Goal: Task Accomplishment & Management: Manage account settings

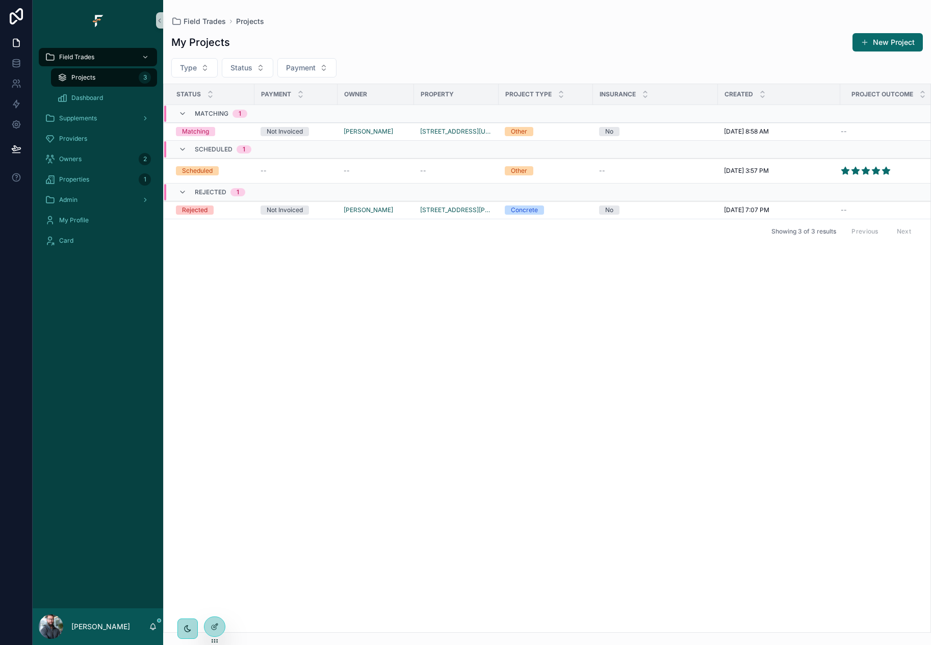
click at [374, 331] on div "Status Payment Owner Property Project Type Insurance Created Project Outcome Ma…" at bounding box center [547, 358] width 767 height 548
click at [364, 333] on div "Status Payment Owner Property Project Type Insurance Created Project Outcome Ma…" at bounding box center [547, 358] width 767 height 548
click at [16, 103] on icon at bounding box center [16, 104] width 10 height 10
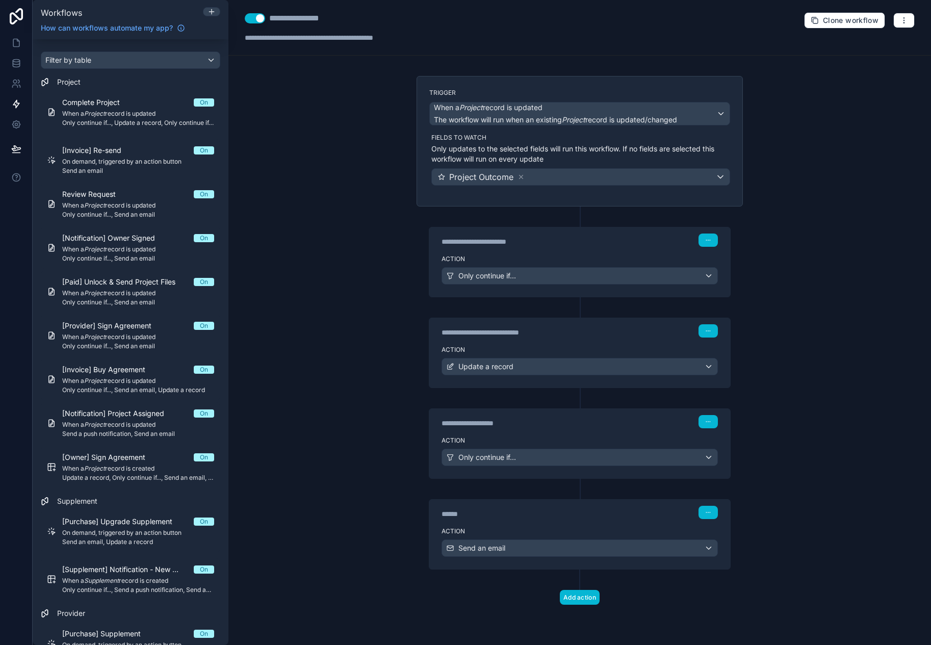
click at [376, 257] on div "**********" at bounding box center [579, 322] width 702 height 645
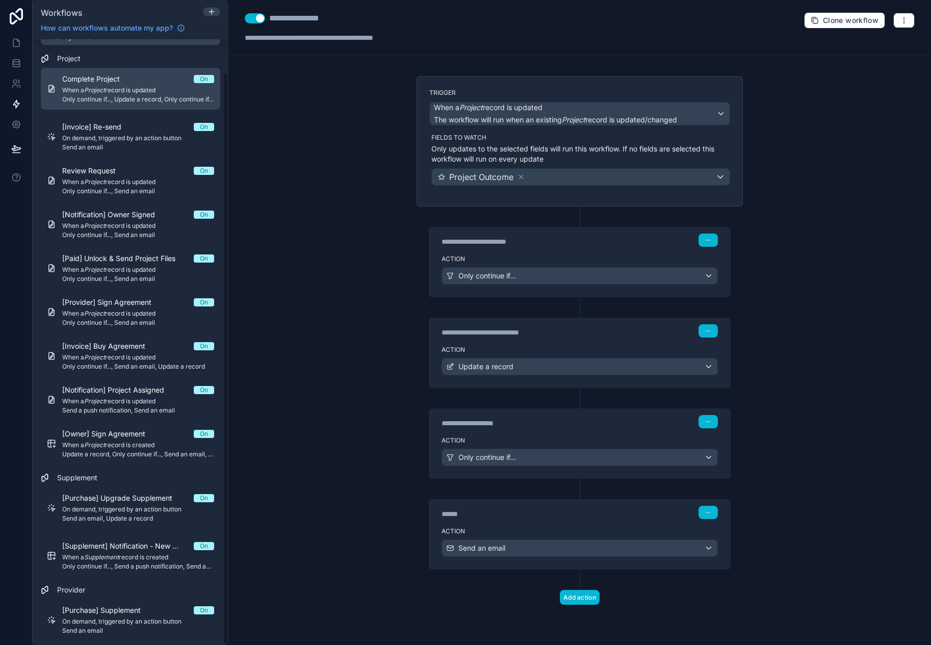
scroll to position [36, 0]
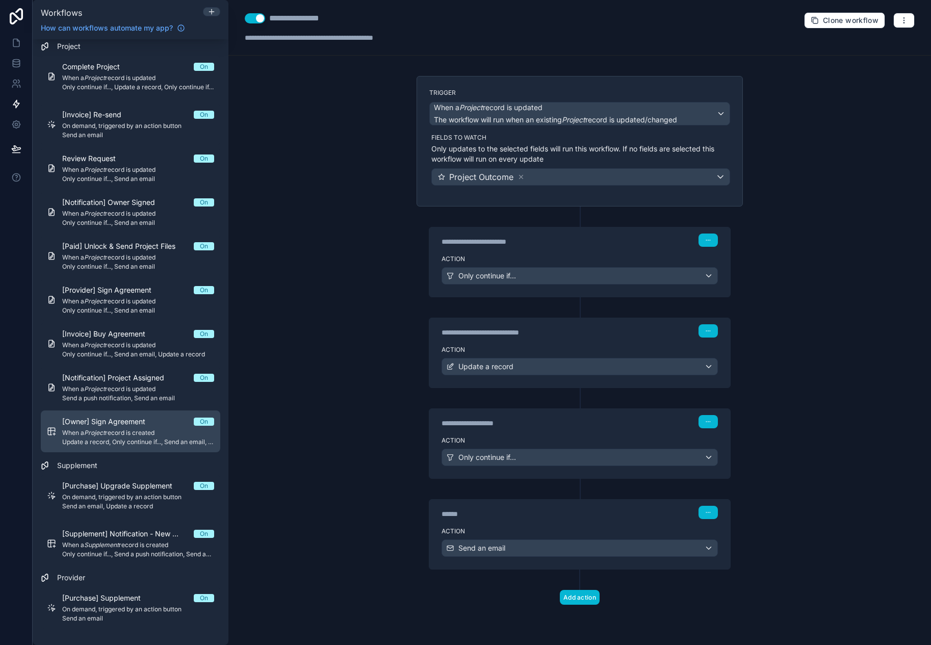
click at [162, 433] on span "When a Project record is created" at bounding box center [138, 433] width 152 height 8
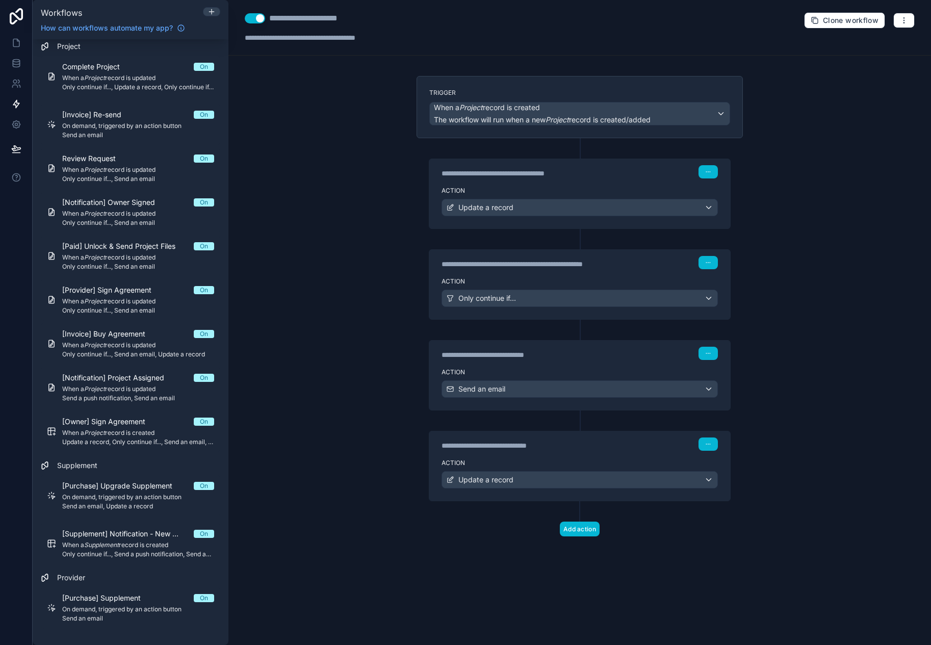
click at [357, 308] on div "**********" at bounding box center [579, 322] width 702 height 645
click at [633, 170] on div "**********" at bounding box center [579, 171] width 276 height 13
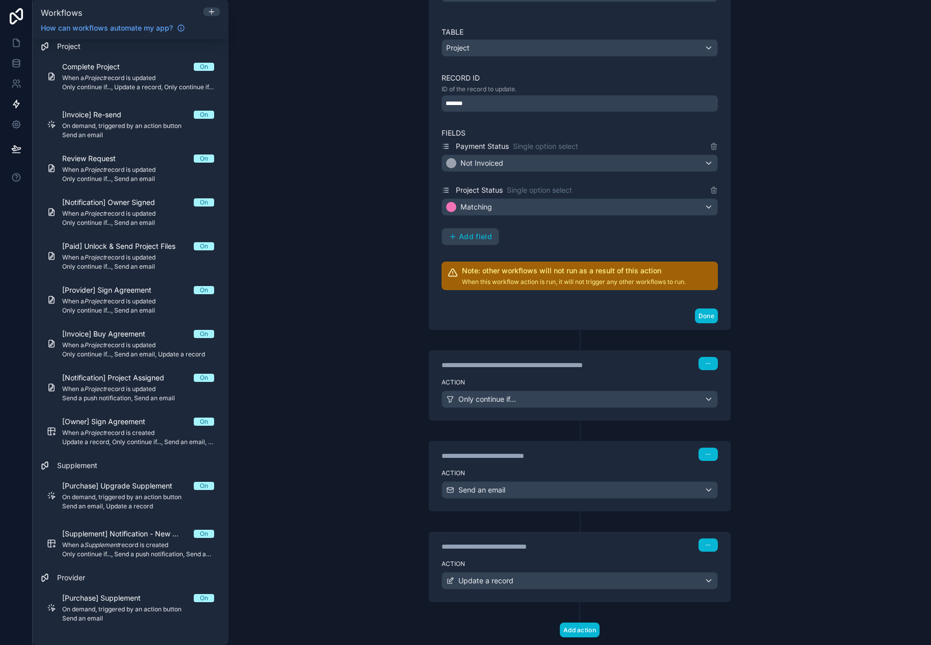
scroll to position [239, 0]
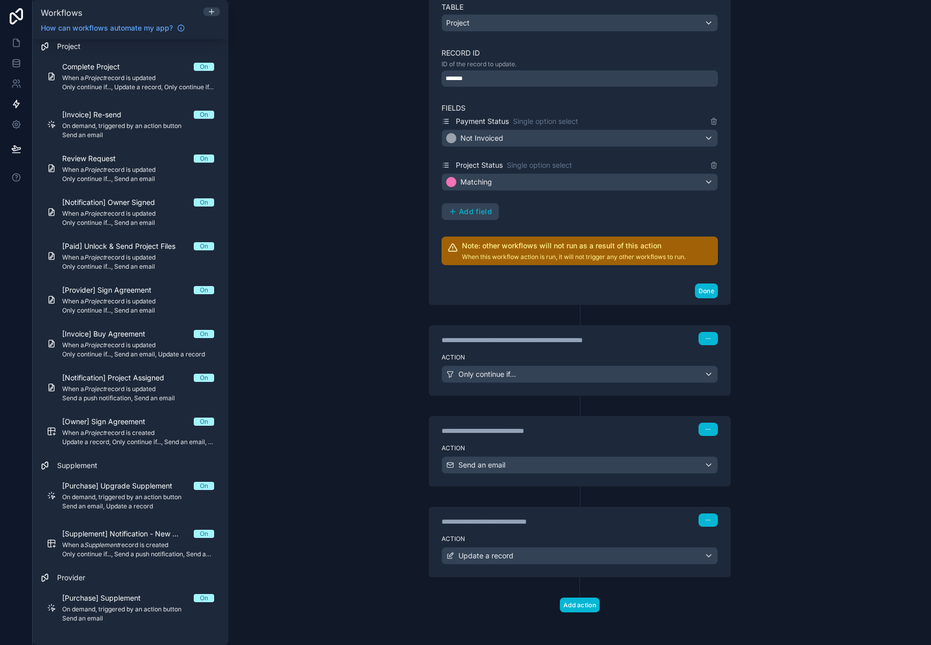
click at [619, 533] on div "Action Update a record" at bounding box center [579, 554] width 301 height 46
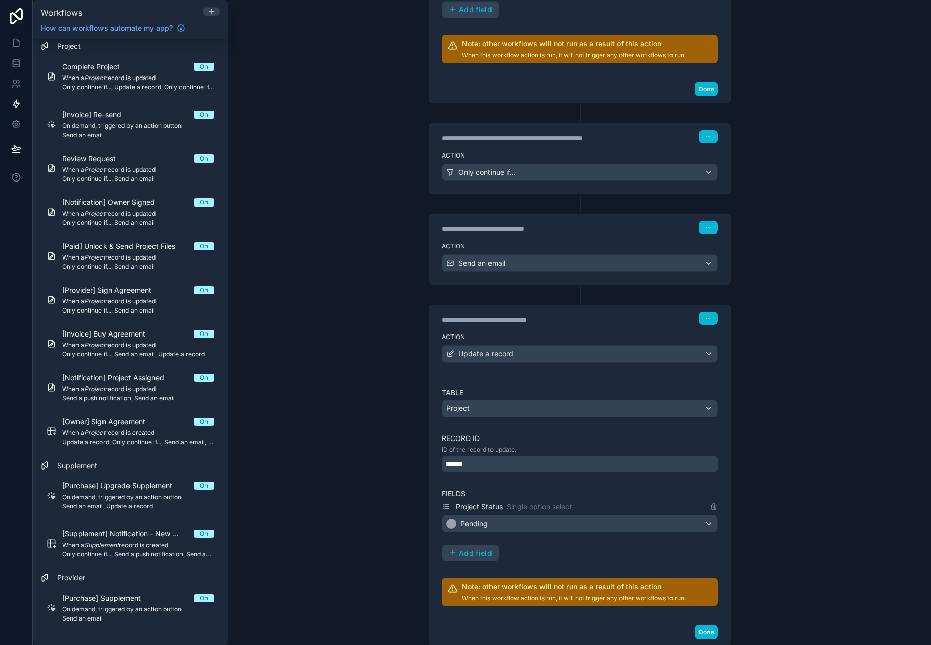
scroll to position [443, 0]
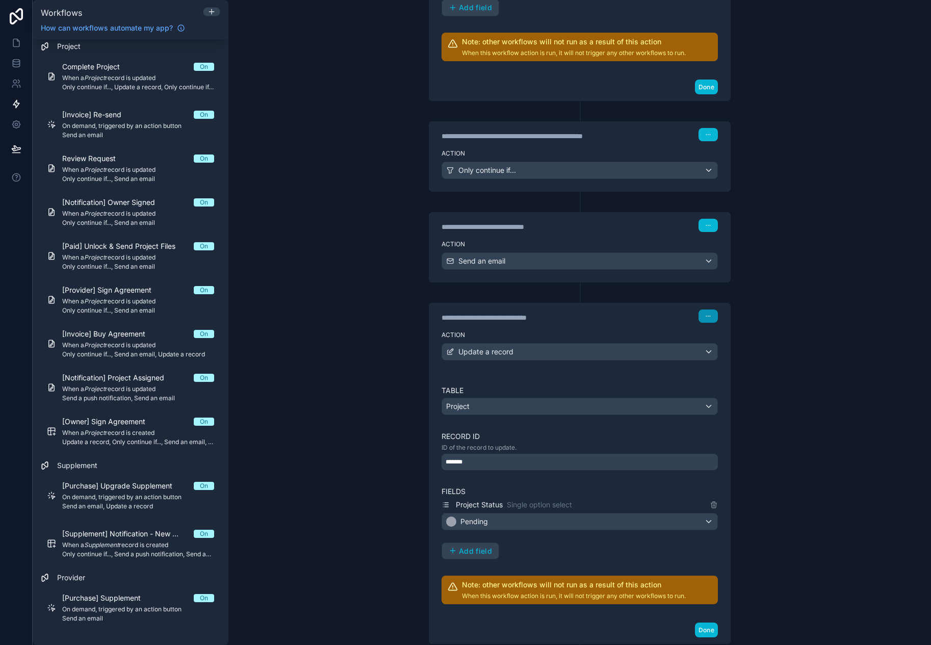
click at [705, 313] on icon "button" at bounding box center [708, 316] width 6 height 6
click at [744, 351] on button "Delete" at bounding box center [729, 355] width 70 height 16
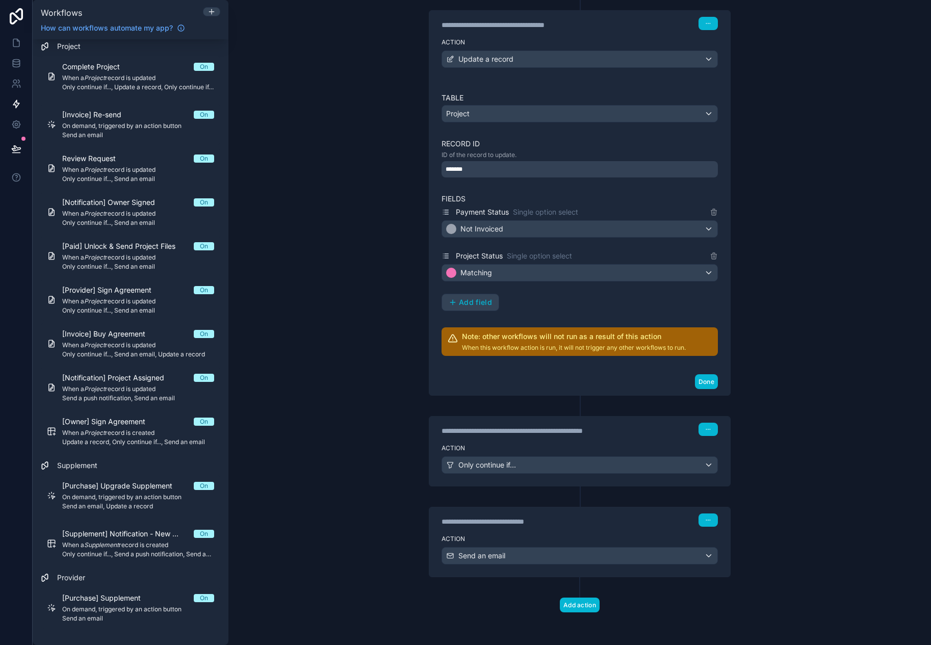
scroll to position [148, 0]
click at [377, 313] on div "**********" at bounding box center [579, 322] width 702 height 645
click at [509, 441] on div "Action Only continue if..." at bounding box center [579, 463] width 301 height 46
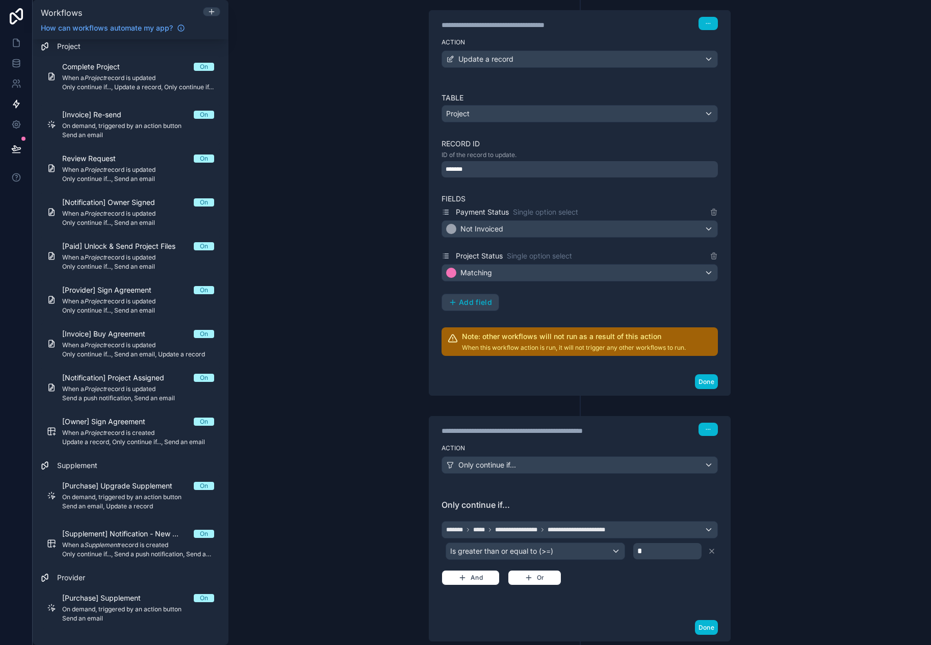
scroll to position [303, 0]
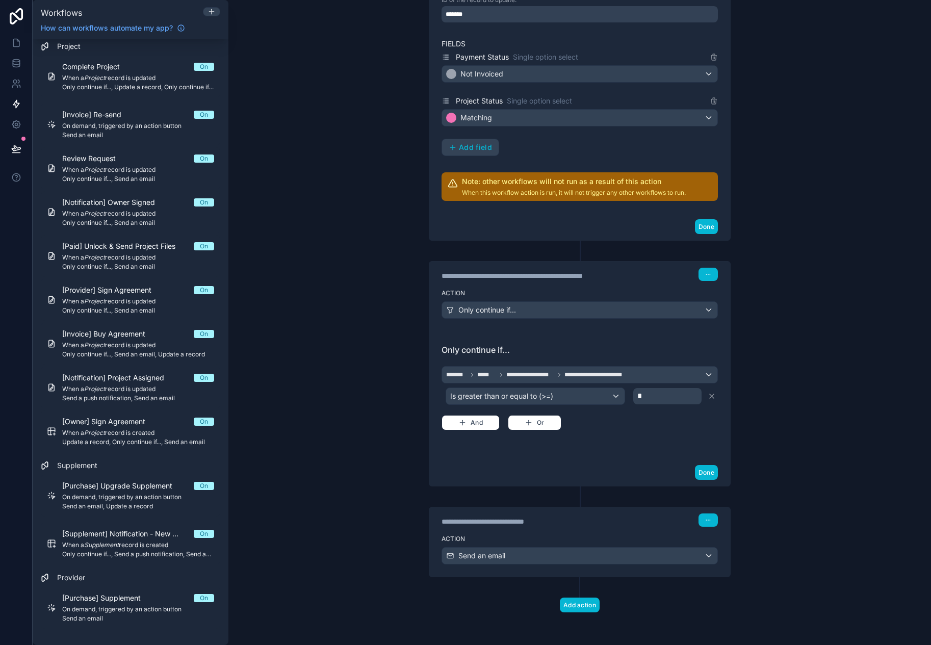
click at [371, 343] on div "**********" at bounding box center [579, 322] width 702 height 645
click at [655, 459] on div "Done" at bounding box center [579, 472] width 301 height 27
click at [700, 471] on button "Done" at bounding box center [706, 472] width 23 height 15
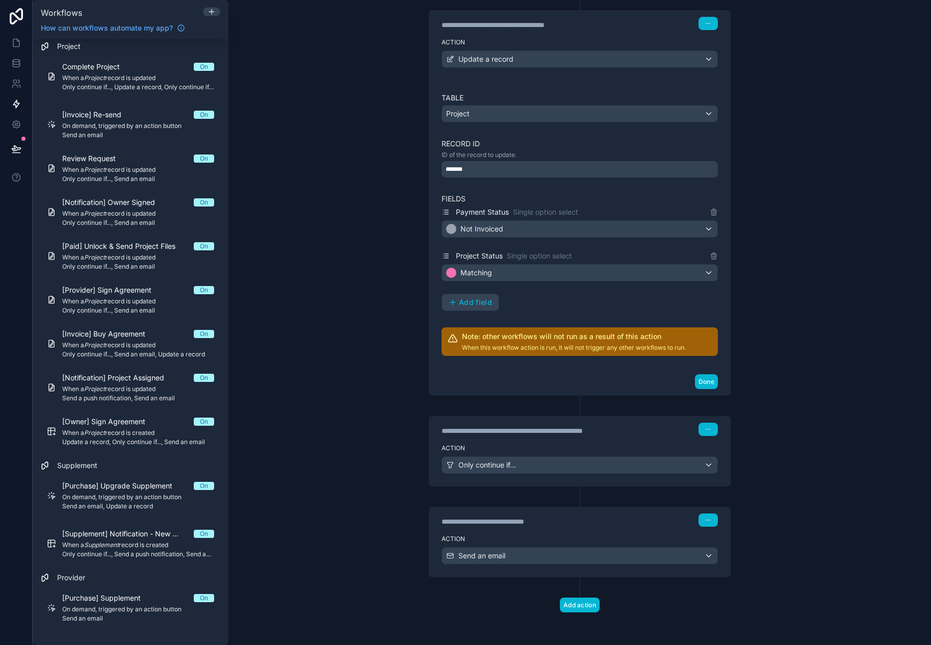
click at [743, 427] on div "**********" at bounding box center [579, 286] width 343 height 717
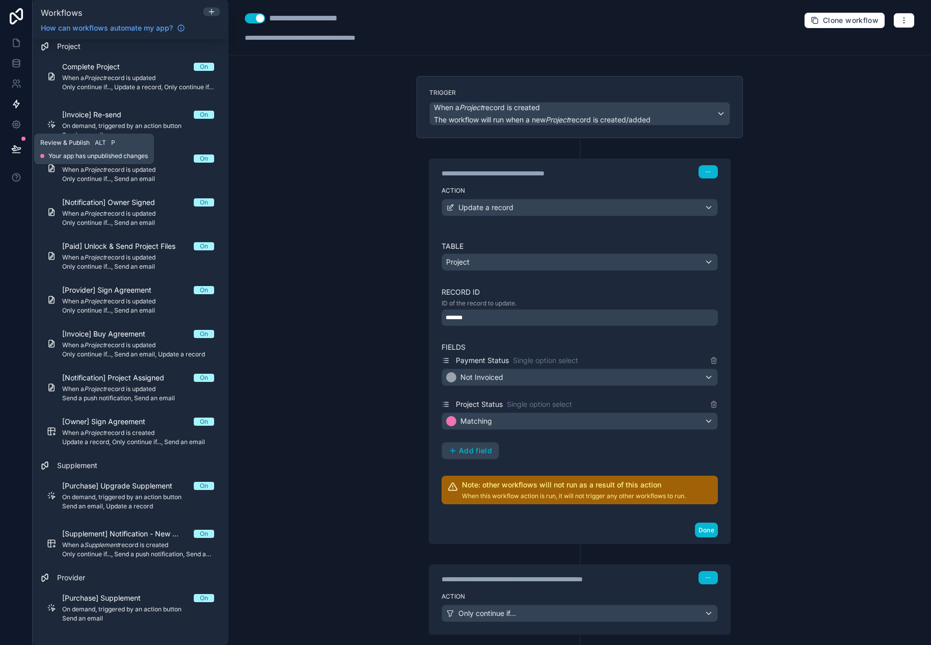
click at [21, 149] on button at bounding box center [16, 149] width 22 height 29
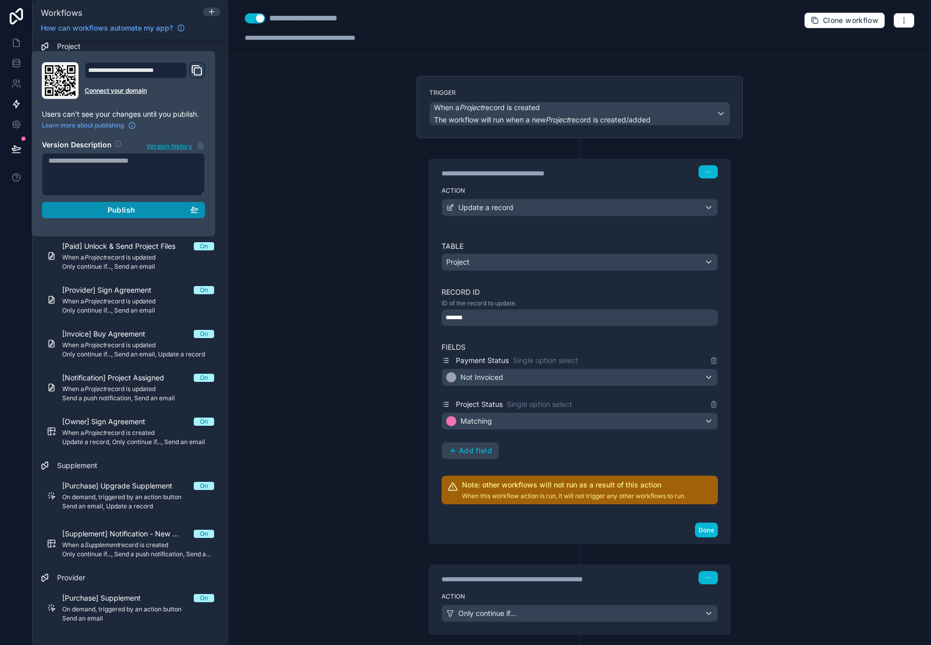
click at [126, 210] on span "Publish" at bounding box center [122, 209] width 28 height 9
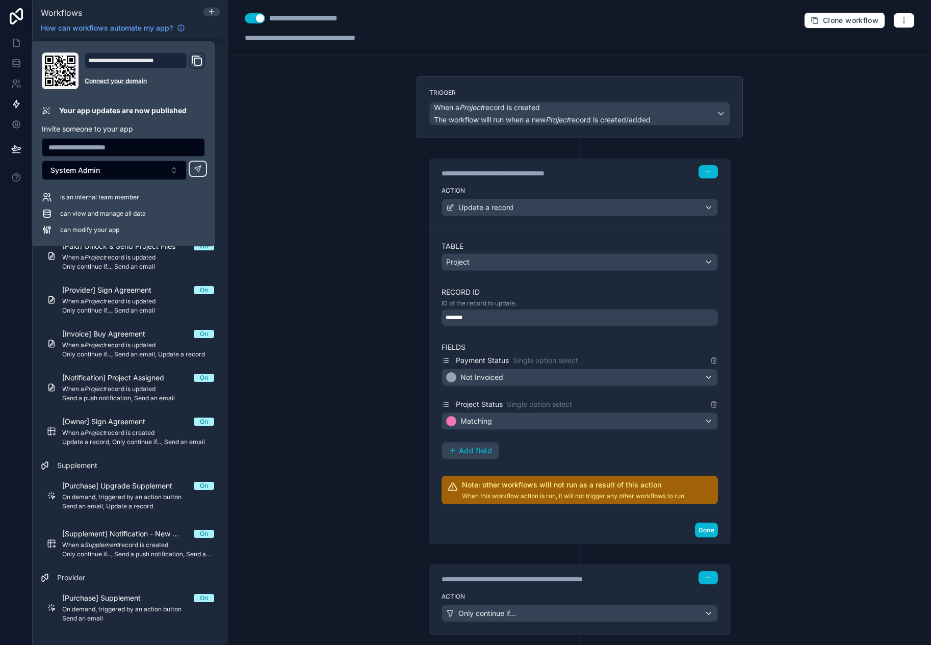
click at [306, 179] on div "**********" at bounding box center [579, 322] width 702 height 645
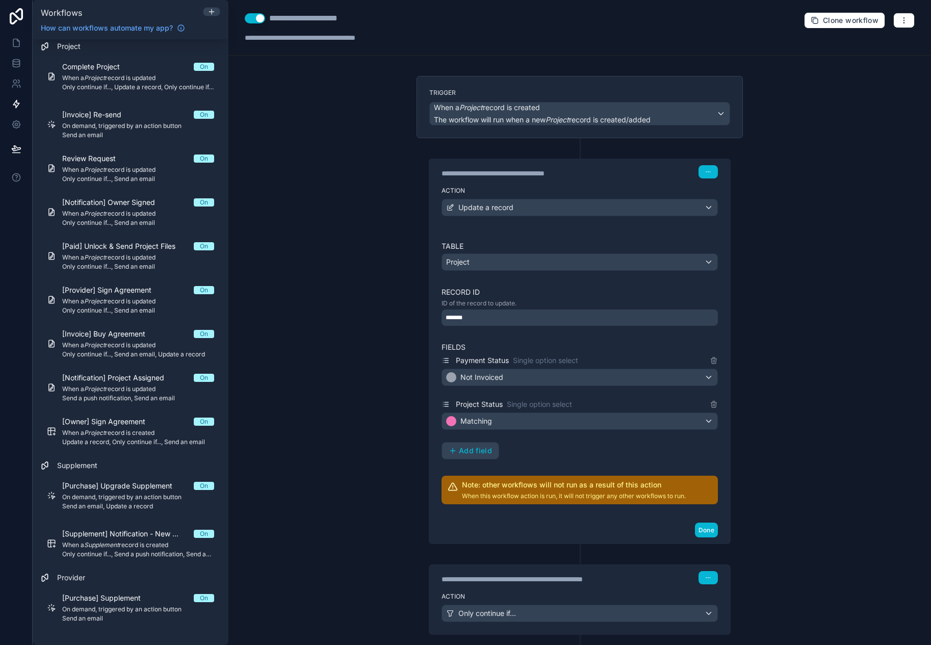
click at [312, 176] on div "**********" at bounding box center [579, 322] width 702 height 645
click at [320, 164] on div "**********" at bounding box center [579, 322] width 702 height 645
click at [18, 45] on icon at bounding box center [16, 43] width 10 height 10
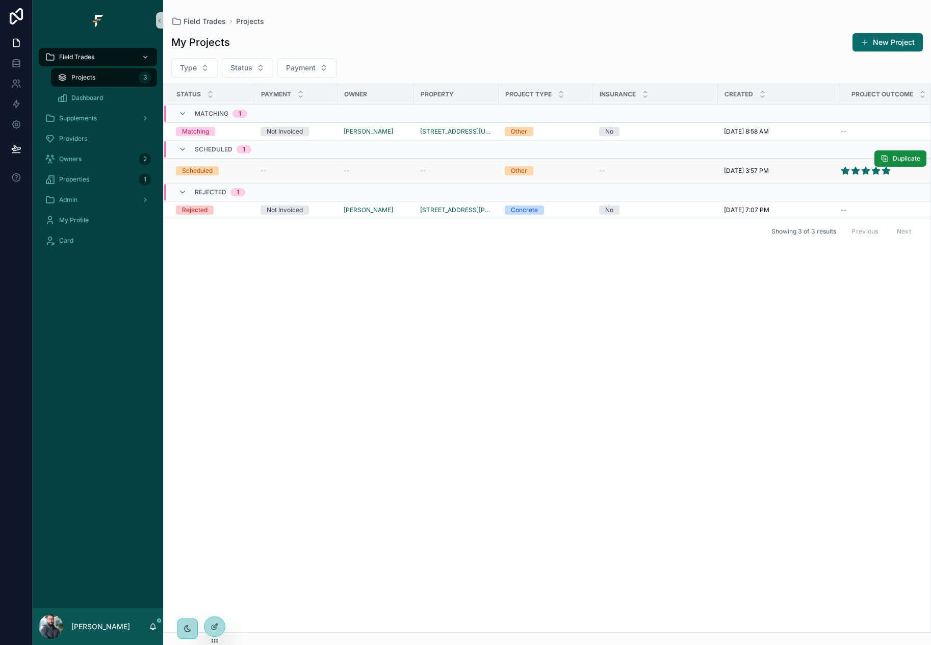
click at [283, 166] on td "--" at bounding box center [295, 171] width 83 height 25
click at [286, 172] on div "--" at bounding box center [295, 171] width 71 height 8
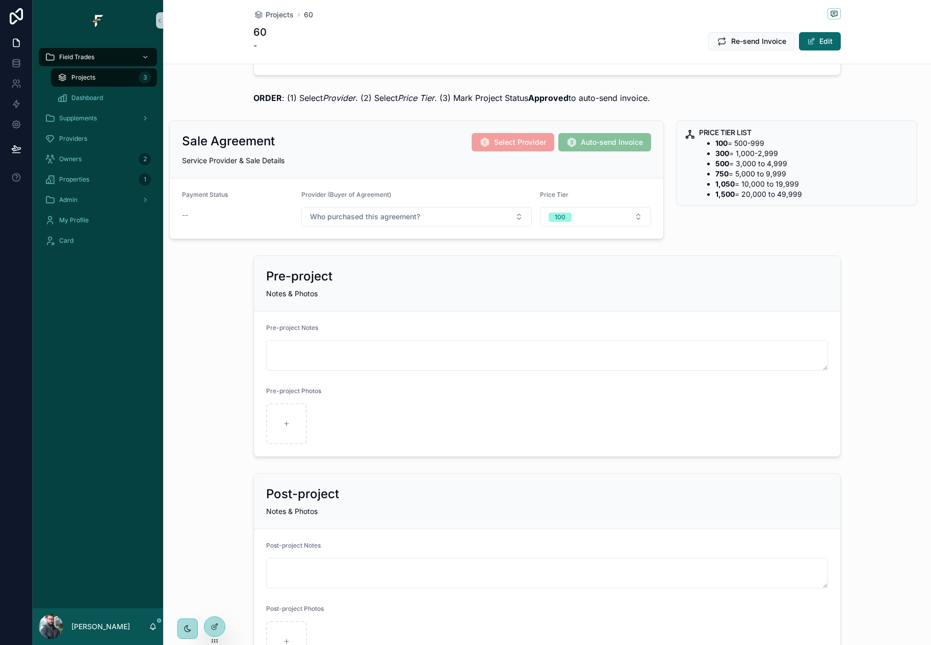
scroll to position [255, 0]
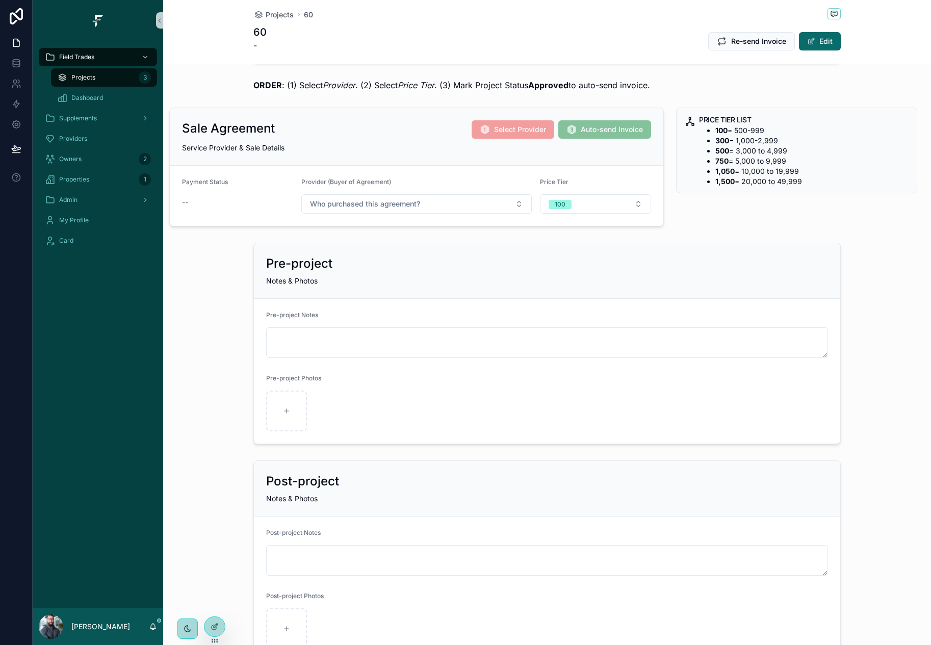
click at [222, 277] on div "Pre-project Notes & Photos Pre-project Notes Pre-project Photos" at bounding box center [547, 343] width 768 height 209
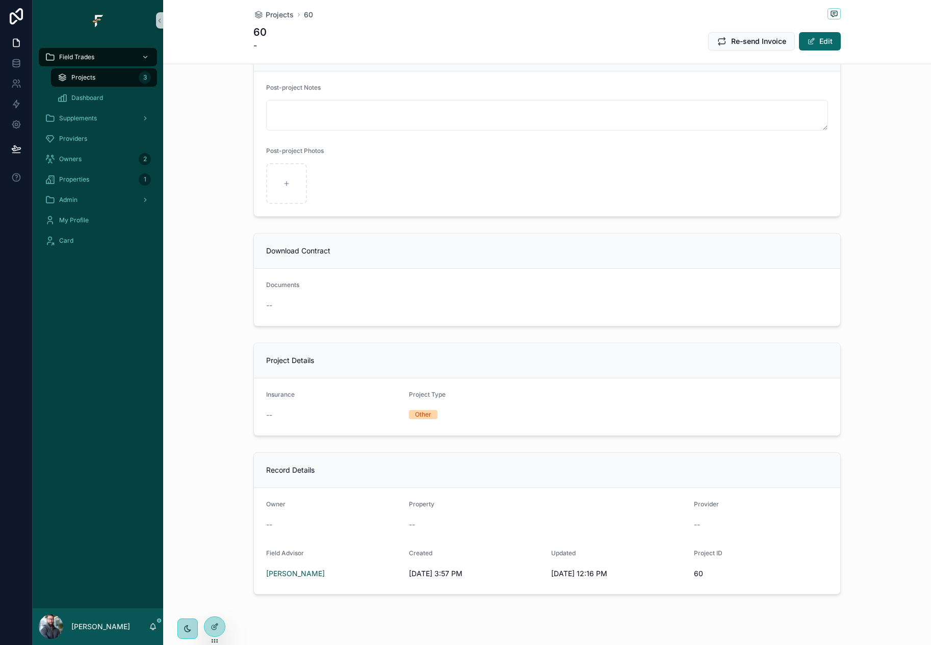
scroll to position [719, 0]
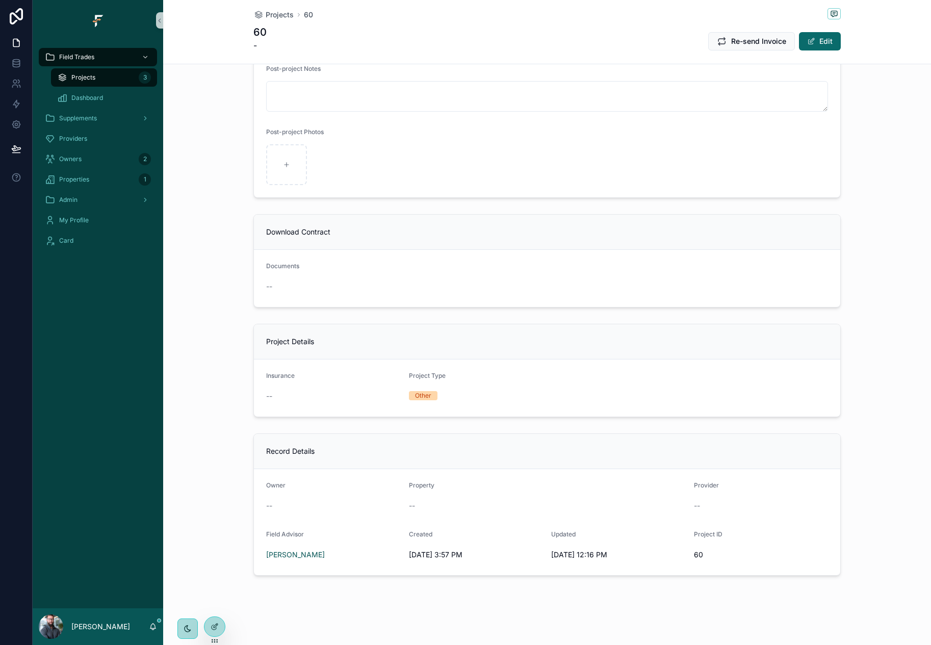
click at [223, 278] on div "Download Contract Documents --" at bounding box center [547, 260] width 768 height 101
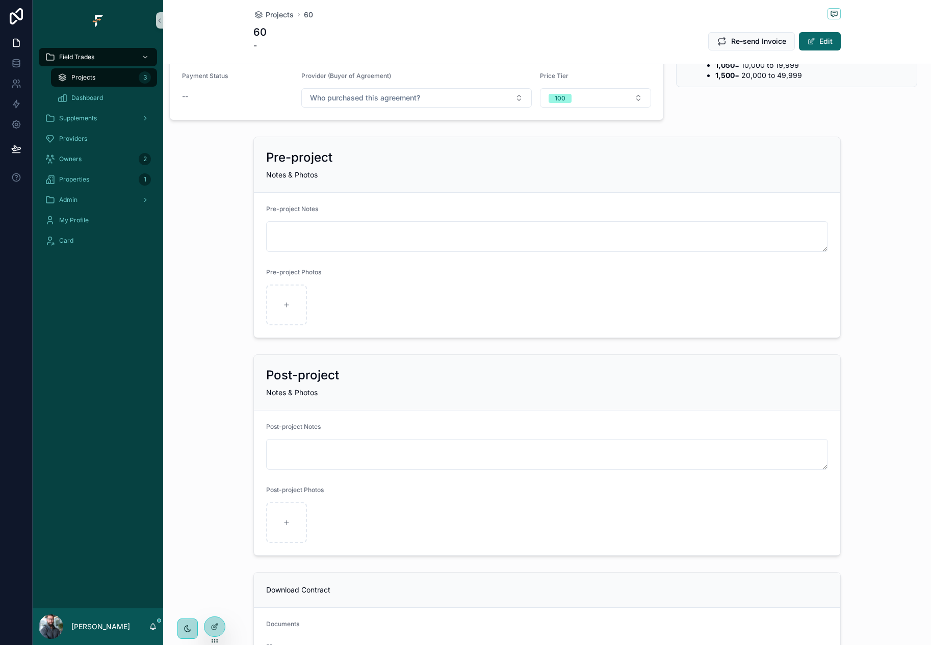
scroll to position [311, 0]
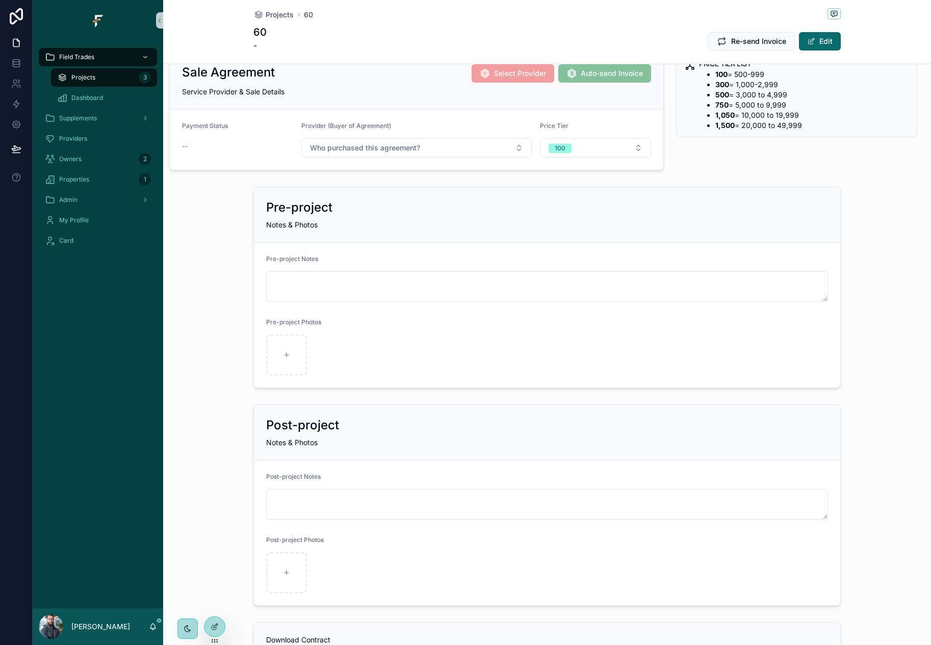
click at [209, 297] on div "Pre-project Notes & Photos Pre-project Notes Pre-project Photos" at bounding box center [547, 286] width 768 height 209
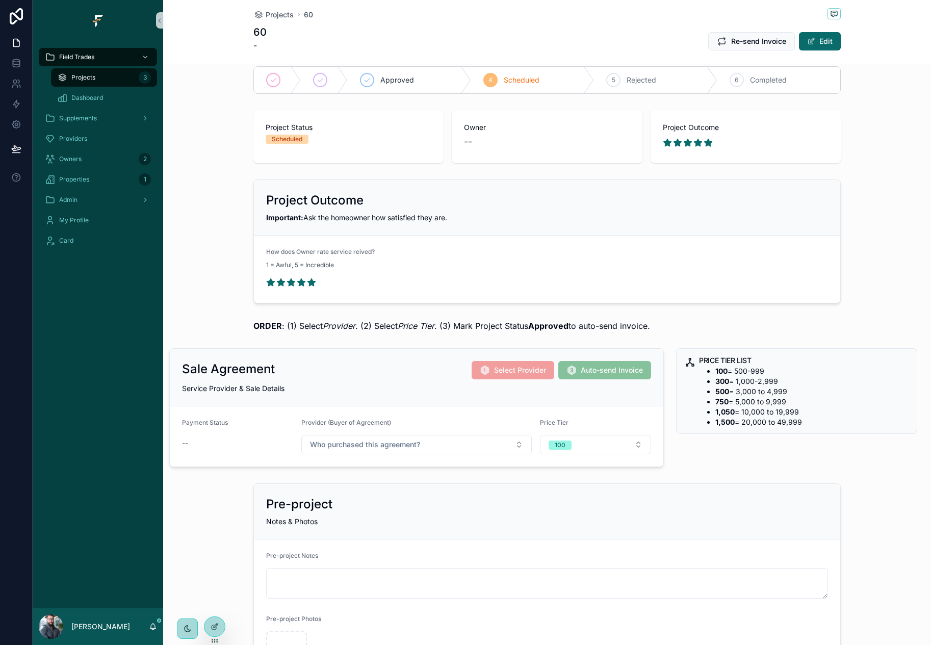
scroll to position [5, 0]
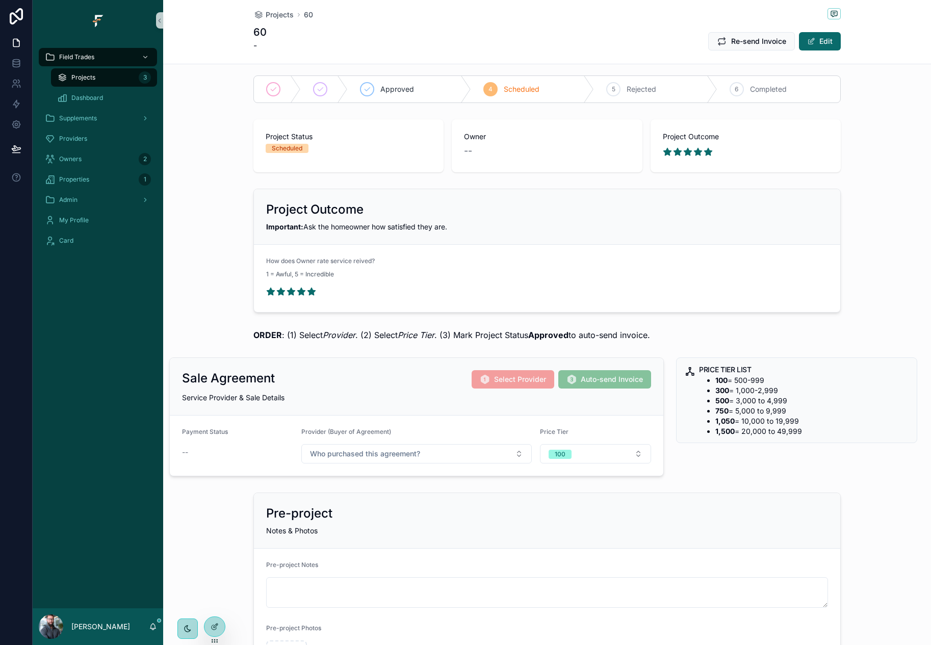
click at [209, 297] on div "Project Outcome Important: Ask the homeowner how satisfied they are. How does O…" at bounding box center [547, 251] width 768 height 132
click at [506, 151] on div "--" at bounding box center [547, 151] width 166 height 14
click at [824, 47] on button "Edit" at bounding box center [820, 41] width 42 height 18
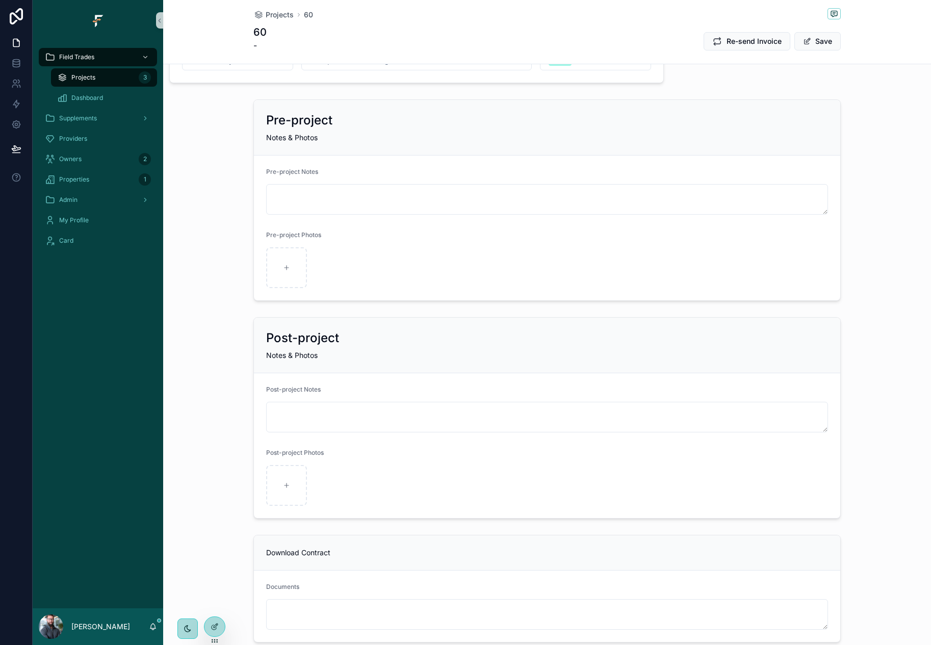
scroll to position [464, 0]
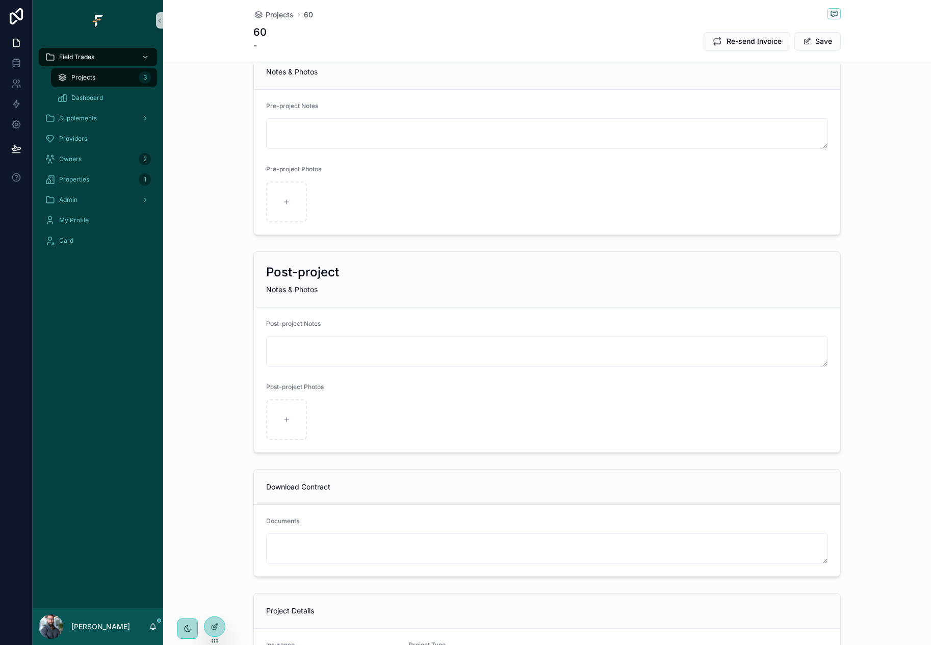
click at [222, 356] on div "Post-project Notes & Photos Post-project Notes Post-project Photos" at bounding box center [547, 351] width 768 height 209
click at [109, 79] on div "Projects 3" at bounding box center [104, 77] width 94 height 16
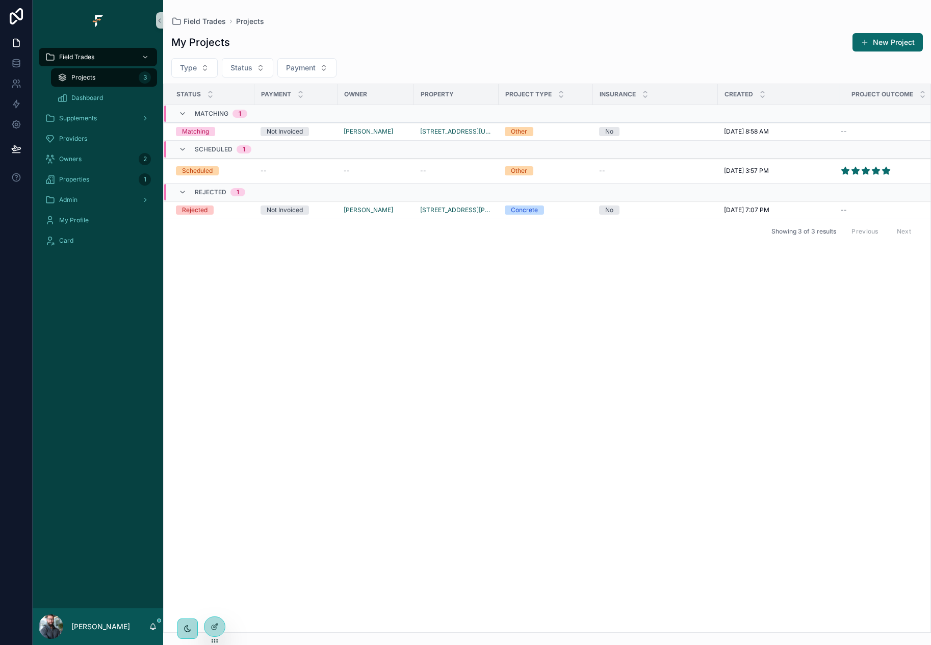
click at [342, 344] on div "Status Payment Owner Property Project Type Insurance Created Project Outcome Ma…" at bounding box center [547, 358] width 767 height 548
click at [117, 201] on div "Admin" at bounding box center [98, 200] width 106 height 16
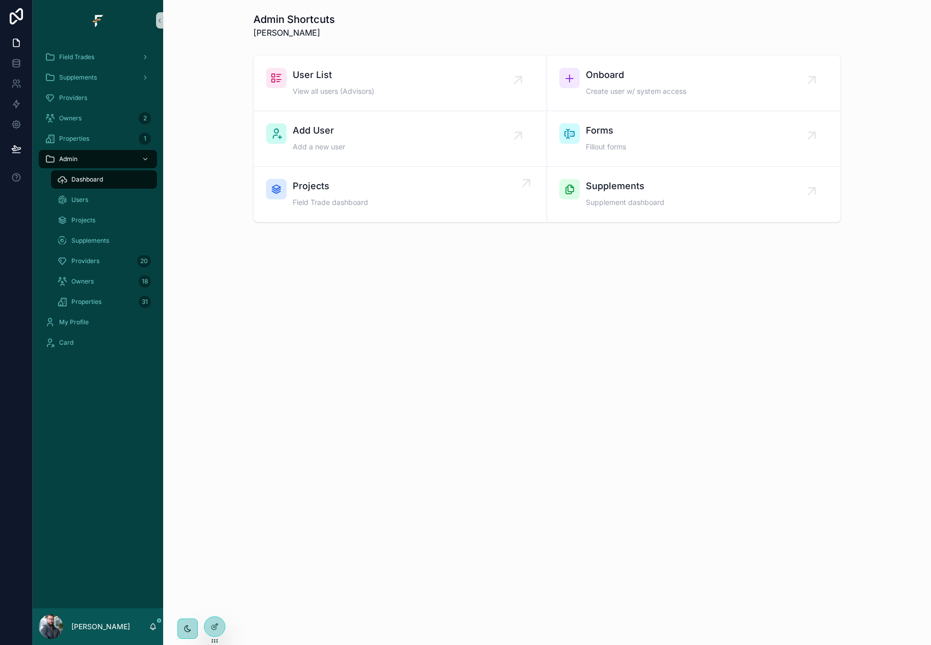
click at [388, 187] on div "Projects Field Trade dashboard" at bounding box center [400, 194] width 268 height 31
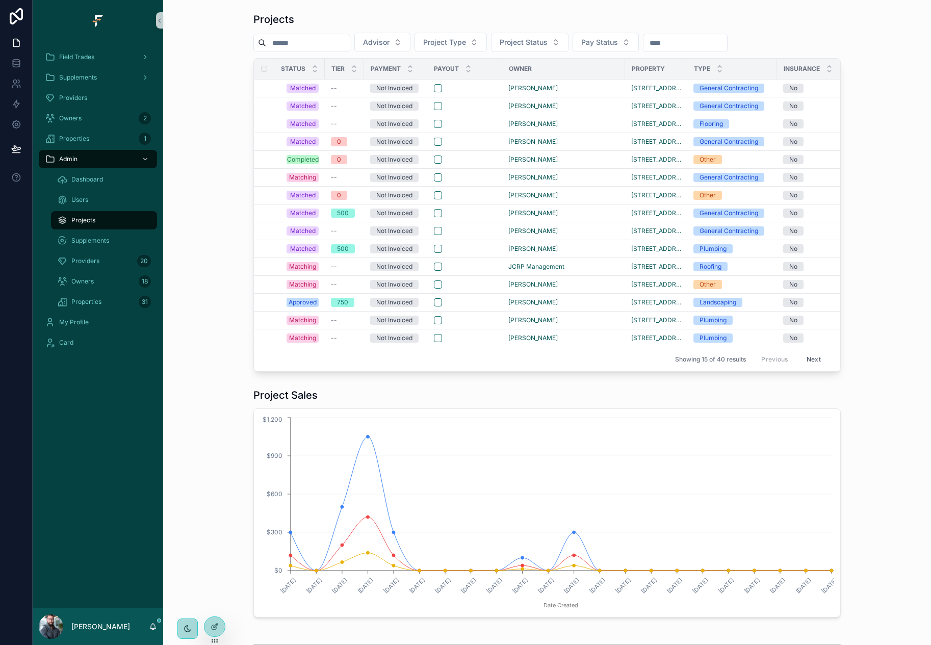
click at [809, 357] on button "Next" at bounding box center [813, 359] width 29 height 16
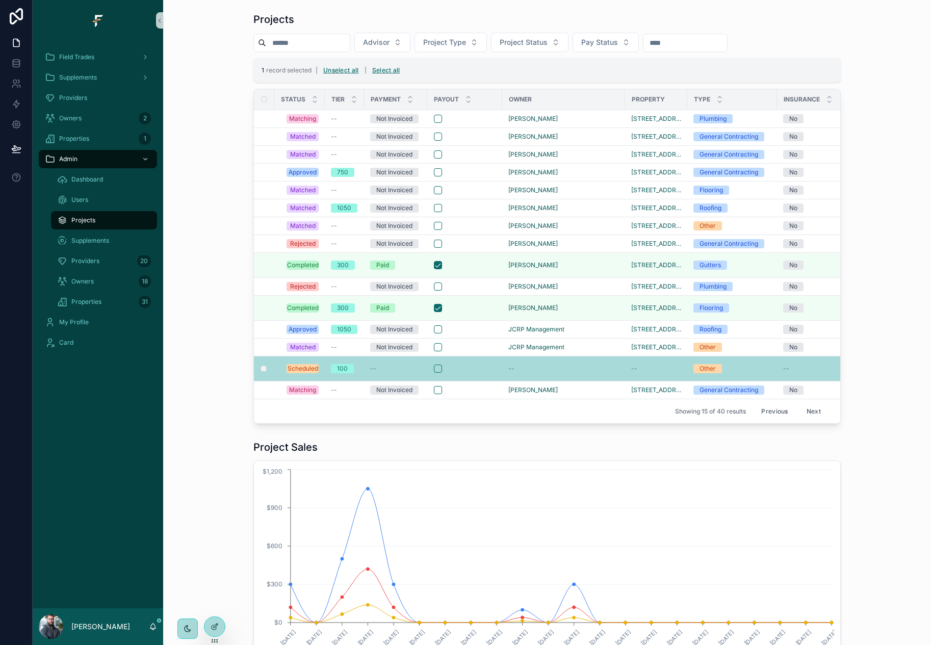
drag, startPoint x: 265, startPoint y: 368, endPoint x: 231, endPoint y: 367, distance: 34.2
click at [222, 367] on div "Projects Advisor Project Type Project Status Pay Status 1 record selected | Uns…" at bounding box center [546, 217] width 751 height 419
click at [270, 368] on td "scrollable content" at bounding box center [264, 368] width 20 height 25
click at [332, 370] on span "100" at bounding box center [342, 368] width 23 height 9
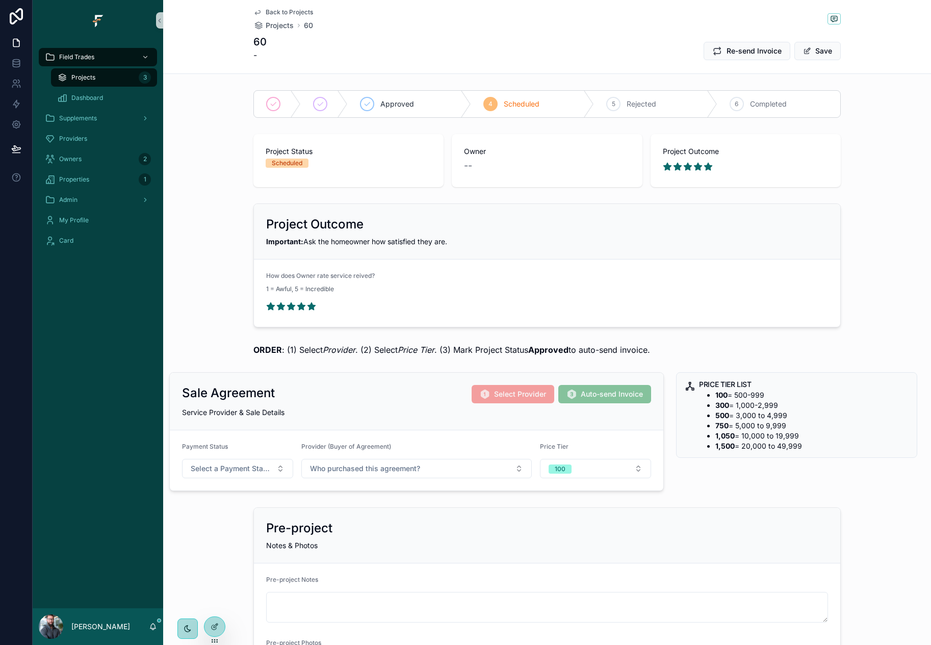
click at [542, 42] on div "60 - Re-send Invoice Save" at bounding box center [546, 51] width 587 height 33
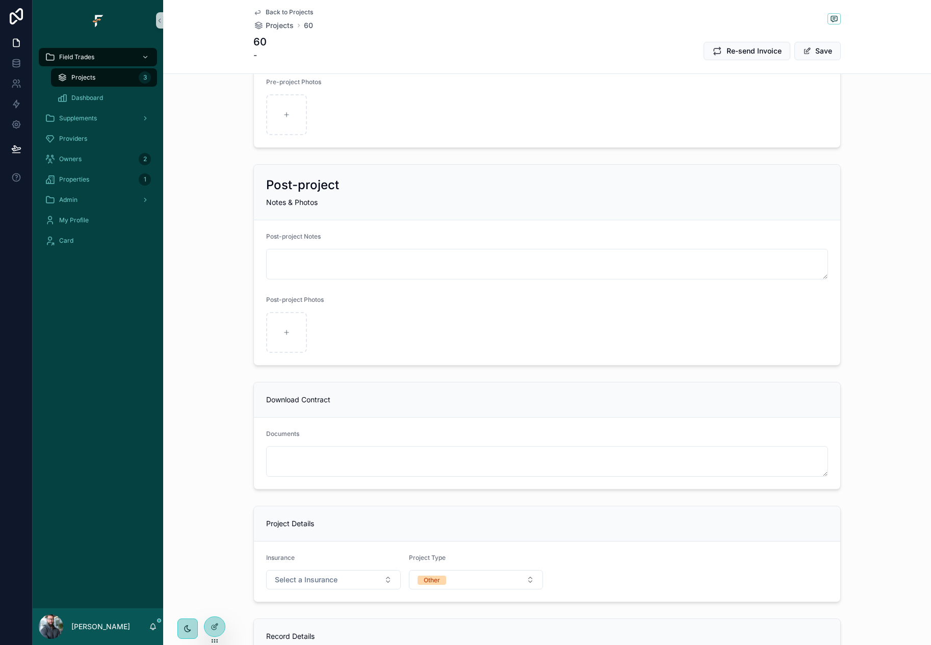
scroll to position [760, 0]
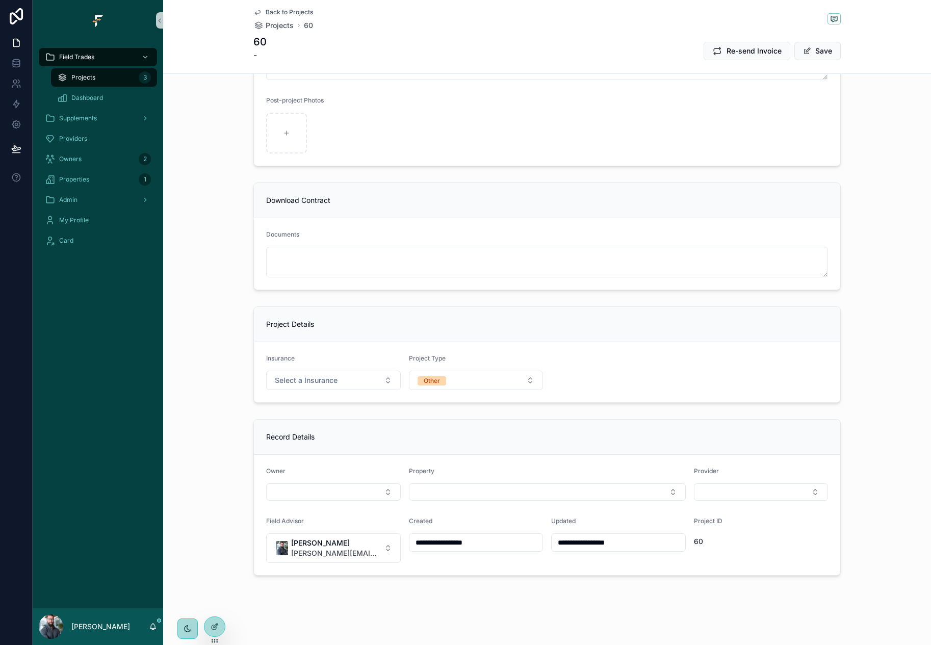
click at [230, 269] on div "Download Contract Documents" at bounding box center [547, 236] width 768 height 116
click at [18, 64] on icon at bounding box center [16, 63] width 7 height 4
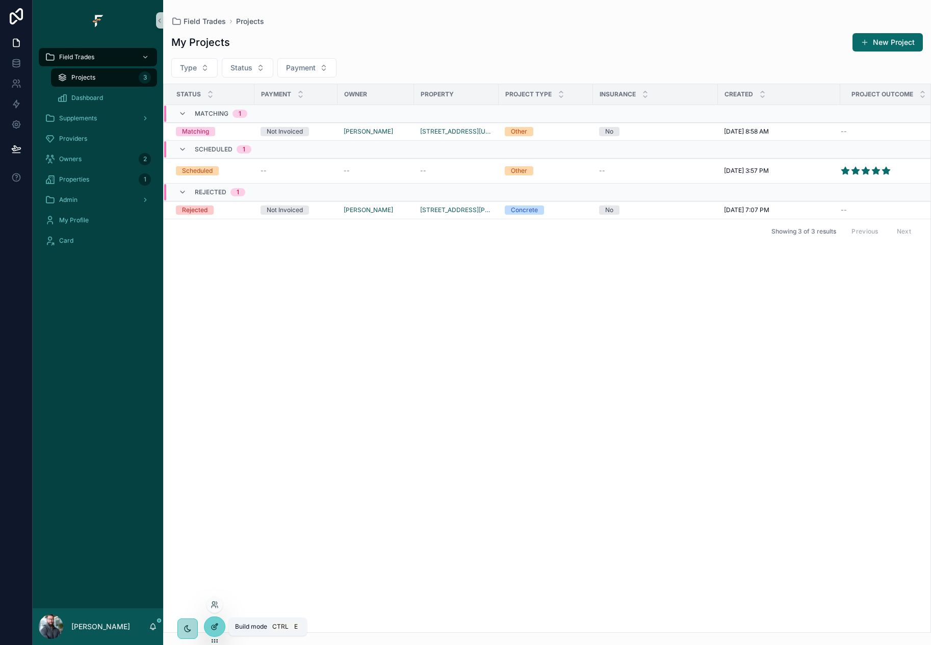
click at [213, 628] on icon at bounding box center [214, 626] width 8 height 8
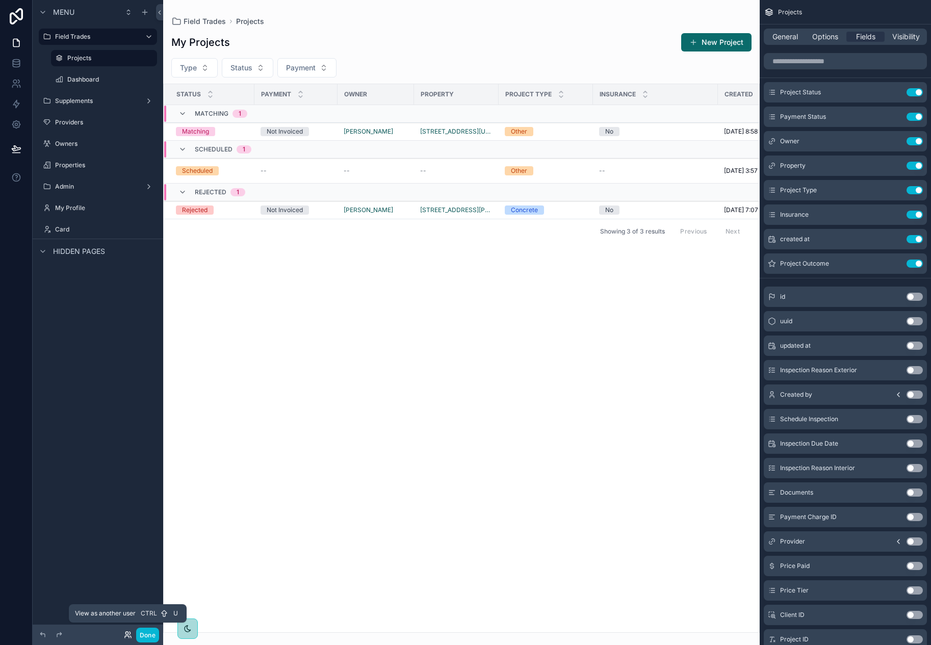
click at [130, 631] on icon at bounding box center [128, 634] width 8 height 8
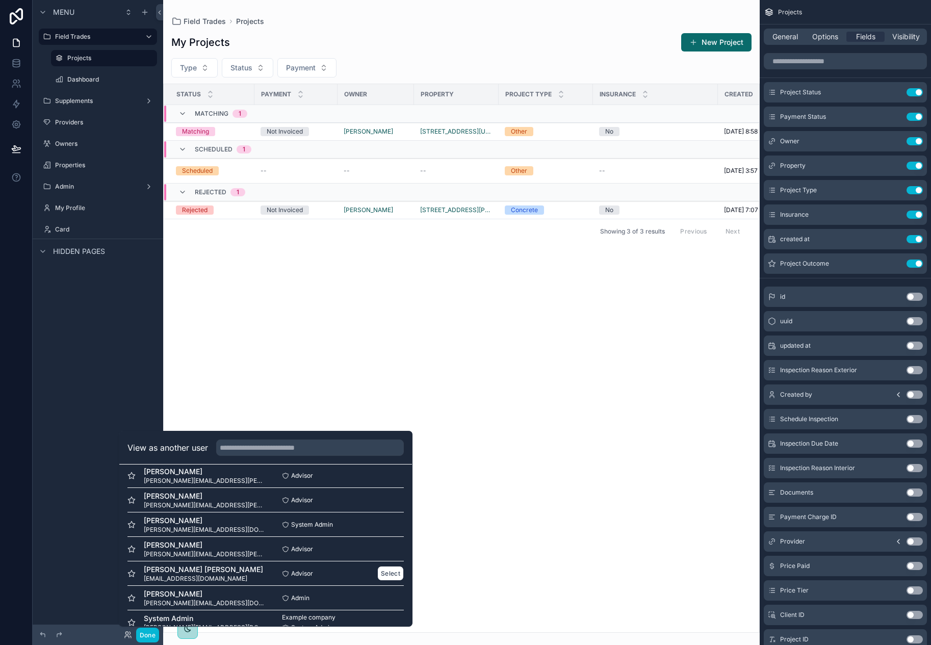
scroll to position [148, 0]
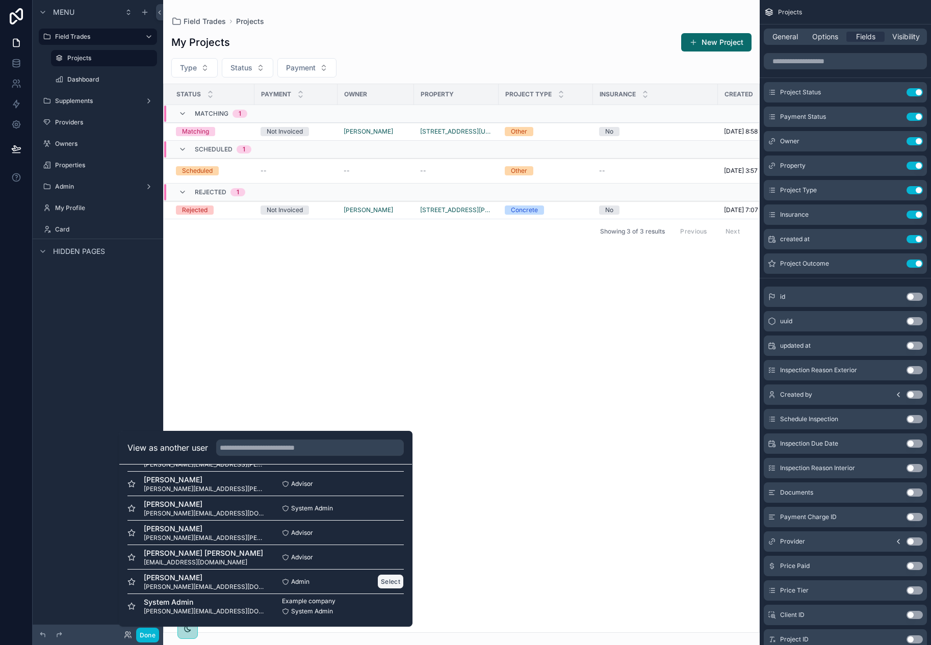
click at [387, 578] on button "Select" at bounding box center [390, 581] width 27 height 15
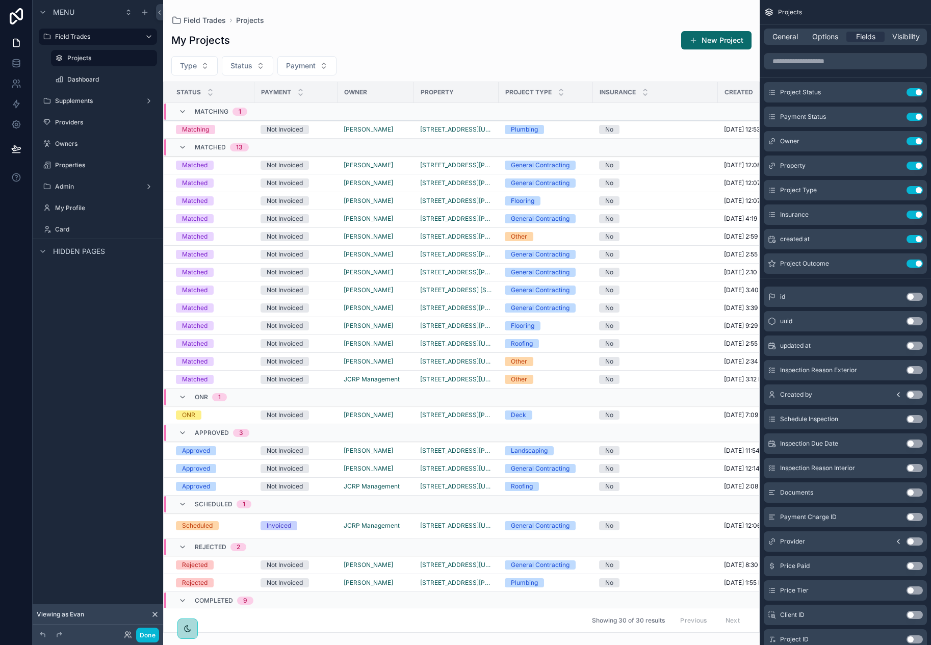
click at [482, 48] on div "scrollable content" at bounding box center [461, 322] width 596 height 645
click at [788, 34] on span "General" at bounding box center [784, 37] width 25 height 10
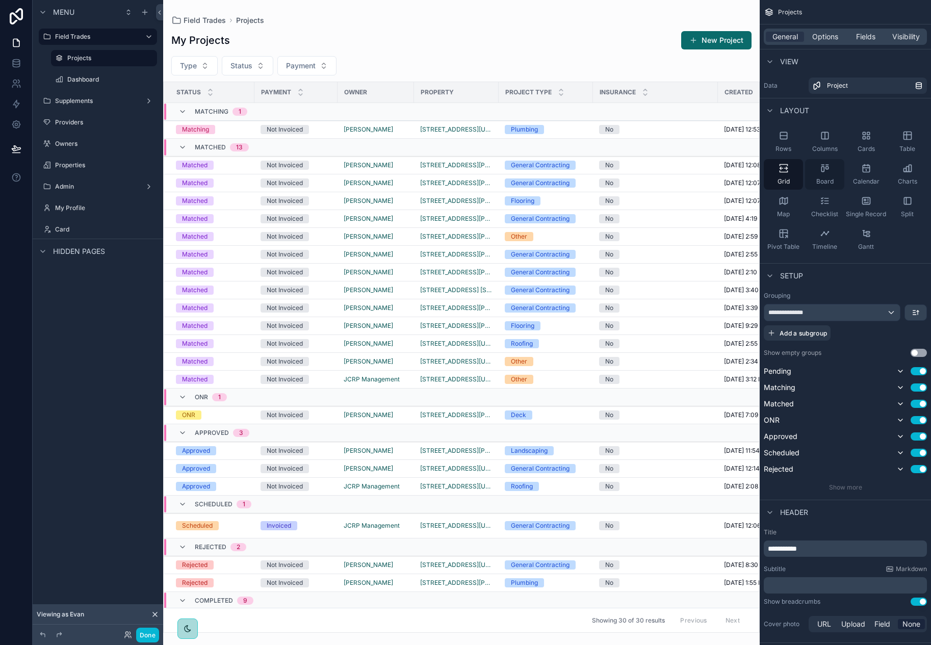
click at [814, 176] on div "Board" at bounding box center [824, 174] width 39 height 31
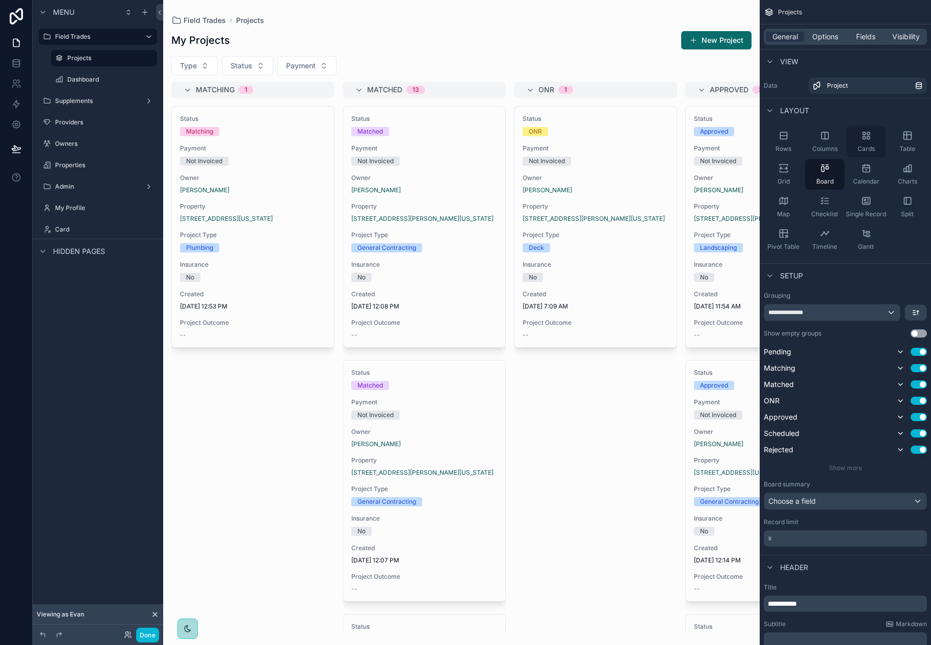
click at [861, 144] on div "Cards" at bounding box center [865, 141] width 39 height 31
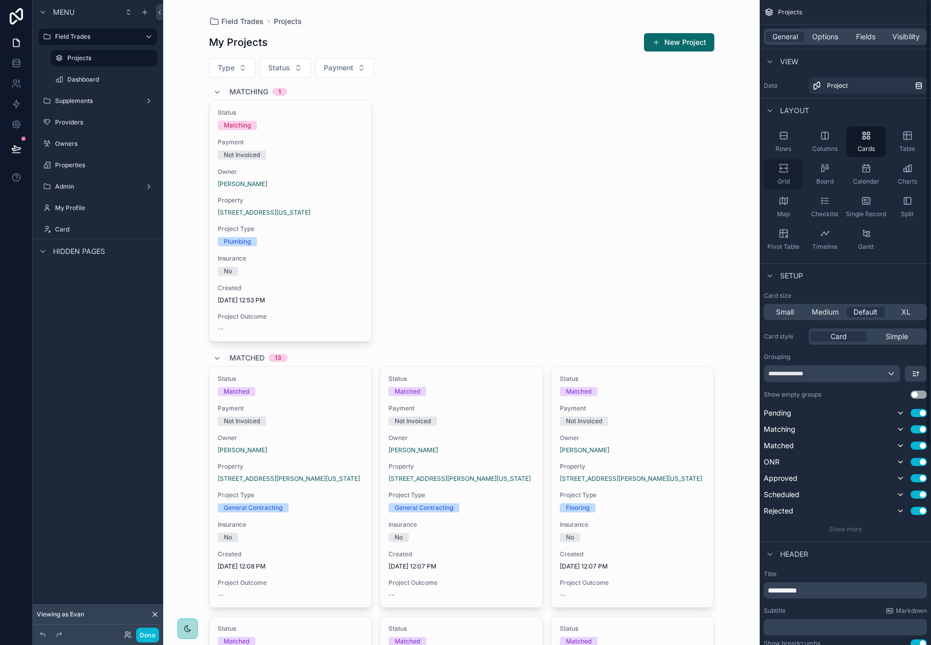
click at [786, 174] on div "Grid" at bounding box center [782, 174] width 39 height 31
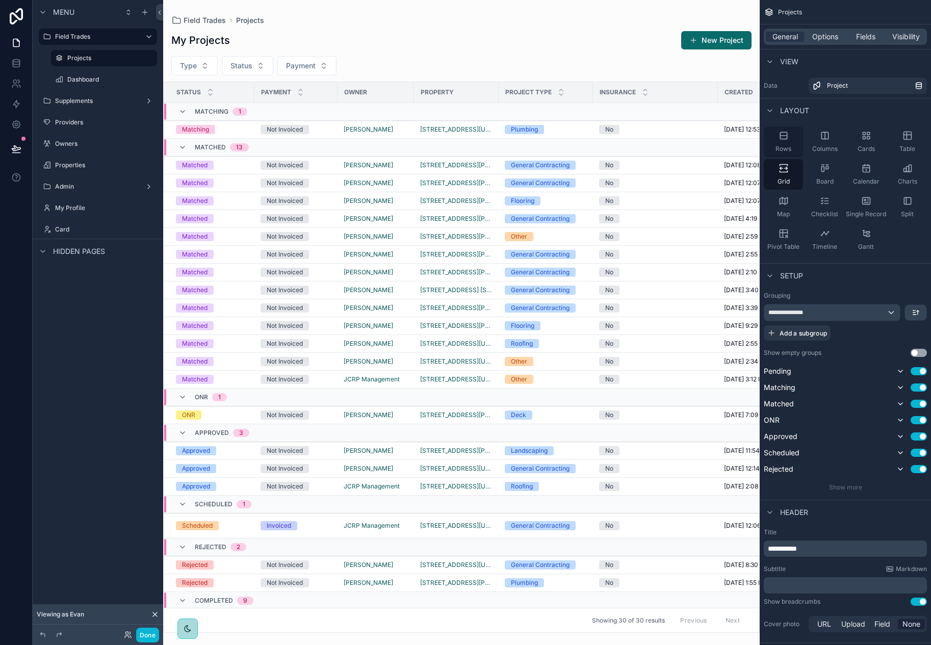
click at [784, 143] on div "Rows" at bounding box center [782, 141] width 39 height 31
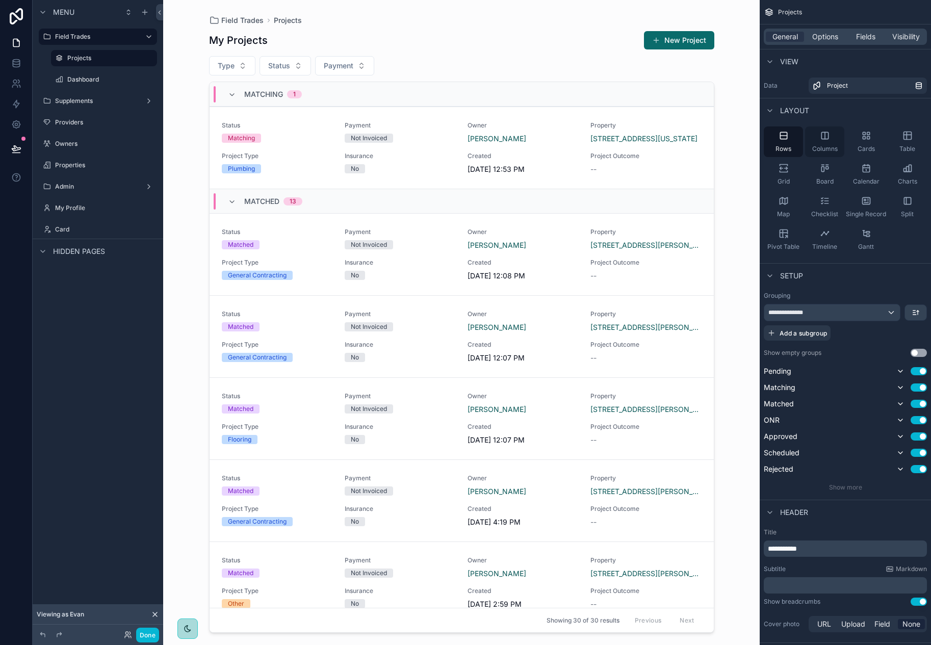
click at [826, 148] on span "Columns" at bounding box center [824, 149] width 25 height 8
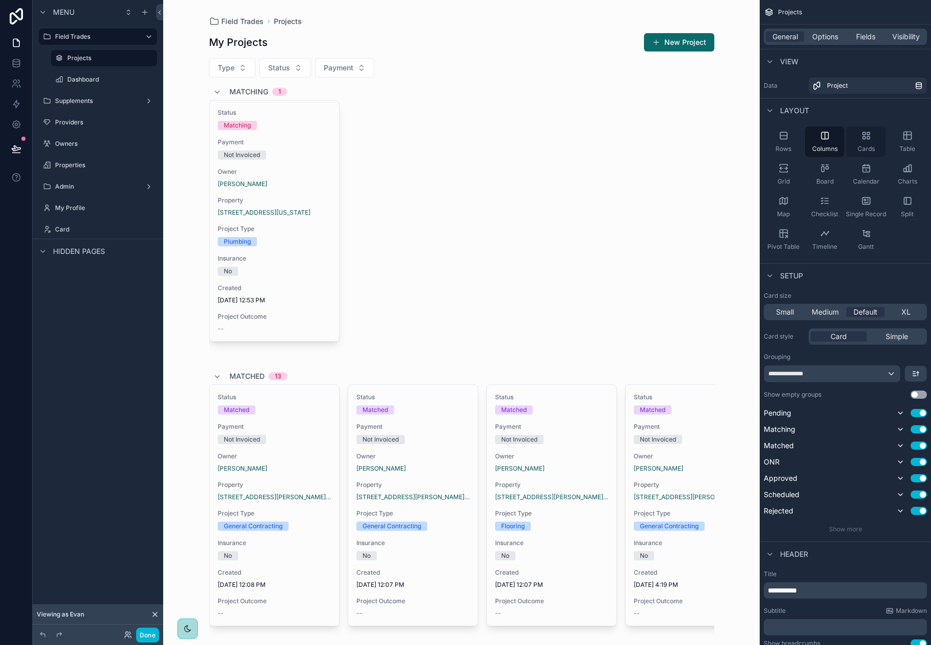
click at [860, 144] on div "Cards" at bounding box center [865, 141] width 39 height 31
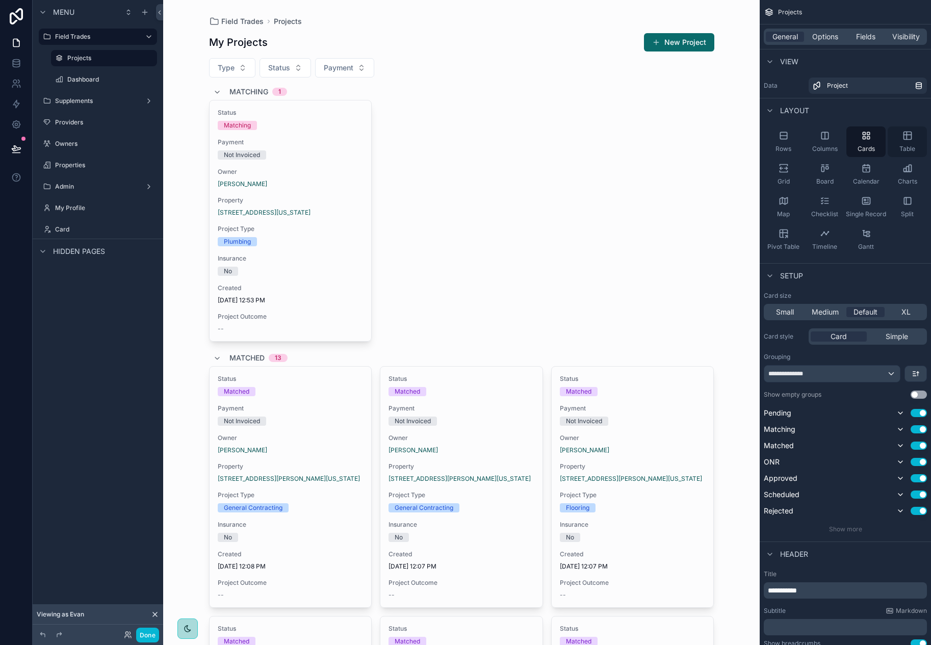
click at [888, 144] on div "Table" at bounding box center [906, 141] width 39 height 31
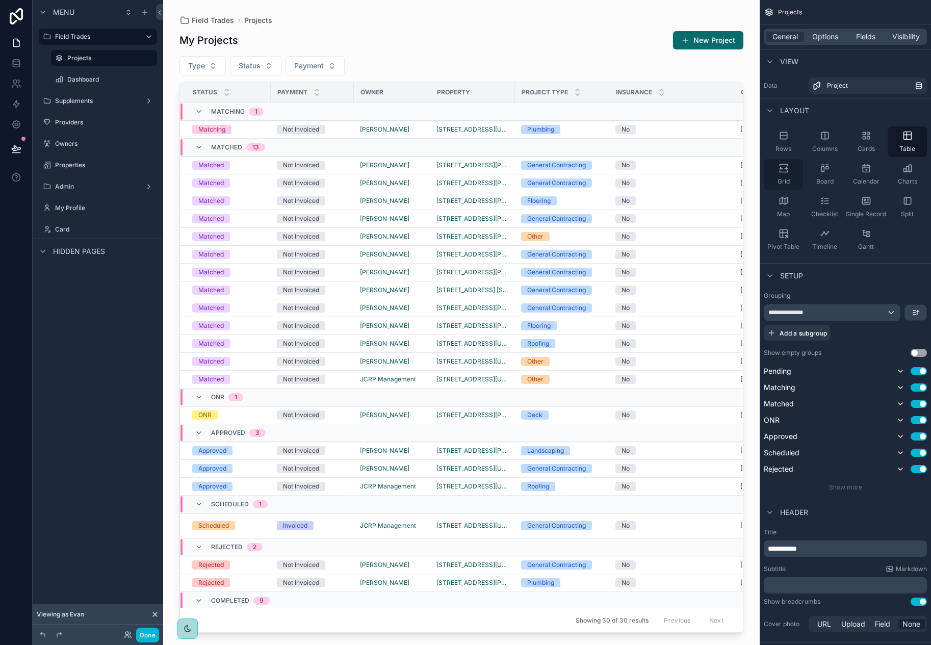
click at [796, 175] on div "Grid" at bounding box center [782, 174] width 39 height 31
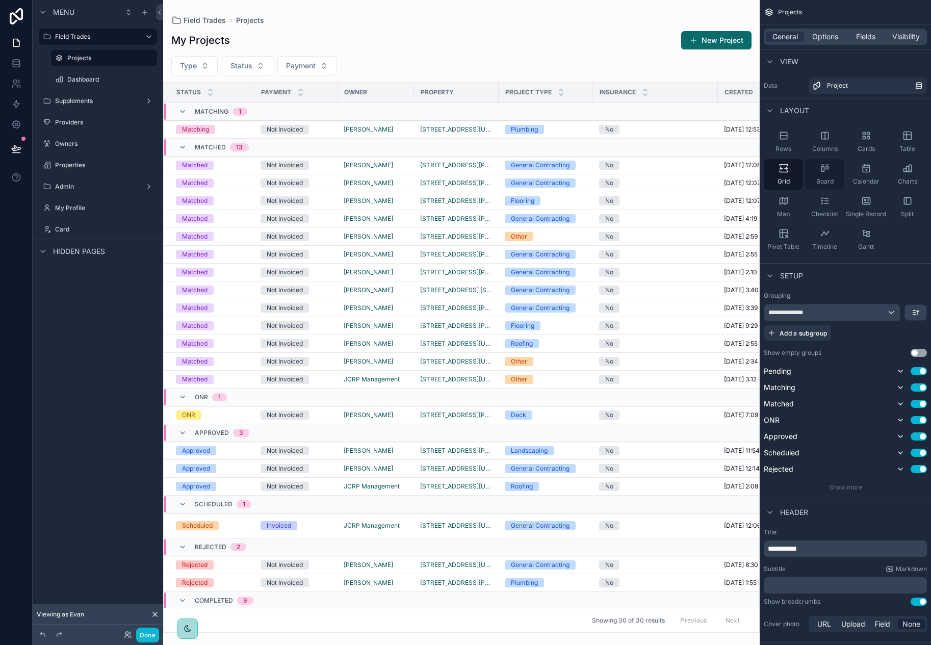
click at [819, 175] on div "Board" at bounding box center [824, 174] width 39 height 31
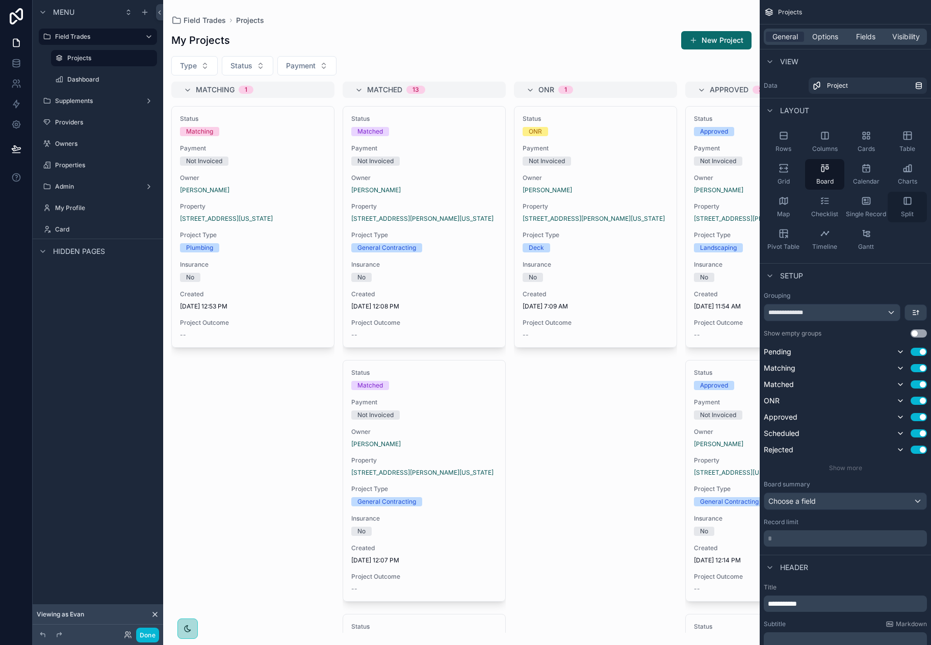
click at [913, 206] on div "Split" at bounding box center [906, 207] width 39 height 31
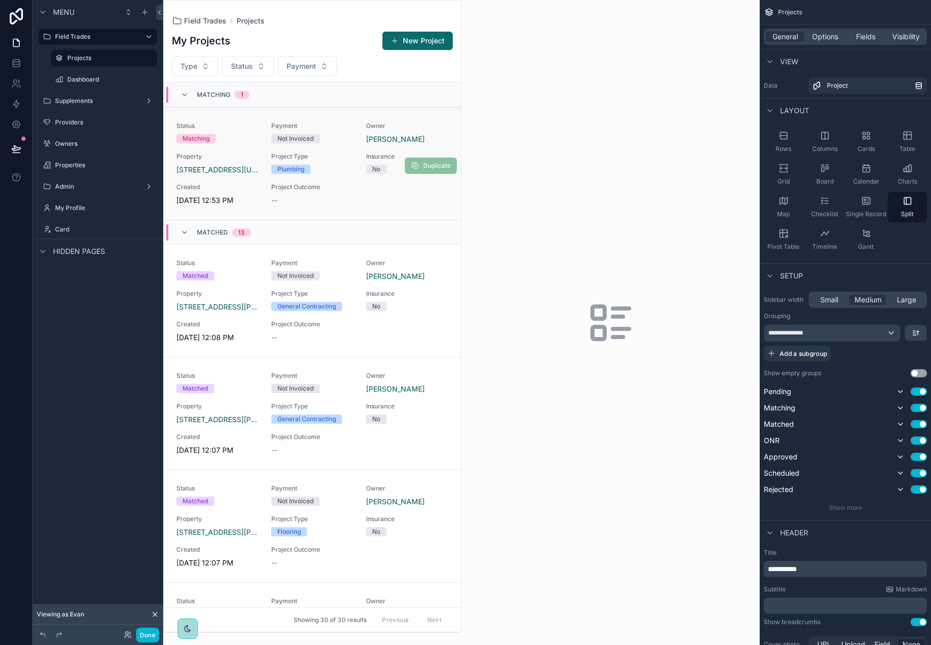
click at [332, 158] on span "Project Type" at bounding box center [312, 156] width 83 height 8
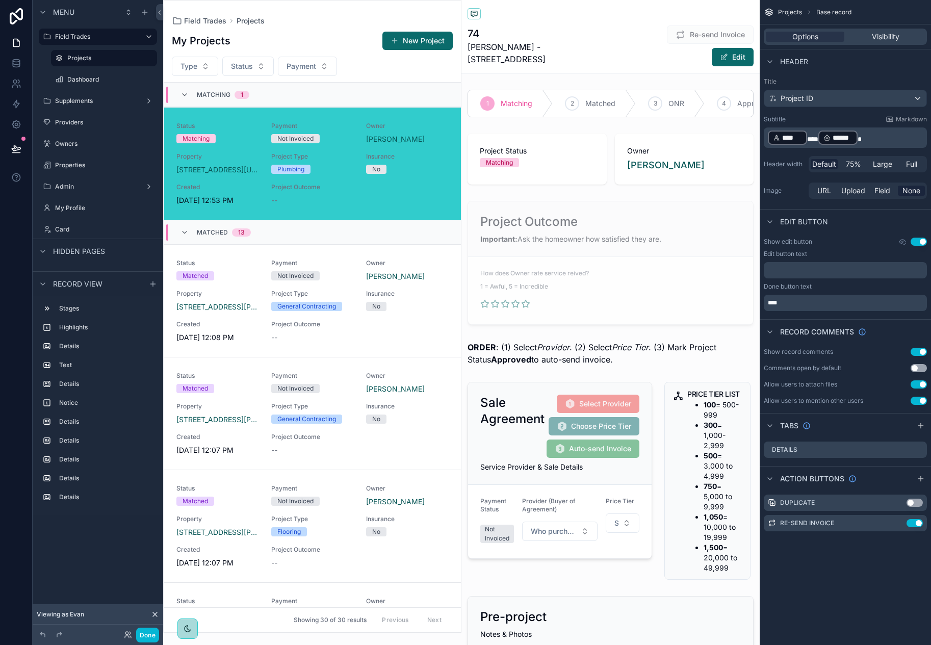
click at [381, 13] on div "Field Trades Projects My Projects New Project Type Status Payment Matching 1 St…" at bounding box center [312, 316] width 298 height 633
click at [245, 20] on span "Projects" at bounding box center [250, 21] width 28 height 10
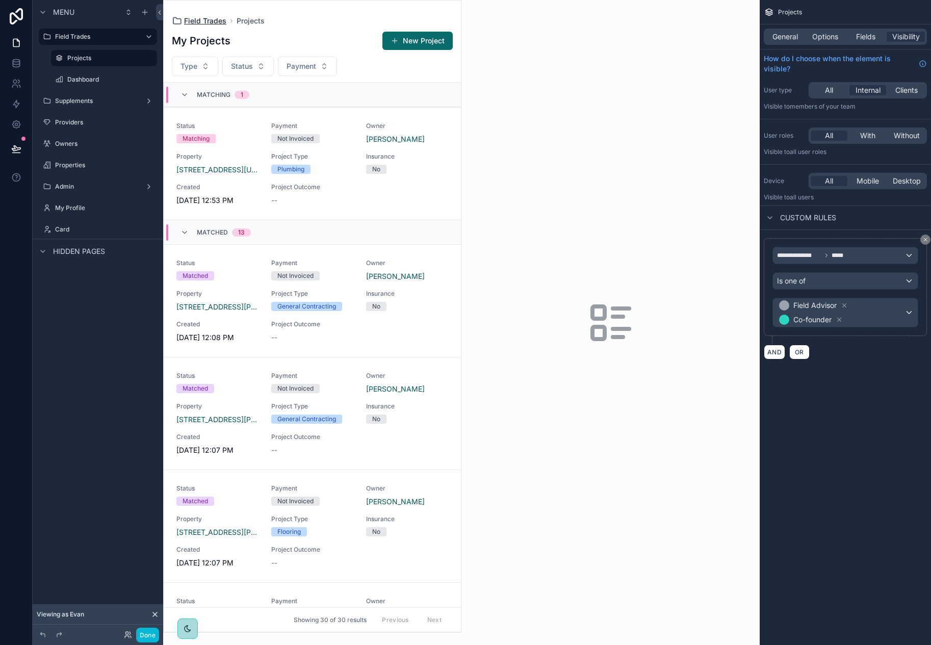
click at [212, 20] on span "Field Trades" at bounding box center [205, 21] width 42 height 10
click at [785, 42] on div "General Options Fields Visibility" at bounding box center [844, 37] width 163 height 16
click at [777, 31] on div "General Options Fields Visibility" at bounding box center [844, 37] width 163 height 16
click at [786, 34] on span "General" at bounding box center [784, 37] width 25 height 10
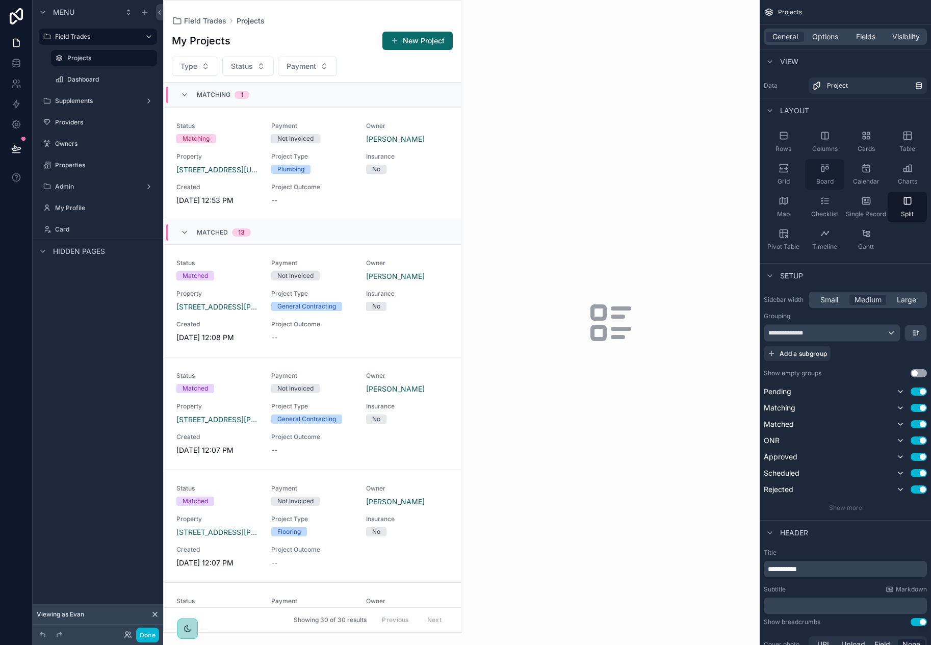
click at [834, 171] on div "Board" at bounding box center [824, 174] width 39 height 31
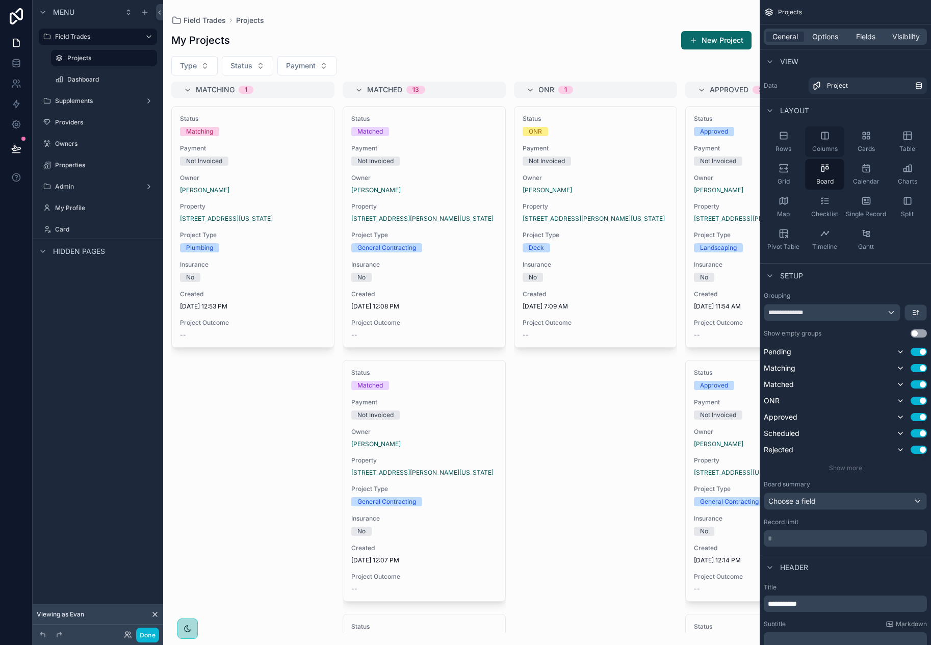
click at [826, 137] on icon "scrollable content" at bounding box center [825, 135] width 10 height 10
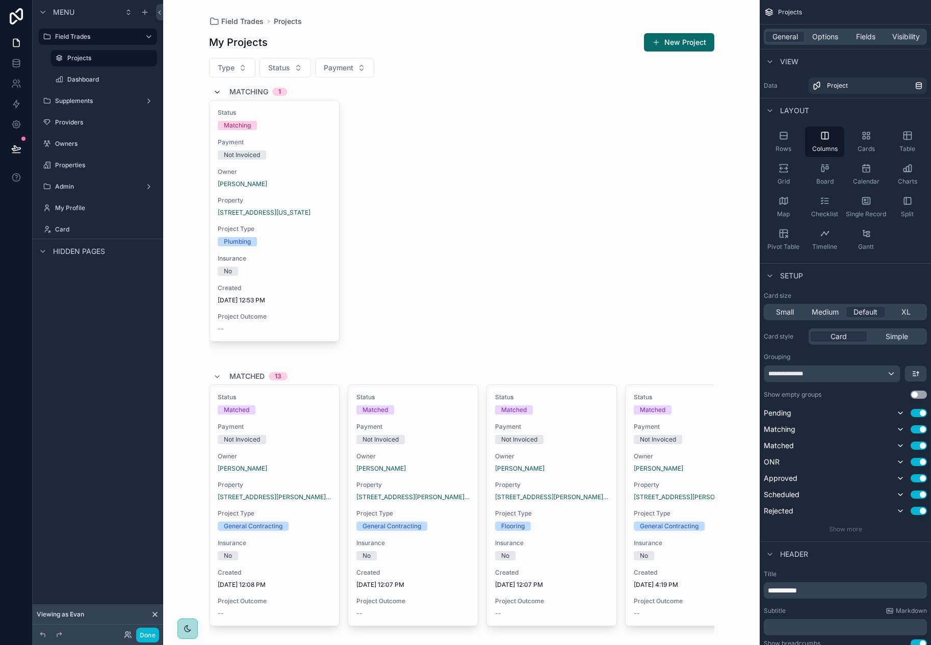
click at [213, 93] on icon "scrollable content" at bounding box center [217, 92] width 8 height 8
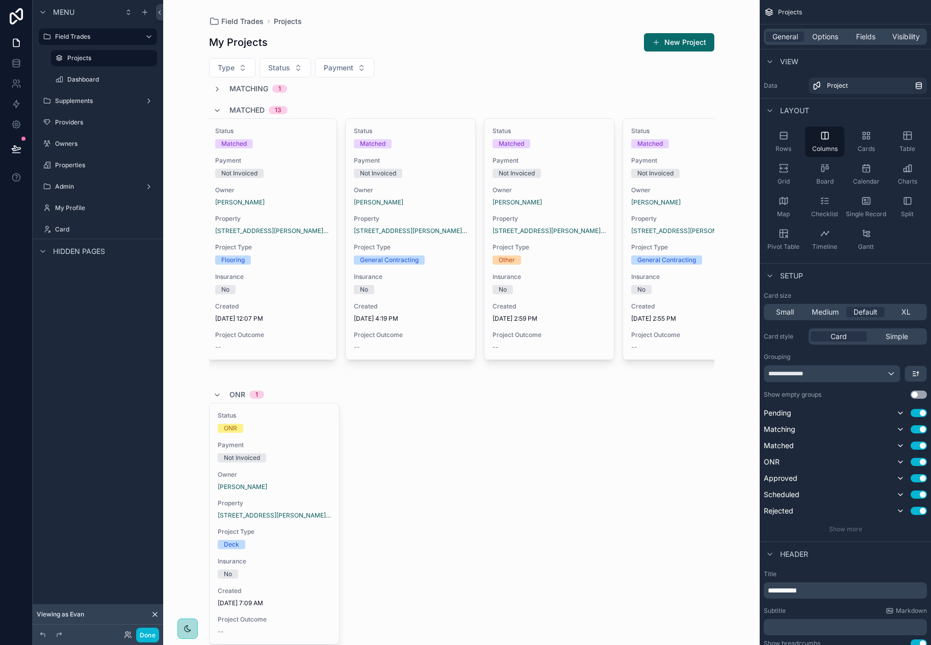
scroll to position [0, 208]
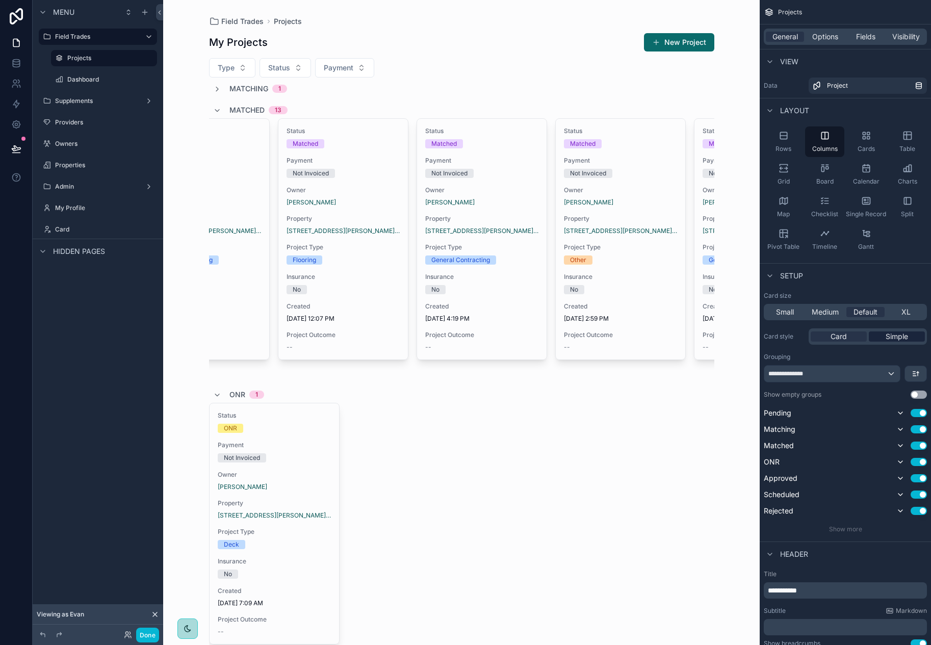
click at [908, 338] on span "Simple" at bounding box center [896, 336] width 22 height 10
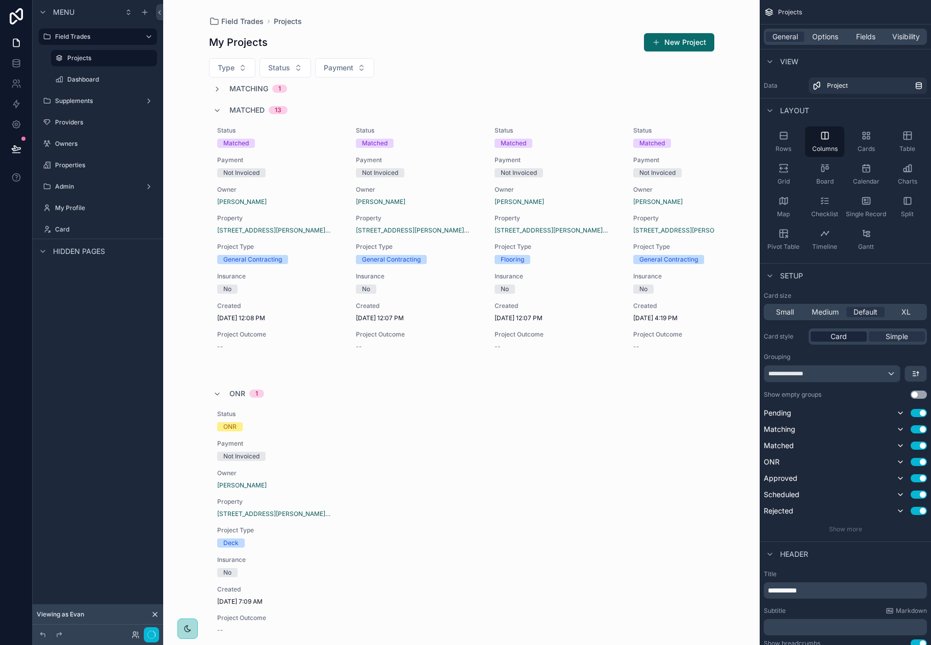
click at [848, 335] on div "Card" at bounding box center [838, 336] width 56 height 10
click at [891, 311] on div "XL" at bounding box center [905, 312] width 38 height 10
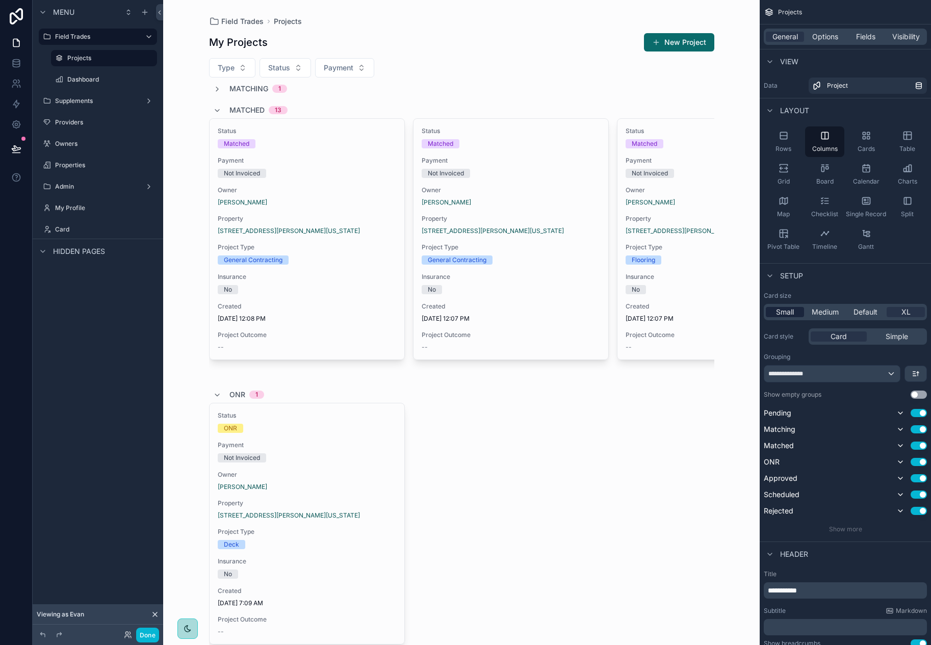
click at [788, 312] on span "Small" at bounding box center [785, 312] width 18 height 10
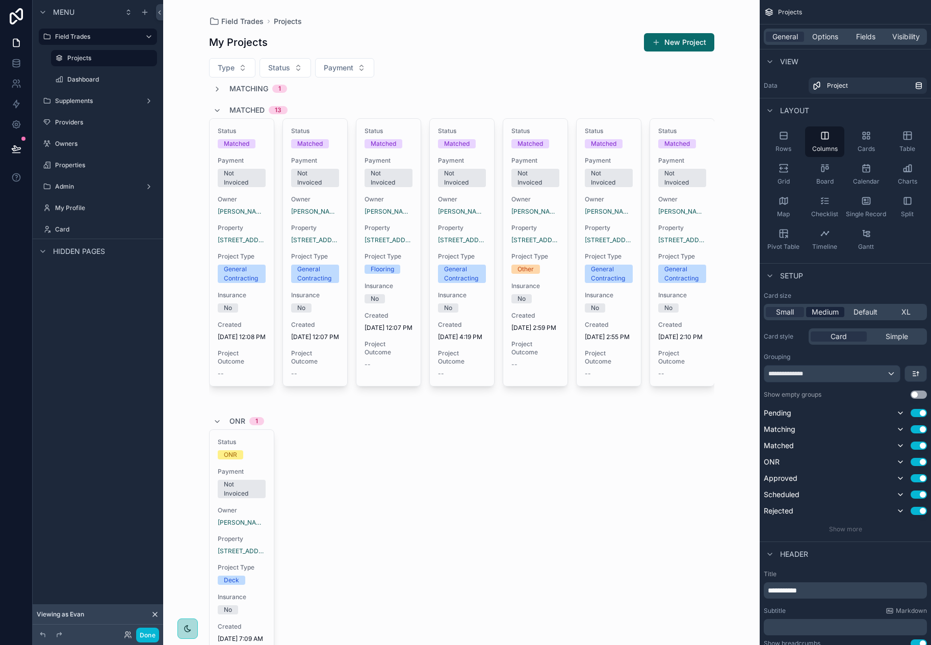
click at [821, 311] on span "Medium" at bounding box center [824, 312] width 27 height 10
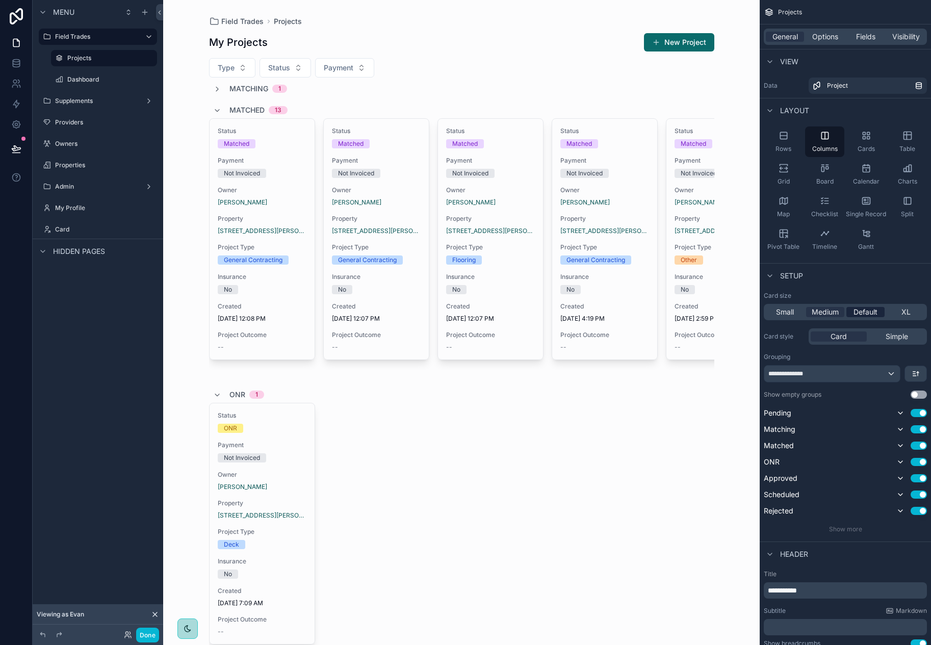
click at [861, 312] on span "Default" at bounding box center [865, 312] width 24 height 10
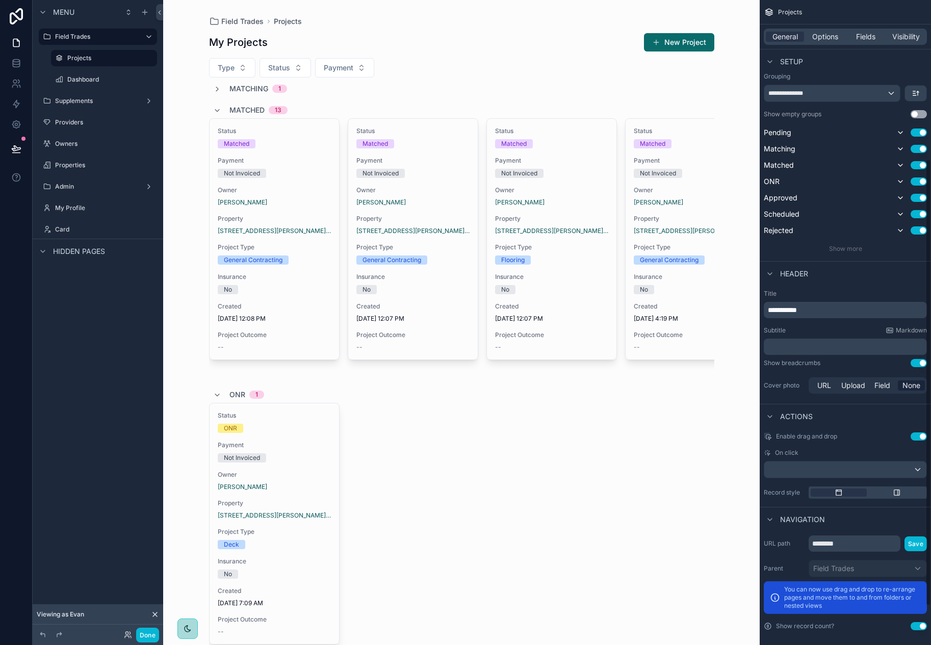
scroll to position [286, 0]
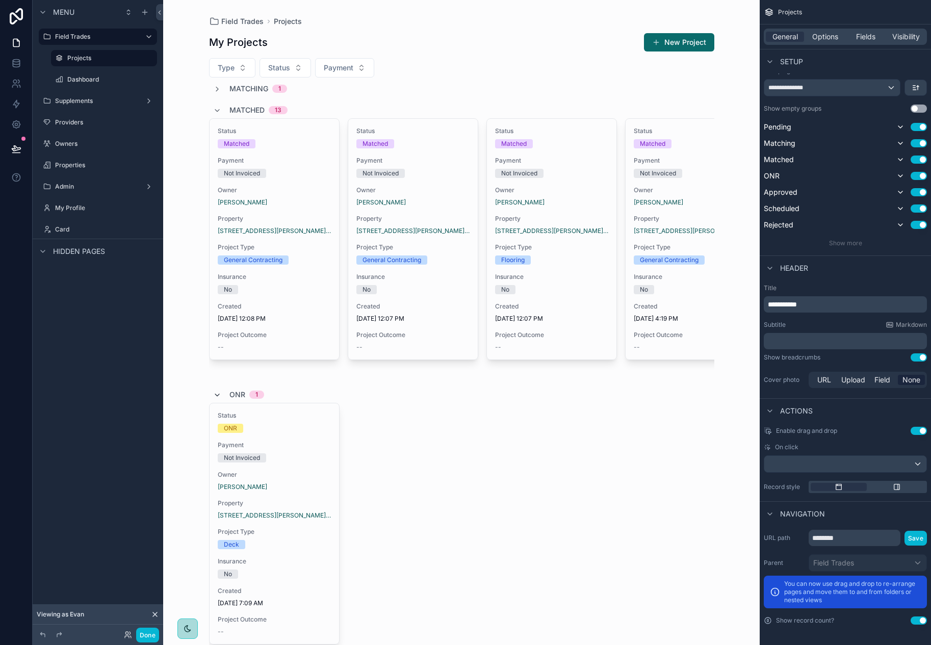
click at [215, 399] on icon "scrollable content" at bounding box center [217, 395] width 8 height 8
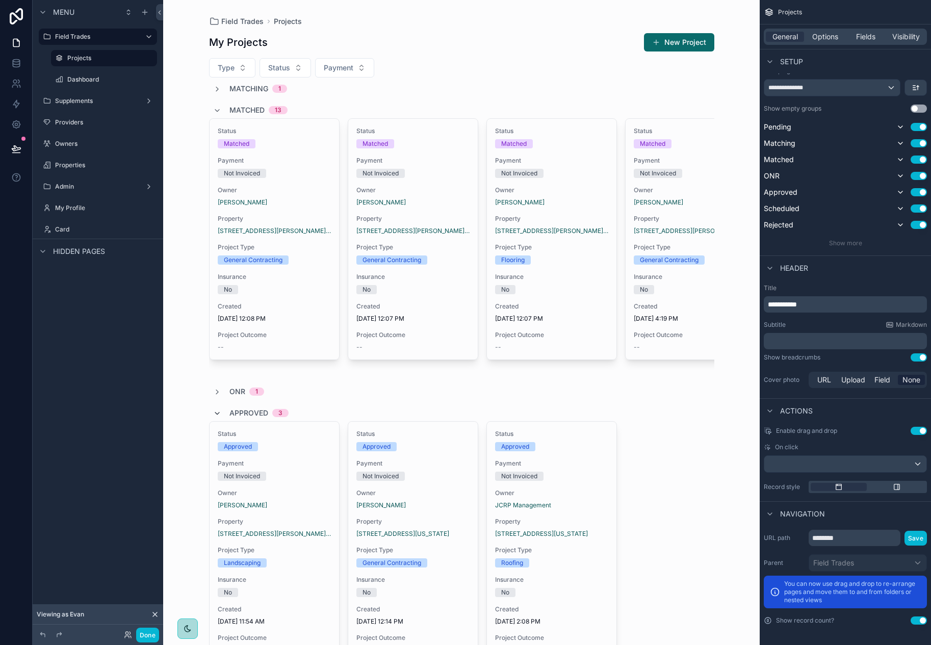
click at [215, 417] on icon "scrollable content" at bounding box center [217, 413] width 8 height 8
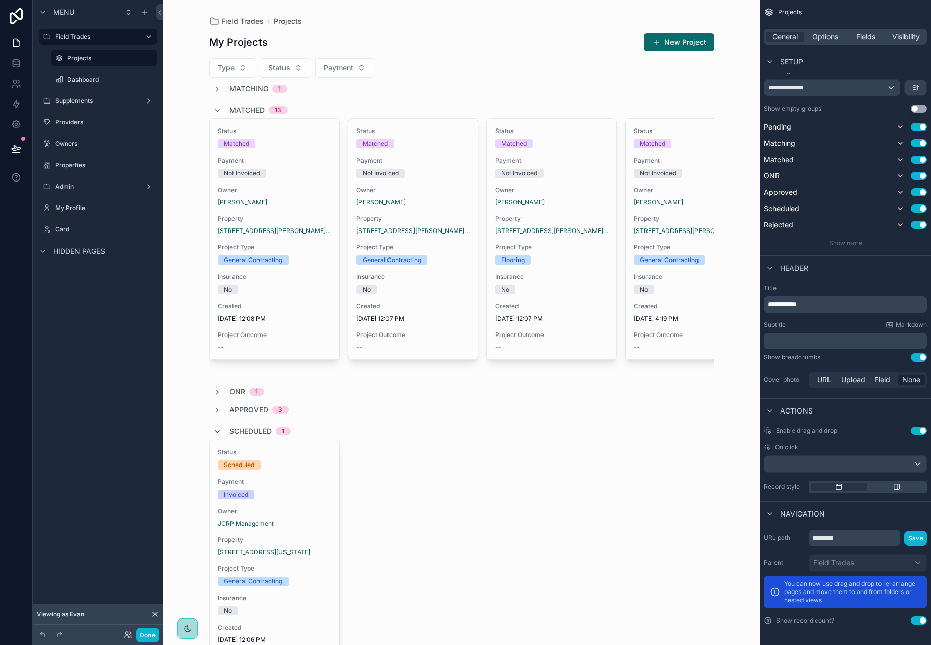
click at [214, 436] on icon "scrollable content" at bounding box center [217, 432] width 8 height 8
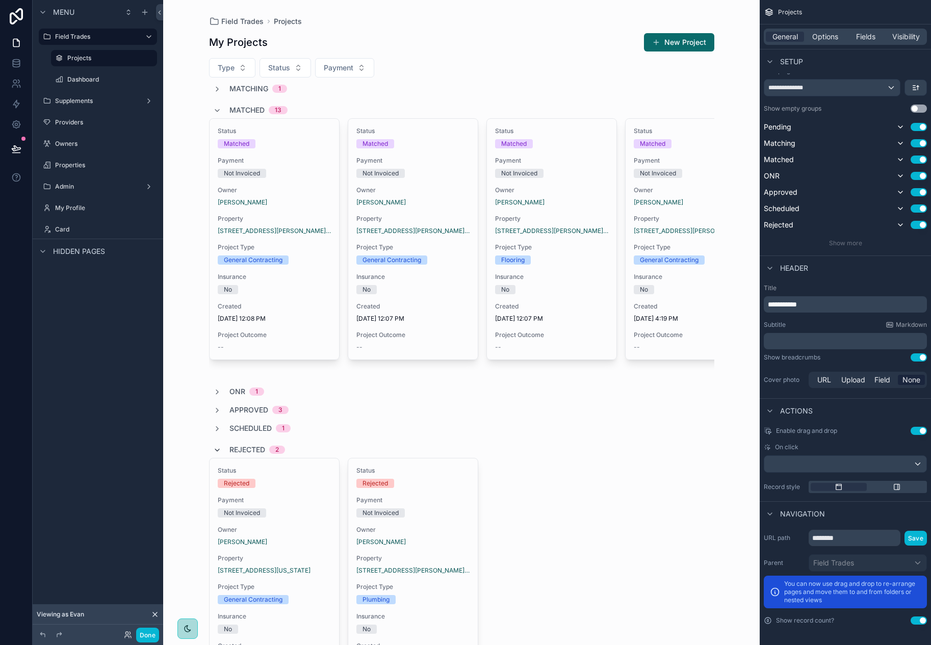
click at [213, 454] on icon "scrollable content" at bounding box center [217, 450] width 8 height 8
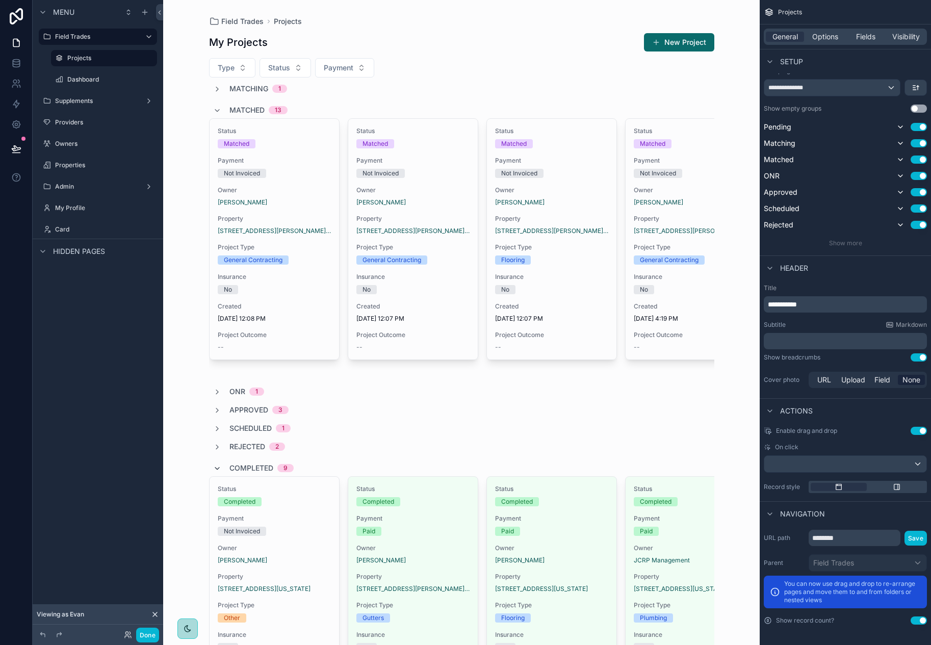
click at [215, 472] on icon "scrollable content" at bounding box center [217, 468] width 8 height 8
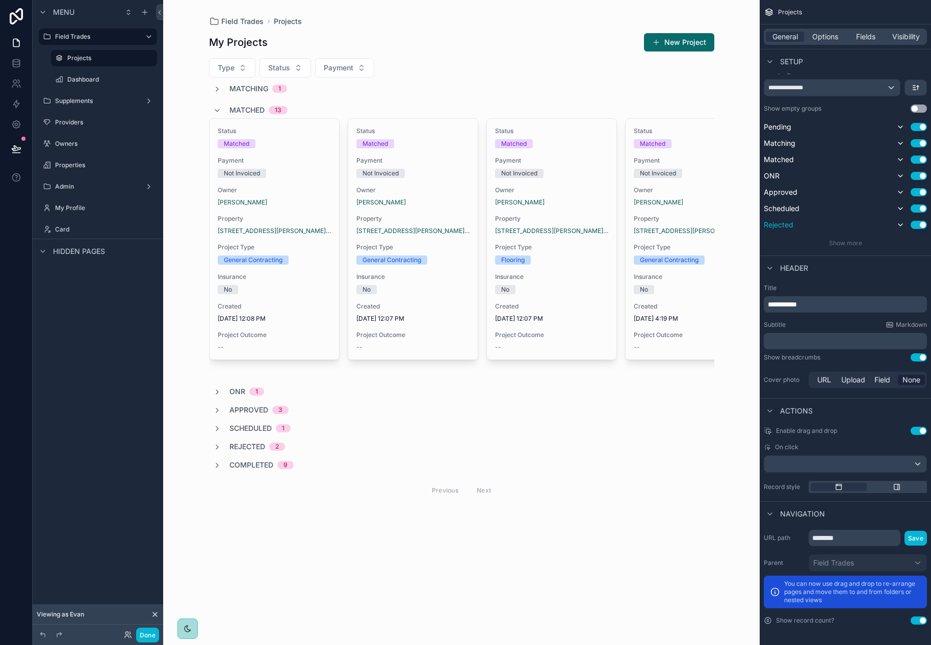
click at [920, 226] on button "Use setting" at bounding box center [918, 225] width 16 height 8
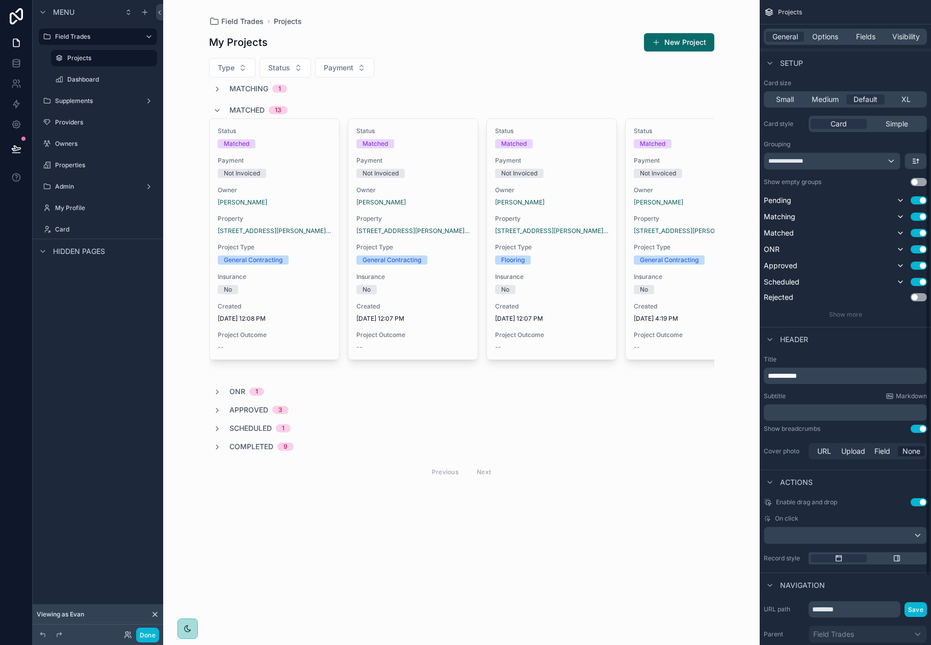
scroll to position [182, 0]
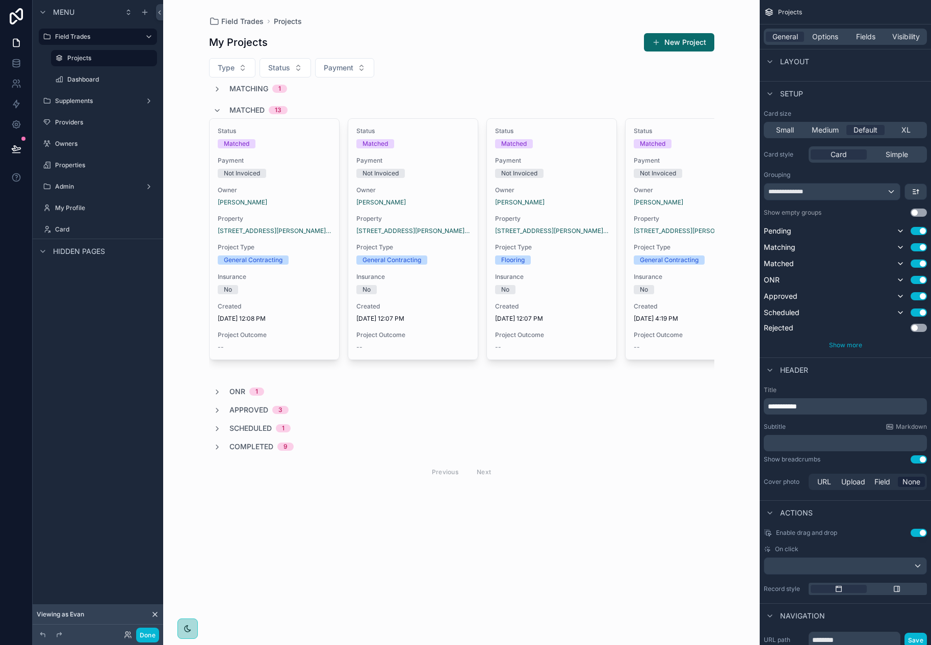
click at [864, 345] on div "Show more" at bounding box center [844, 345] width 163 height 8
click at [844, 339] on div "**********" at bounding box center [844, 230] width 163 height 240
click at [845, 343] on span "Show more" at bounding box center [845, 345] width 33 height 8
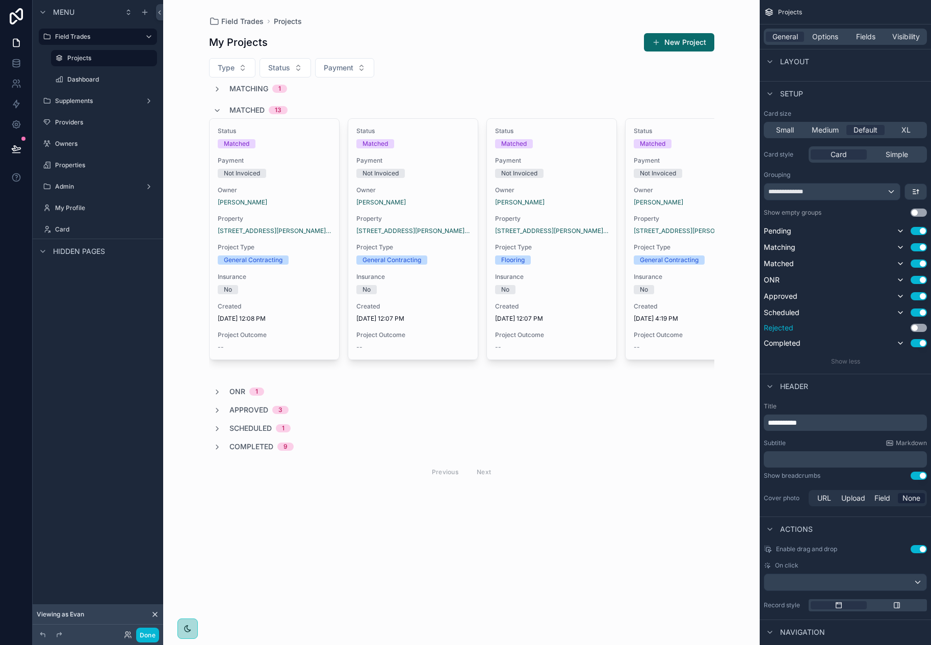
click at [916, 329] on button "Use setting" at bounding box center [918, 328] width 16 height 8
click at [900, 329] on icon "scrollable content" at bounding box center [900, 329] width 8 height 8
click at [900, 343] on icon "scrollable content" at bounding box center [900, 345] width 8 height 8
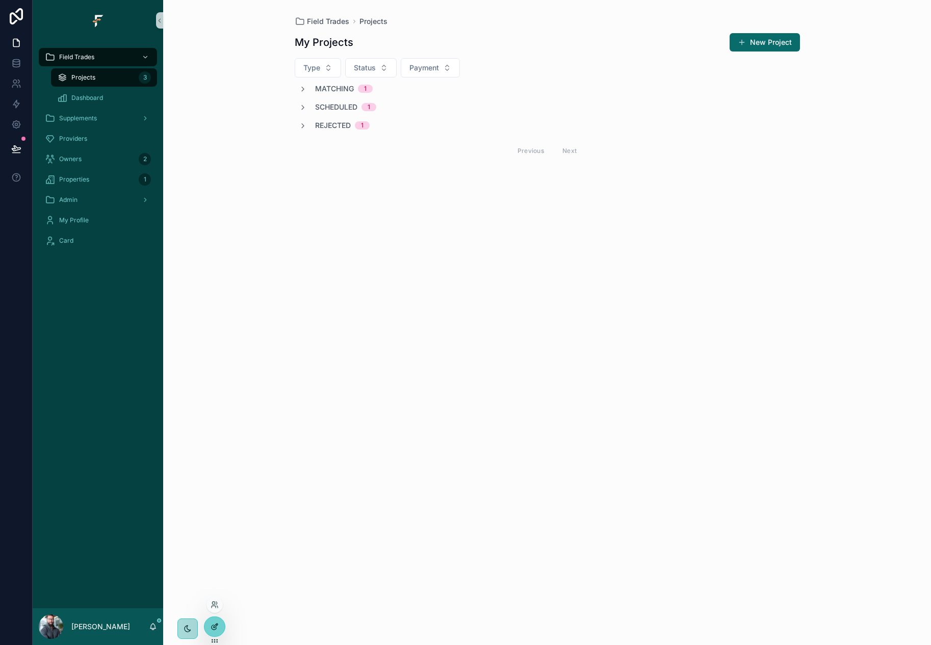
click at [208, 632] on div at bounding box center [214, 626] width 20 height 19
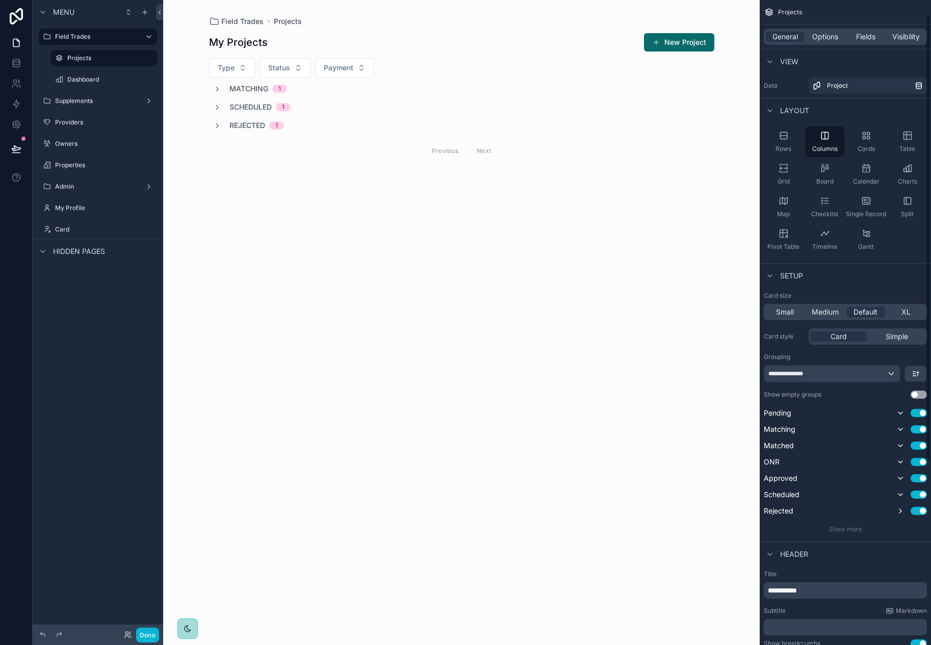
scroll to position [51, 0]
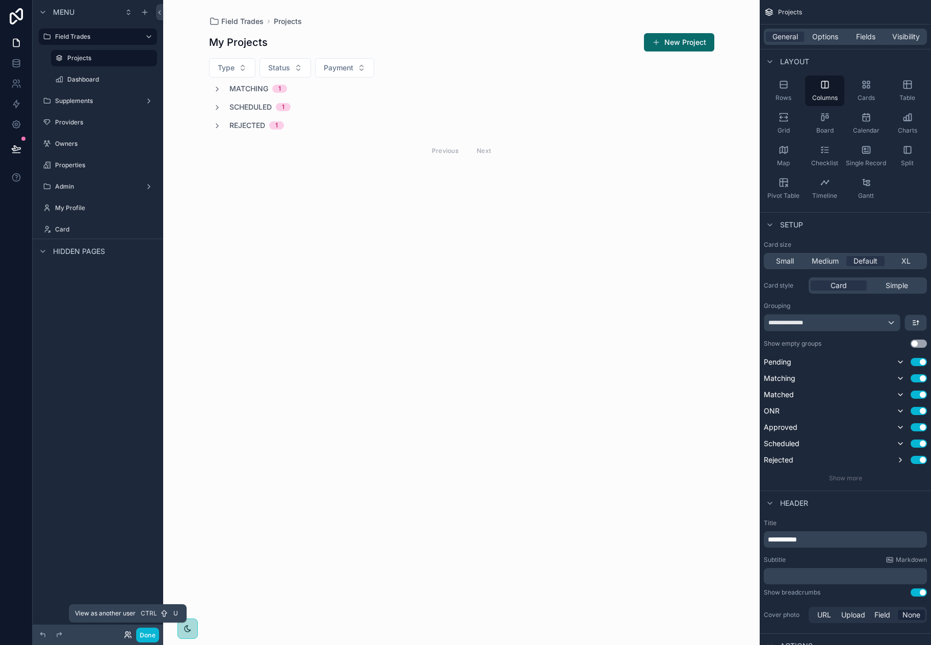
click at [128, 635] on icon at bounding box center [128, 634] width 8 height 8
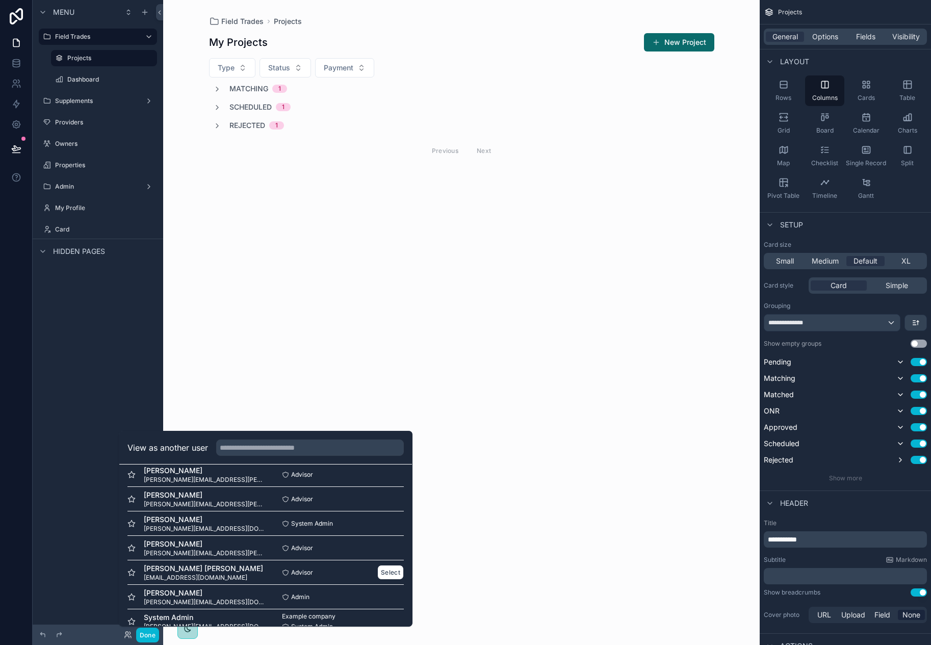
scroll to position [148, 0]
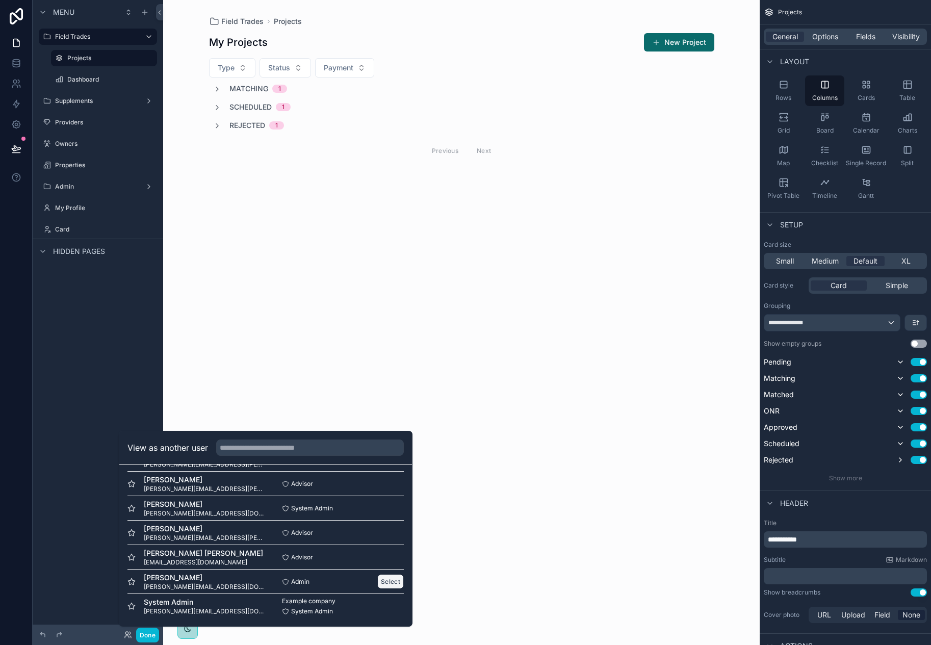
click at [378, 581] on button "Select" at bounding box center [390, 581] width 27 height 15
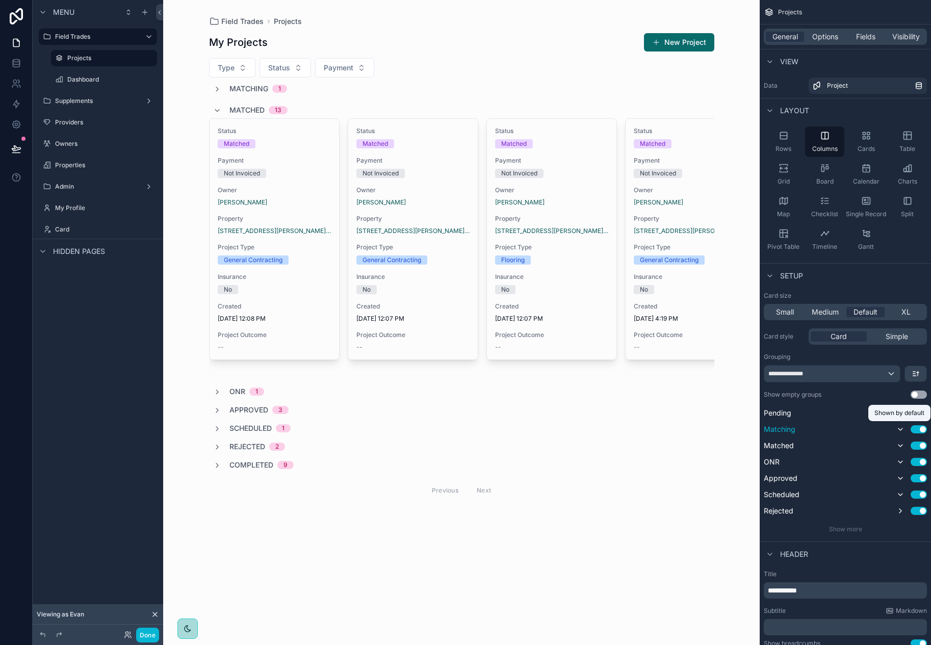
click at [900, 431] on icon "scrollable content" at bounding box center [900, 429] width 8 height 8
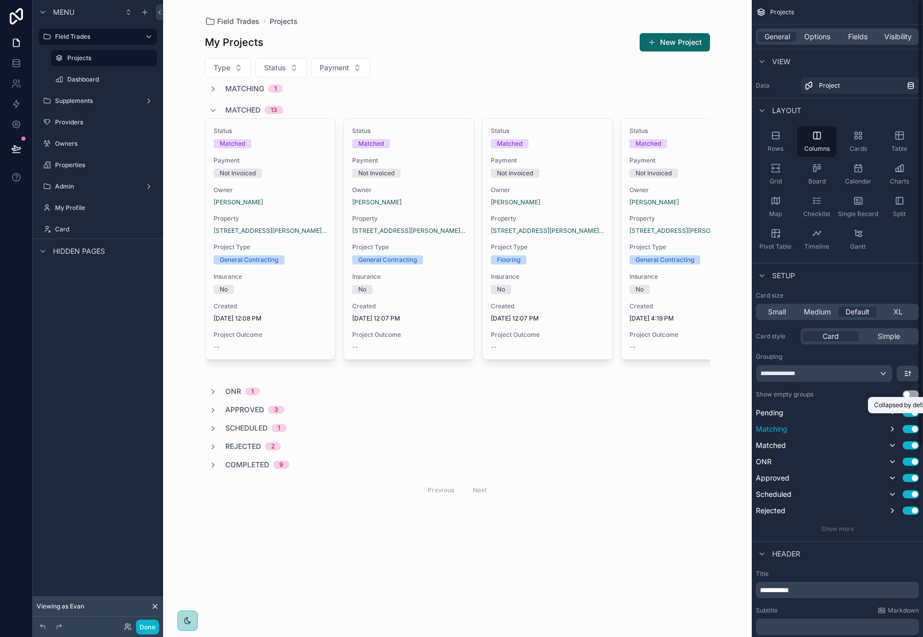
click at [897, 431] on icon "scrollable content" at bounding box center [892, 429] width 8 height 8
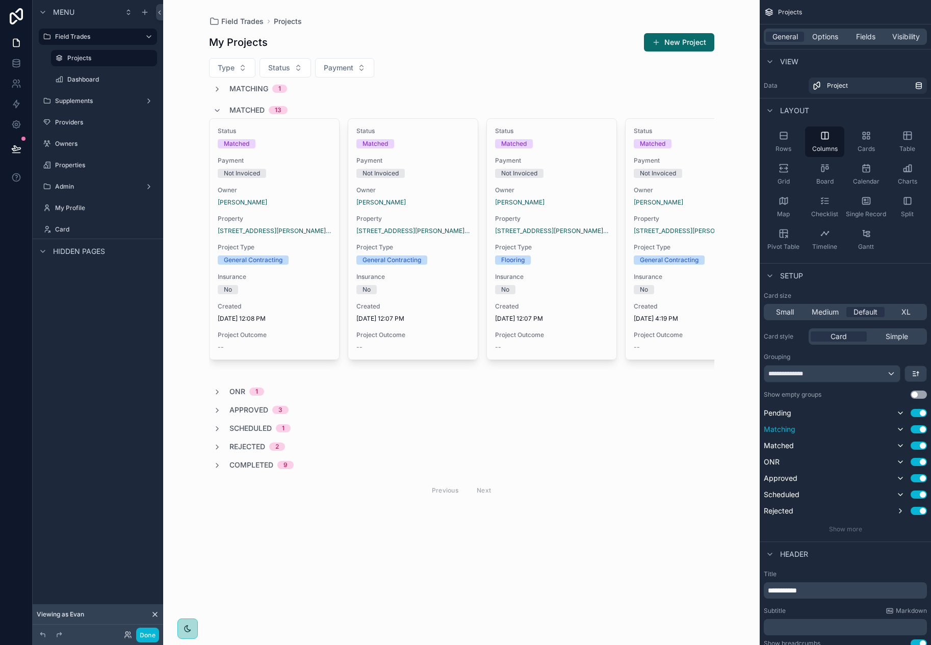
click at [912, 396] on button "Use setting" at bounding box center [918, 394] width 16 height 8
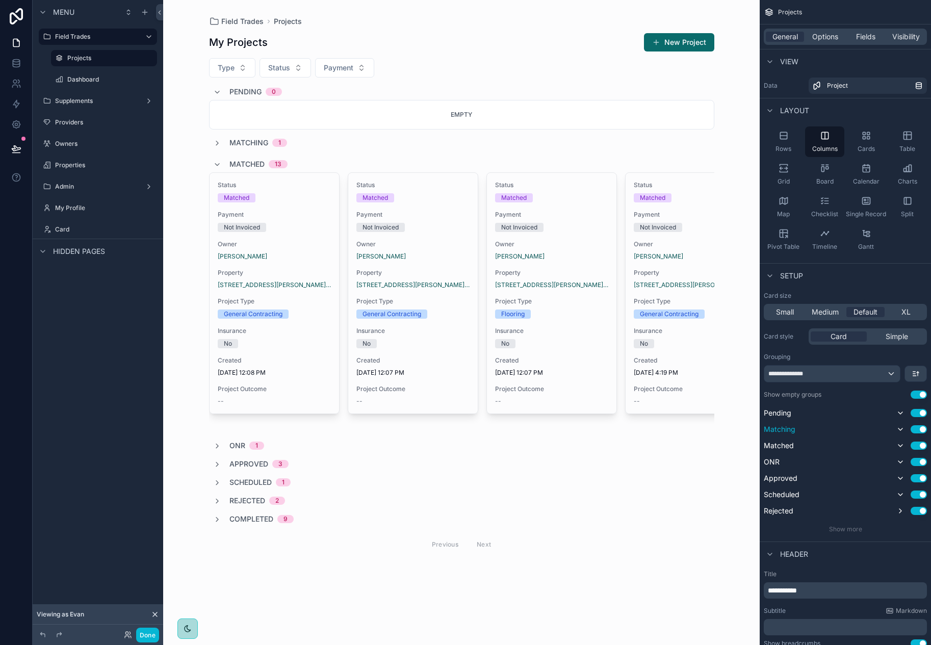
click at [916, 393] on button "Use setting" at bounding box center [918, 394] width 16 height 8
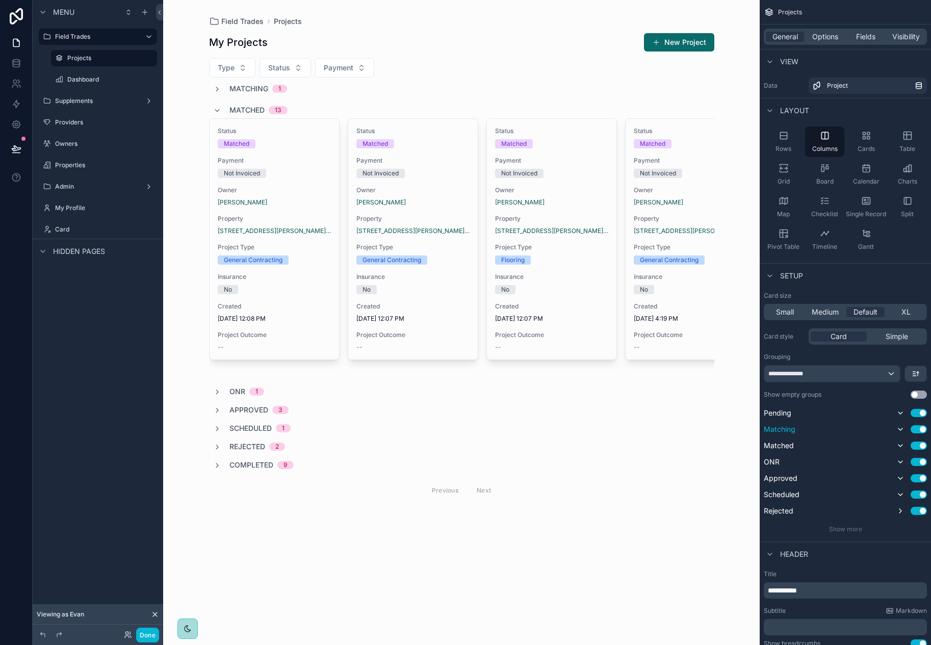
click at [218, 87] on div "scrollable content" at bounding box center [461, 267] width 521 height 535
click at [215, 89] on icon "scrollable content" at bounding box center [217, 89] width 8 height 8
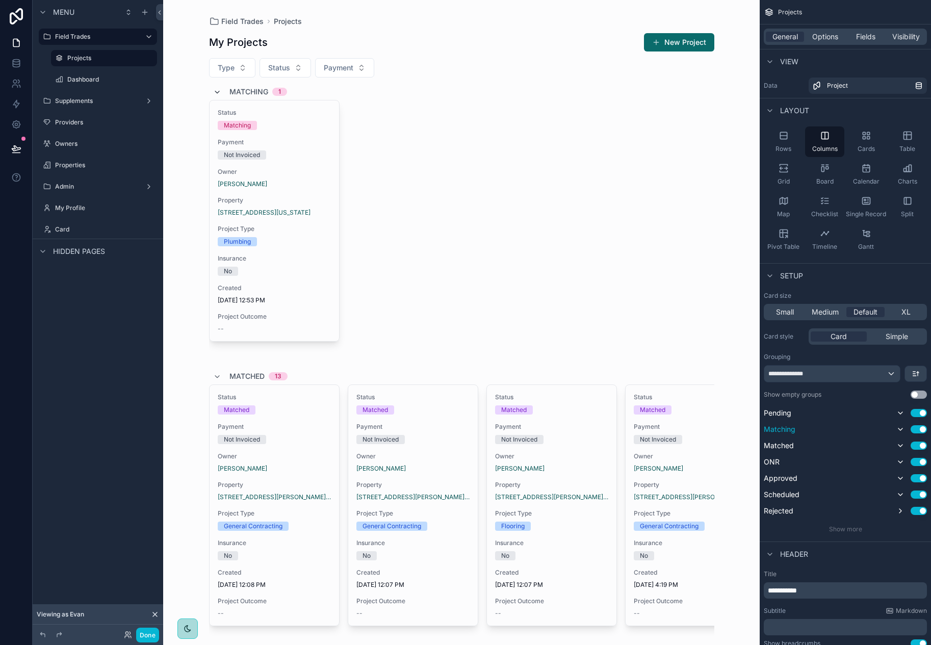
click at [215, 92] on icon "scrollable content" at bounding box center [217, 92] width 8 height 8
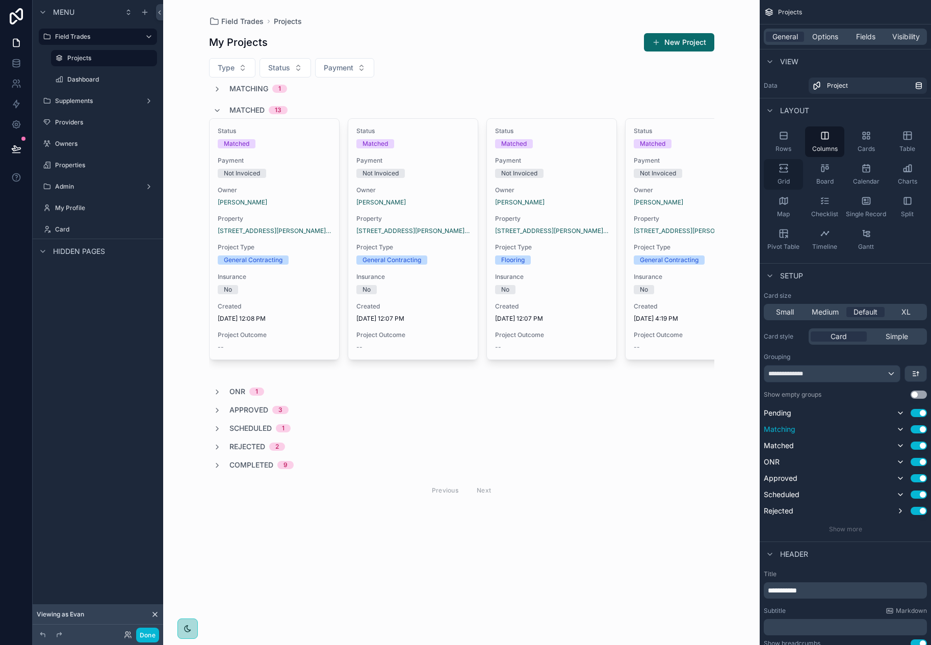
drag, startPoint x: 781, startPoint y: 173, endPoint x: 788, endPoint y: 167, distance: 8.7
click at [781, 173] on icon "scrollable content" at bounding box center [783, 168] width 10 height 10
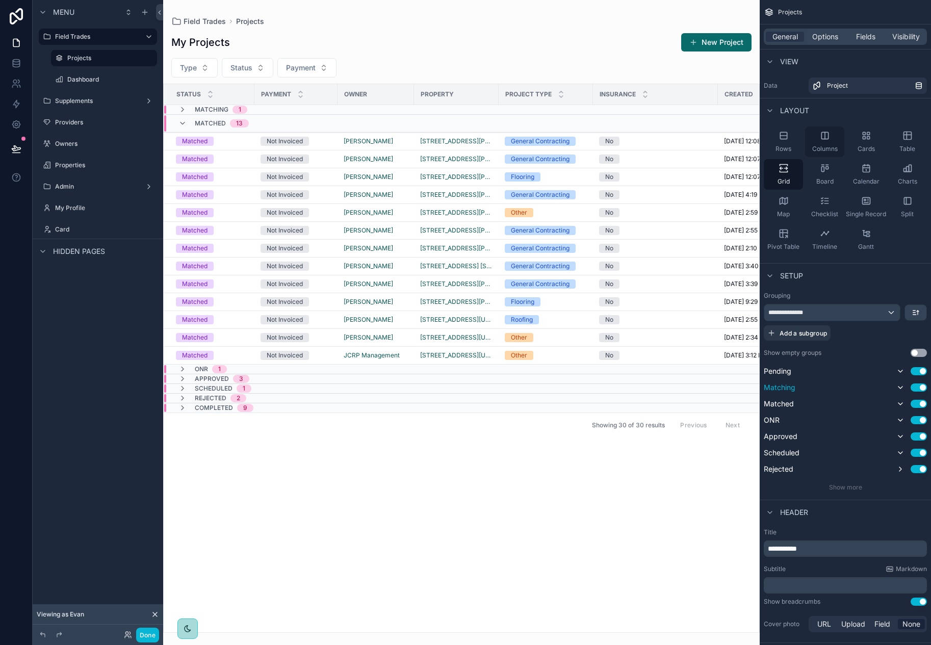
click at [830, 146] on span "Columns" at bounding box center [824, 149] width 25 height 8
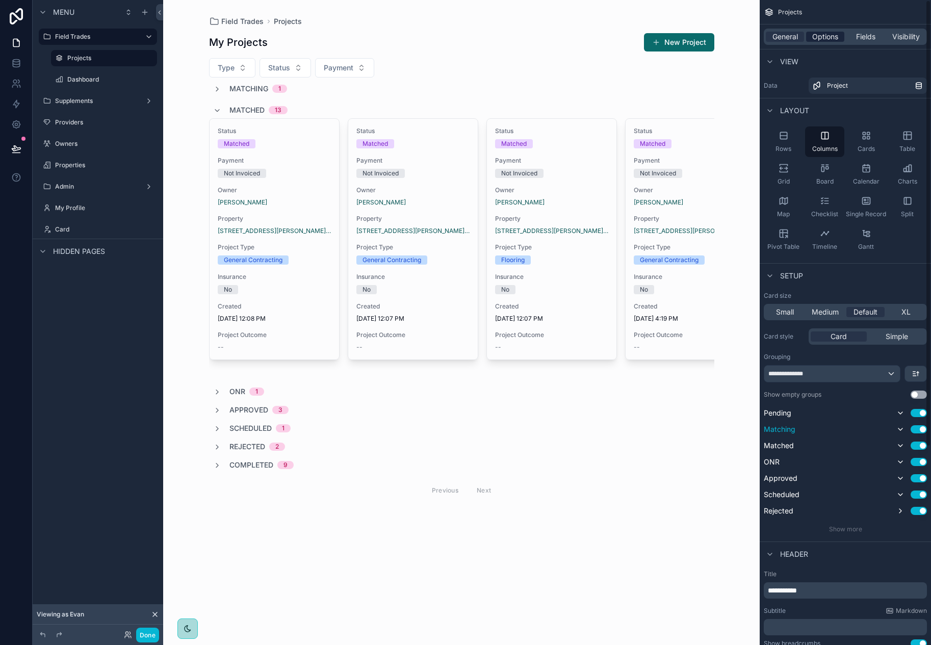
click at [830, 37] on span "Options" at bounding box center [825, 37] width 26 height 10
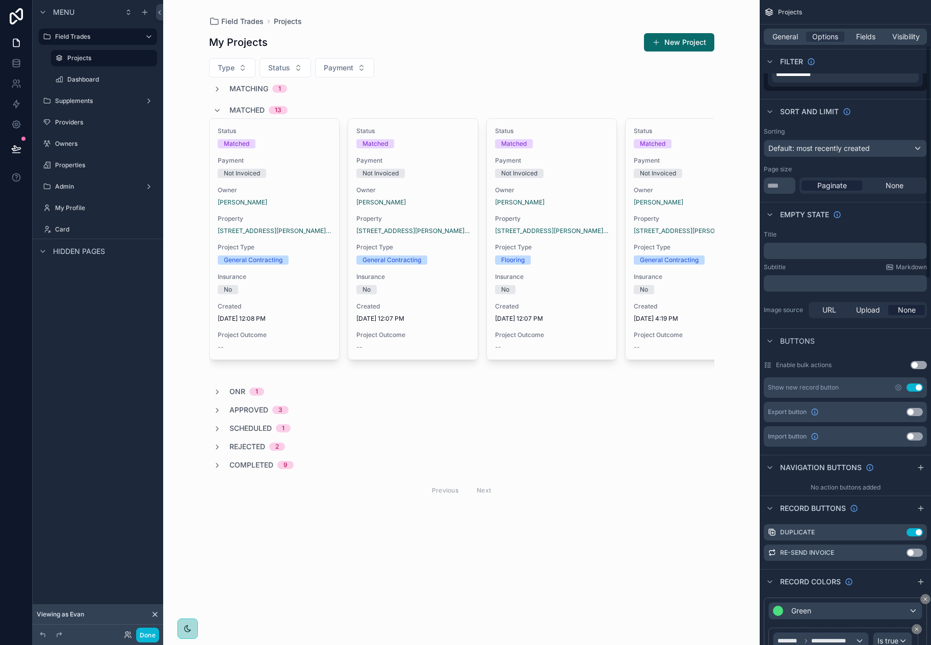
scroll to position [153, 0]
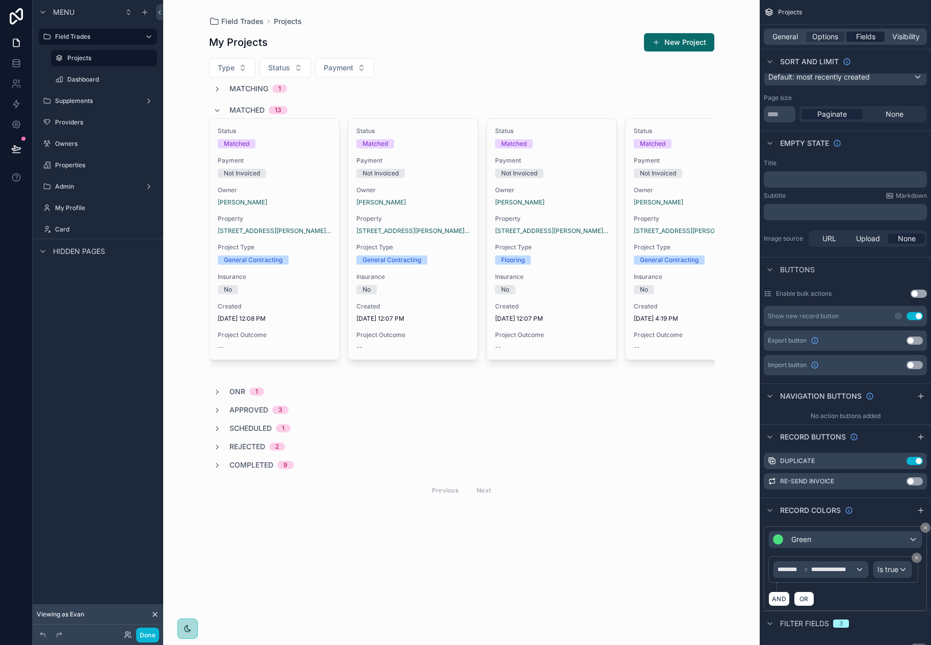
click at [864, 39] on span "Fields" at bounding box center [865, 37] width 19 height 10
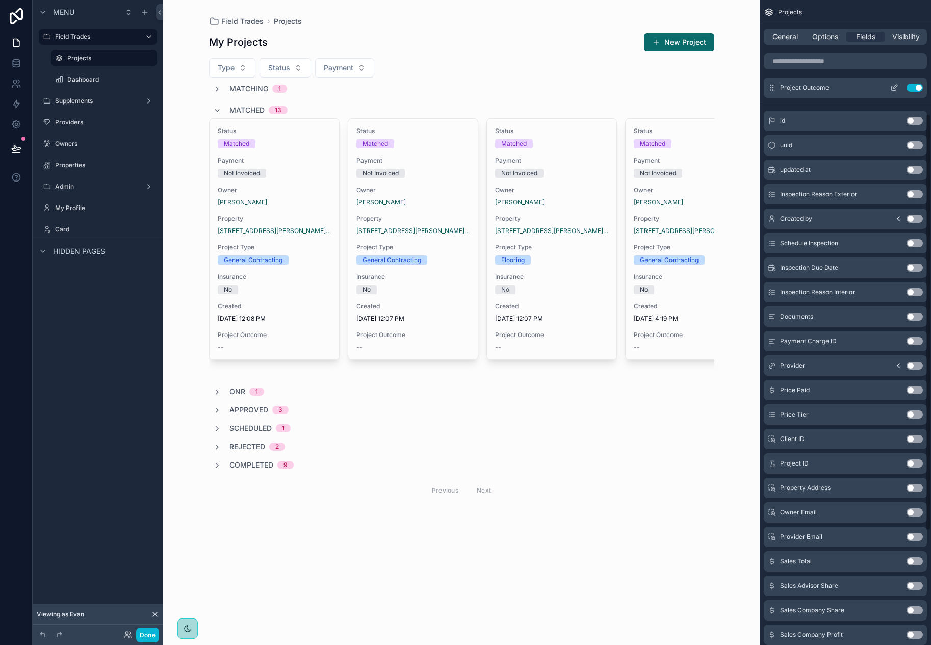
scroll to position [0, 0]
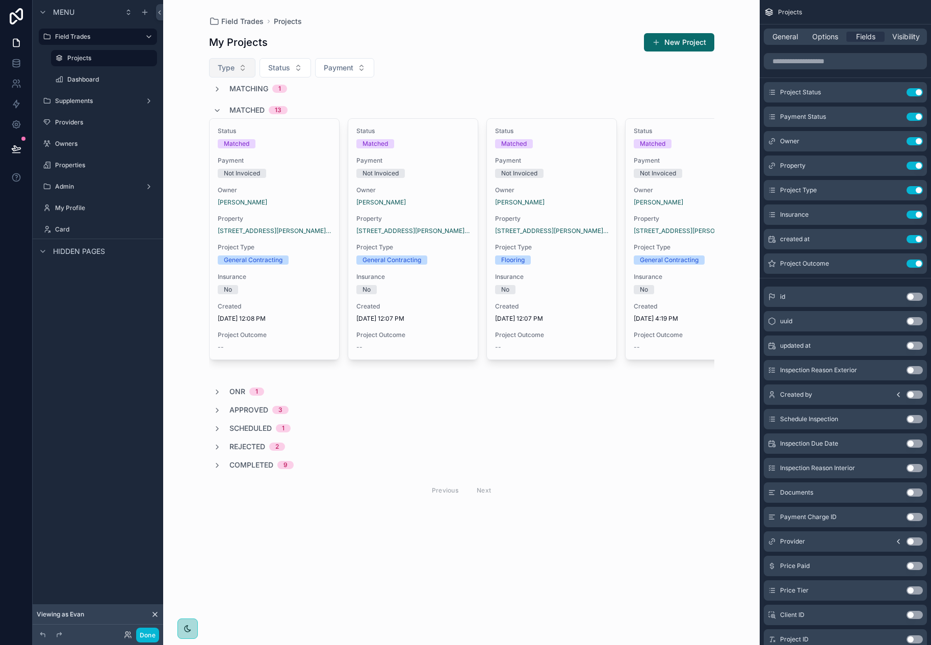
click at [240, 65] on button "Type" at bounding box center [232, 67] width 46 height 19
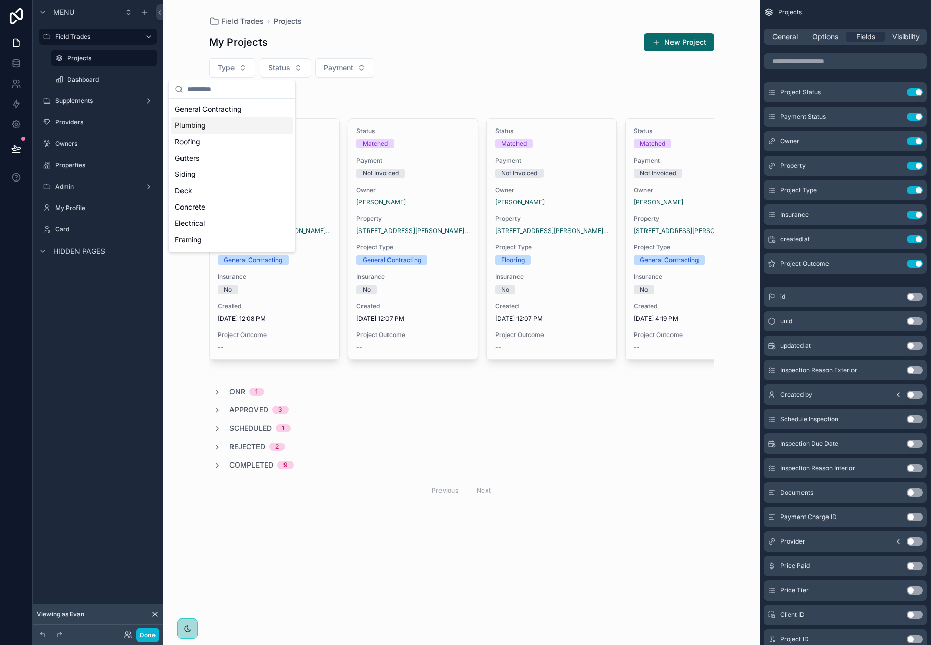
scroll to position [63, 0]
click at [287, 71] on span "Status" at bounding box center [279, 68] width 22 height 10
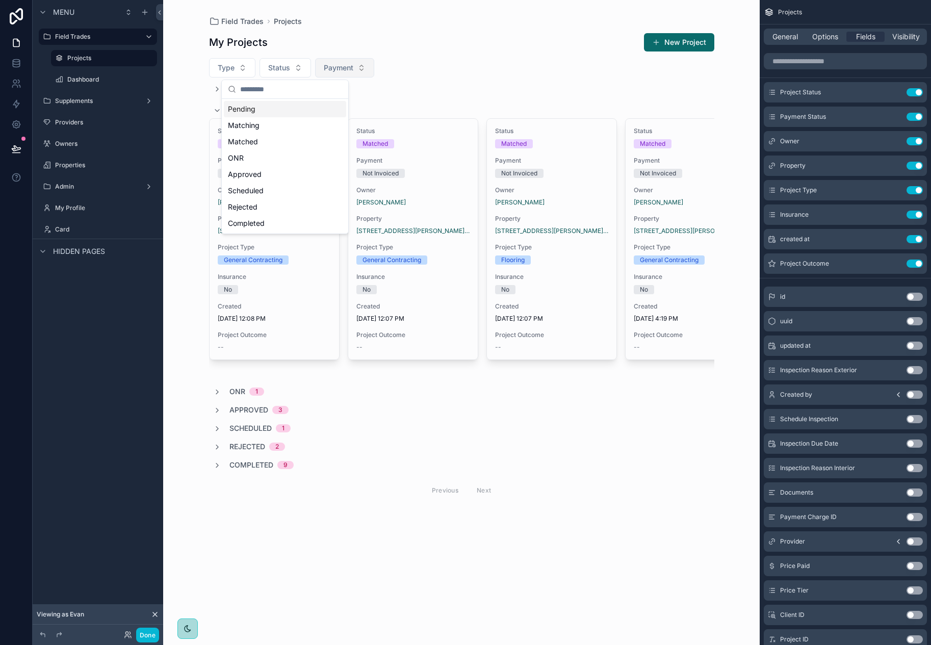
click at [335, 68] on span "Payment" at bounding box center [339, 68] width 30 height 10
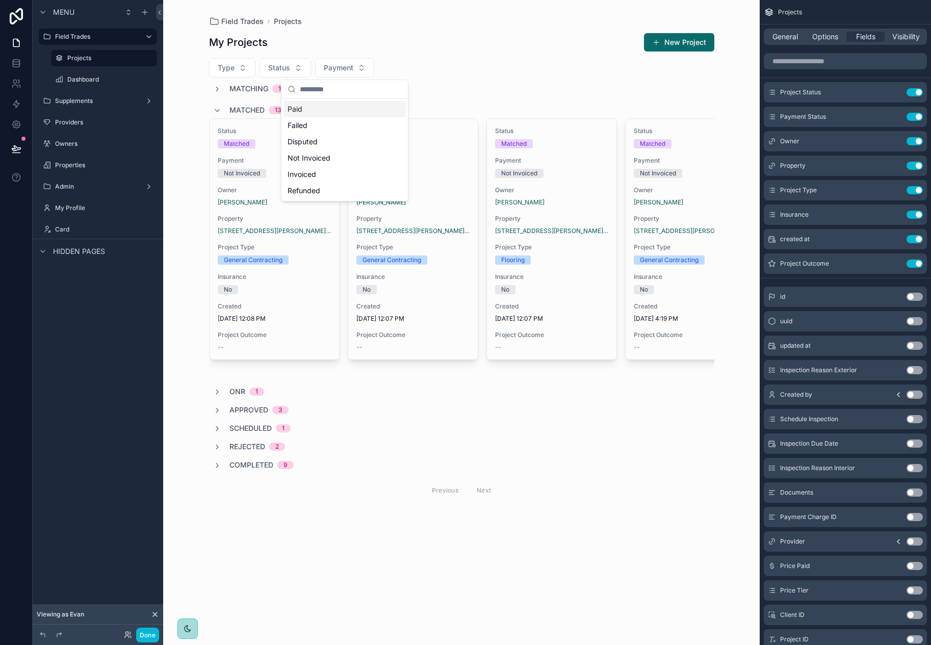
click at [449, 29] on div "My Projects New Project Type Status Payment Matching 1 Matched 13 Status Matche…" at bounding box center [461, 281] width 505 height 508
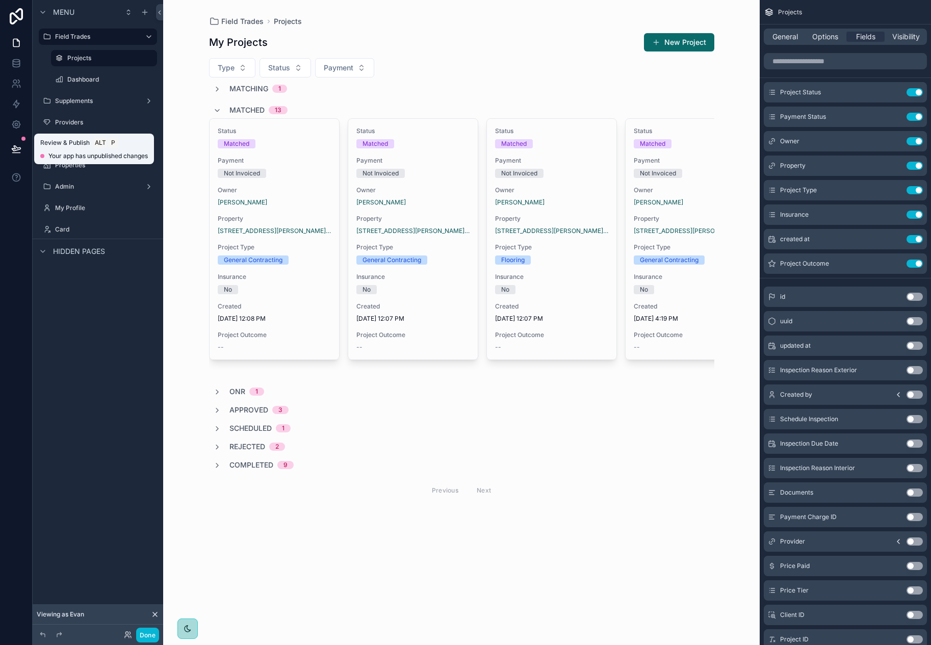
click at [12, 148] on icon at bounding box center [16, 148] width 9 height 5
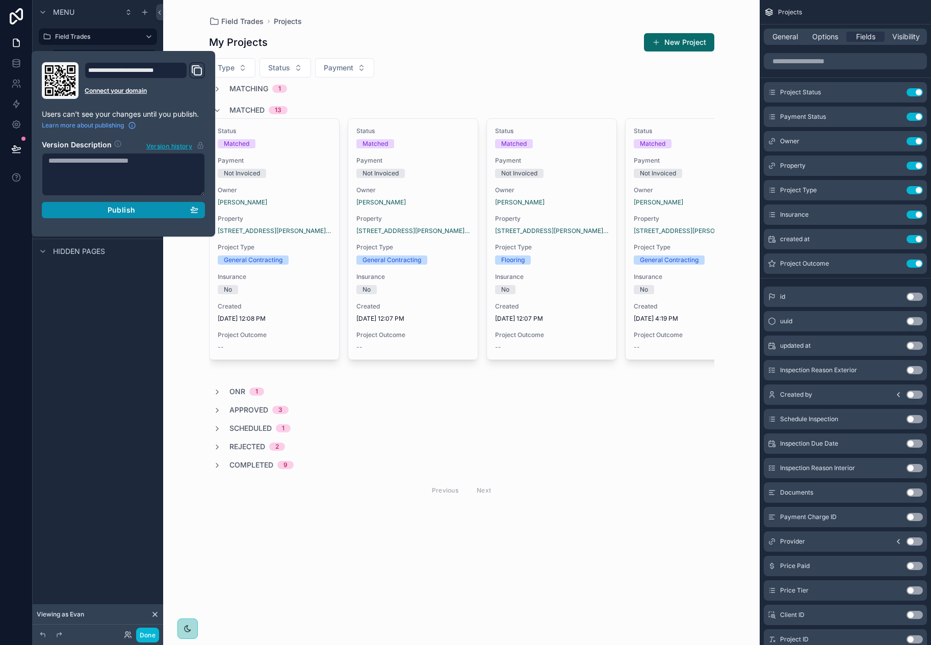
click at [138, 212] on div "Publish" at bounding box center [123, 209] width 150 height 9
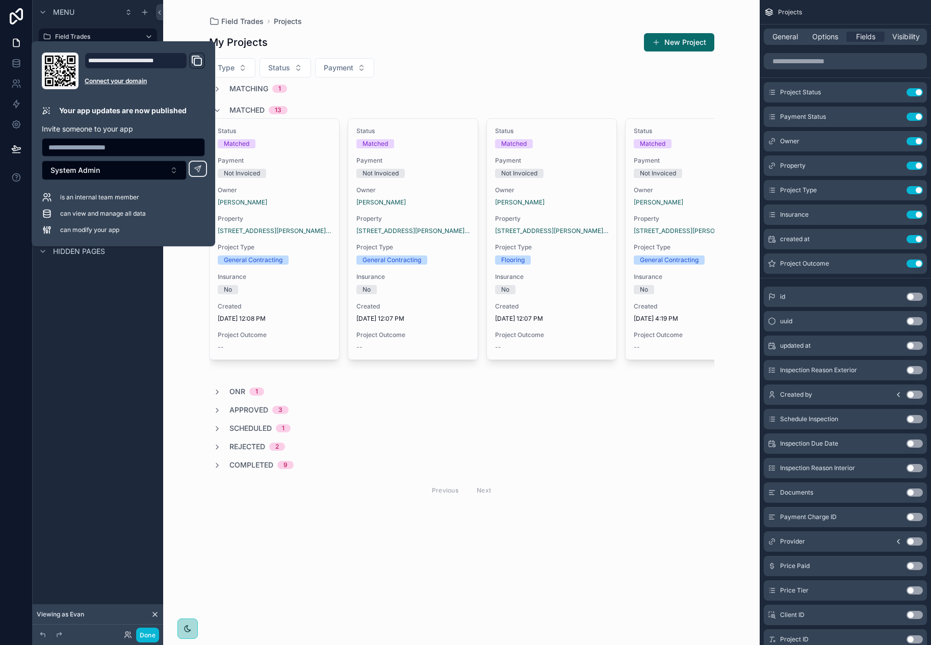
click at [116, 363] on div "Menu Field Trades Projects Dashboard Supplements Providers Owners Properties Ad…" at bounding box center [98, 316] width 130 height 633
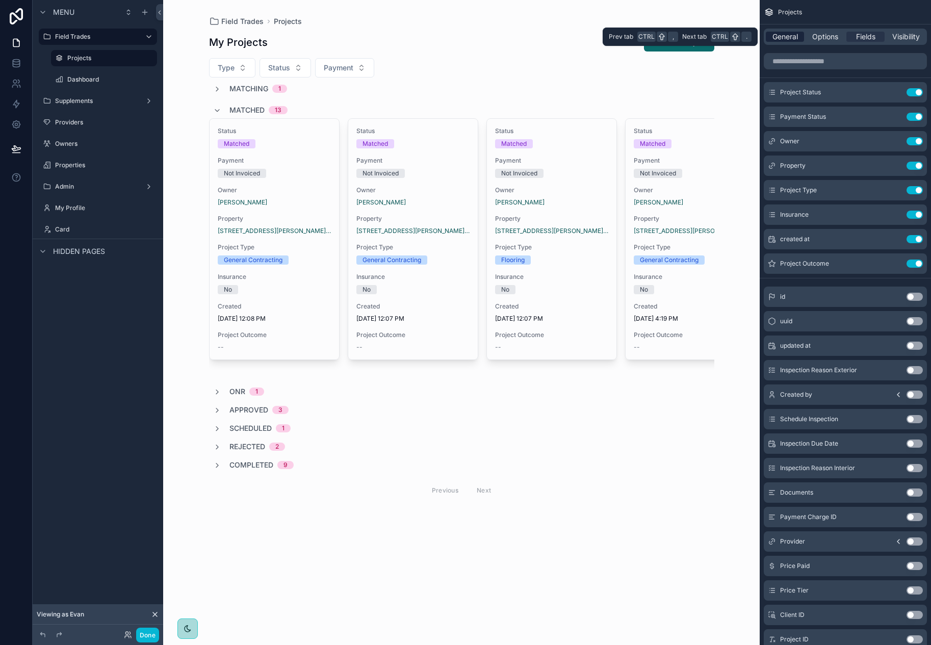
click at [790, 38] on span "General" at bounding box center [784, 37] width 25 height 10
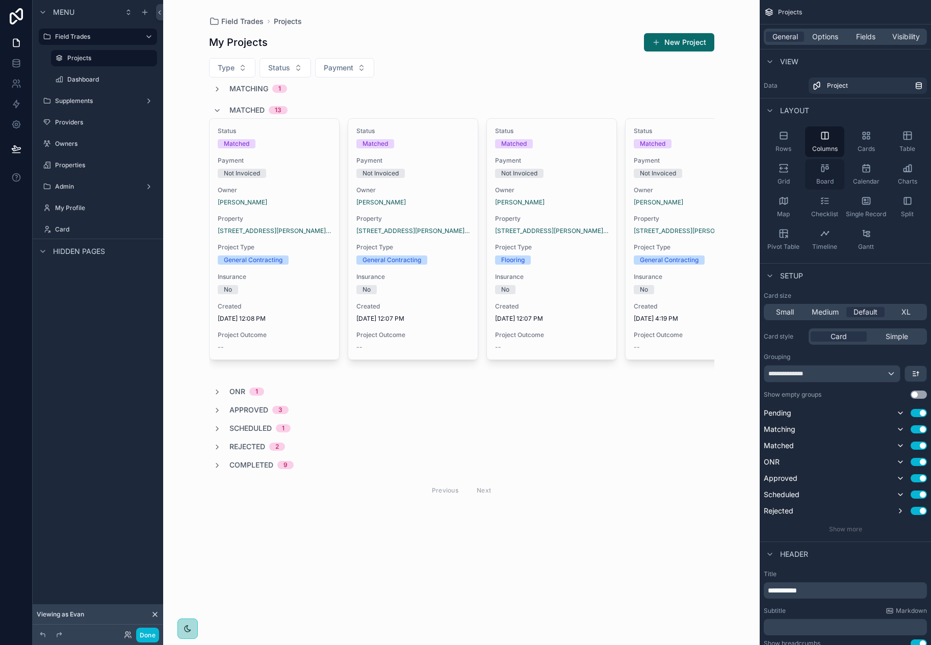
click at [833, 178] on span "Board" at bounding box center [824, 181] width 17 height 8
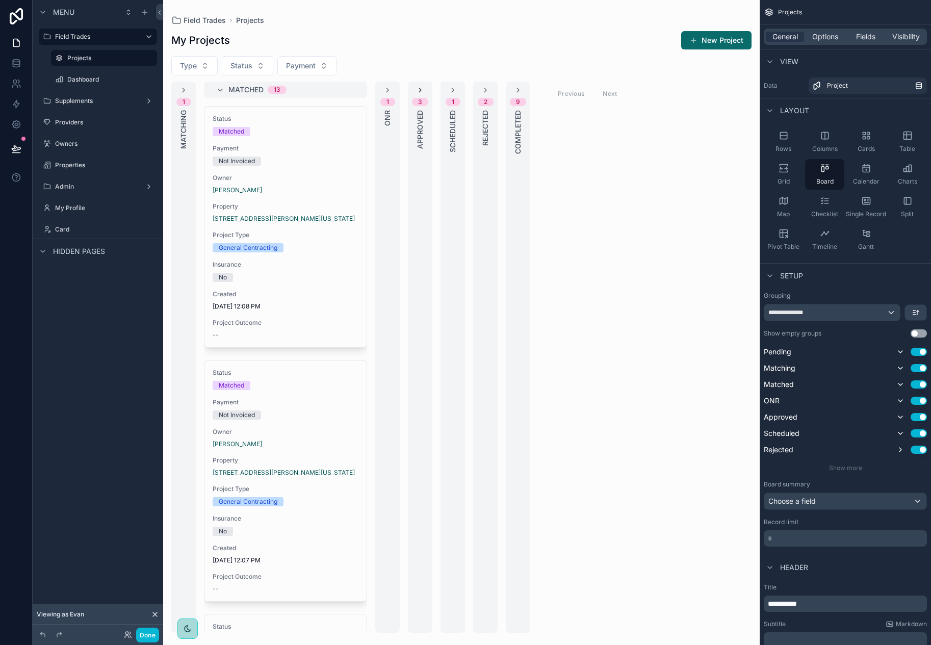
click at [420, 90] on icon "scrollable content" at bounding box center [420, 90] width 8 height 8
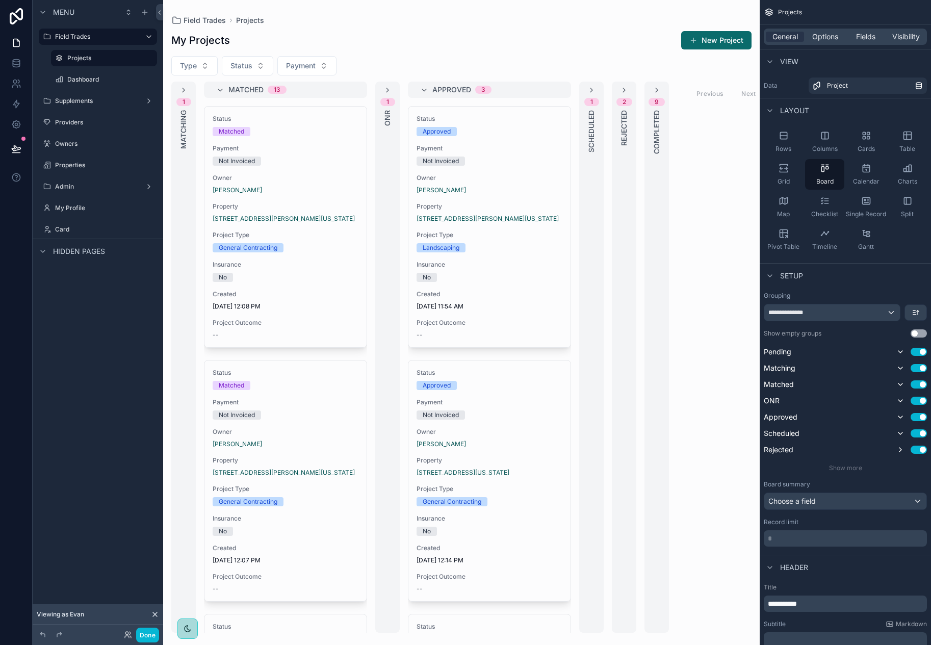
click at [467, 92] on span "Approved" at bounding box center [451, 90] width 39 height 10
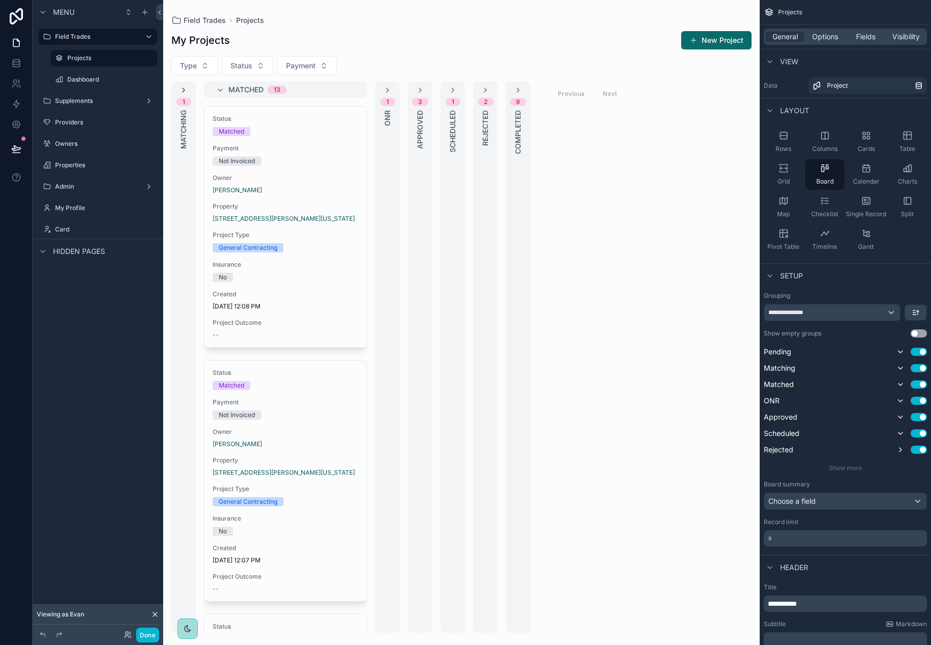
click at [180, 90] on icon "scrollable content" at bounding box center [183, 90] width 8 height 8
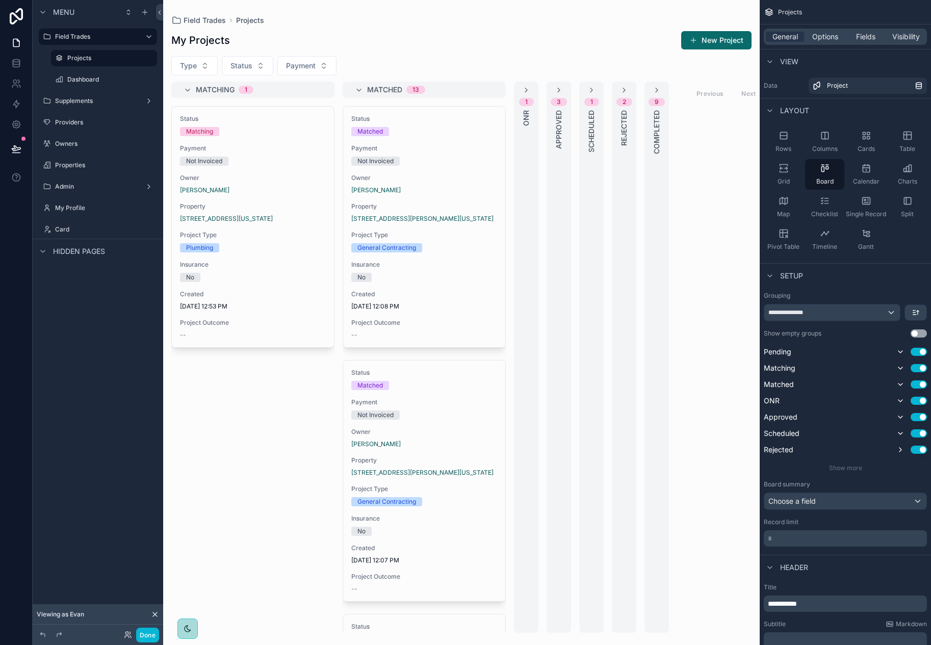
click at [219, 92] on span "Matching" at bounding box center [215, 90] width 39 height 10
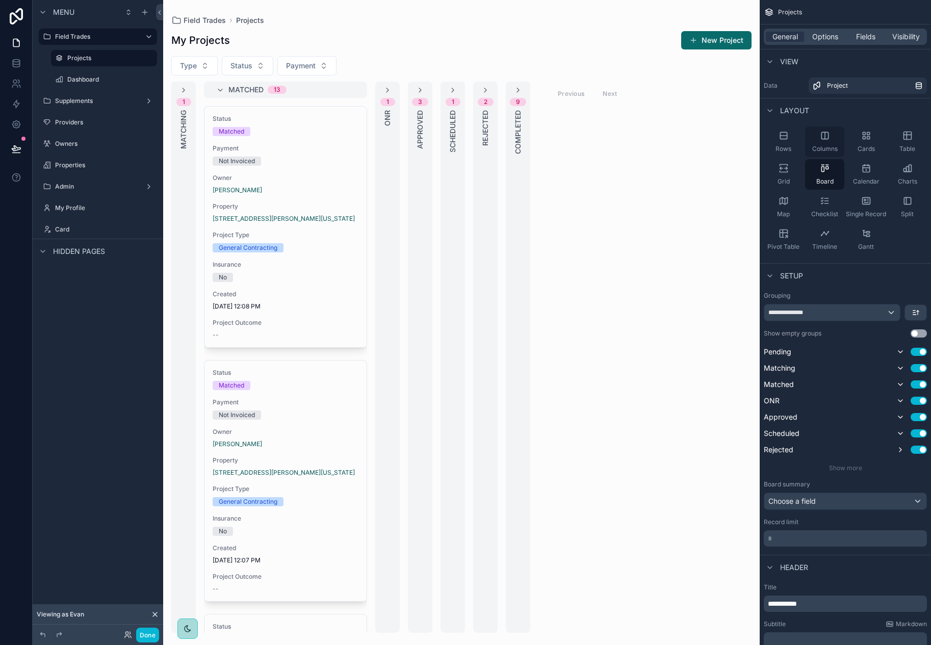
click at [827, 144] on div "Columns" at bounding box center [824, 141] width 39 height 31
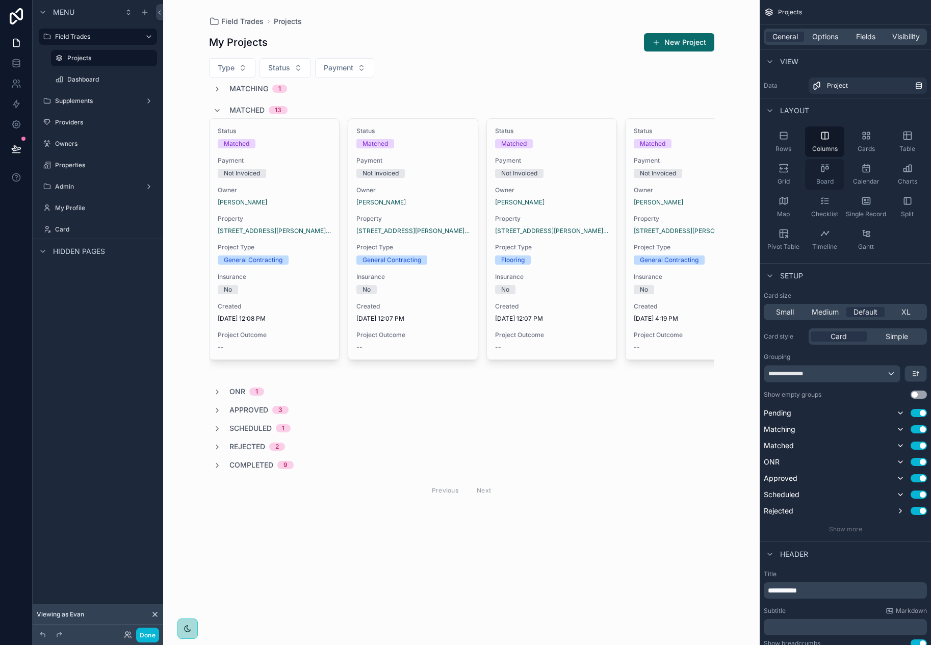
click at [822, 175] on div "Board" at bounding box center [824, 174] width 39 height 31
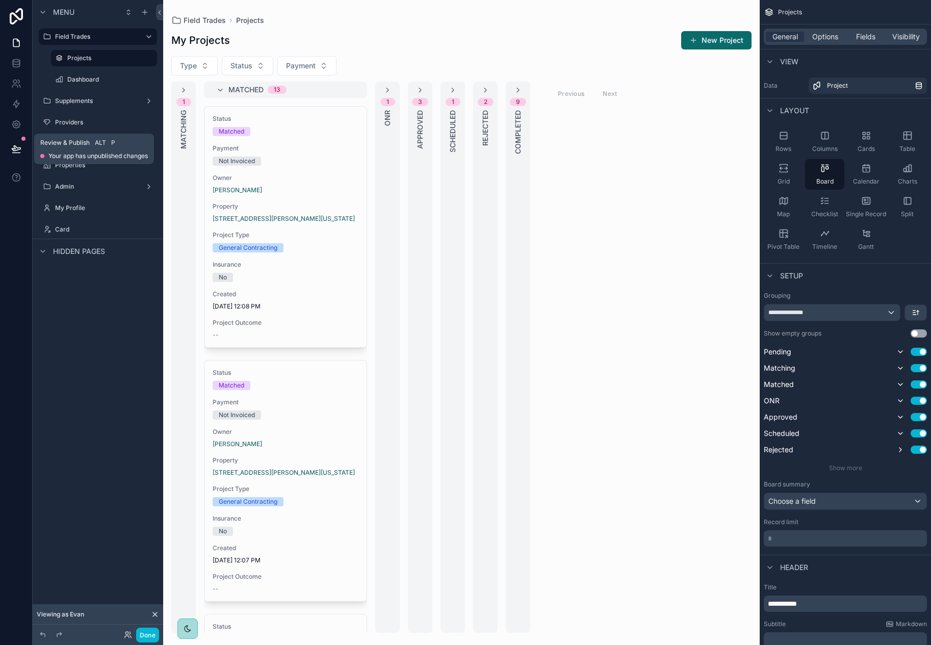
click at [16, 149] on icon at bounding box center [16, 149] width 10 height 10
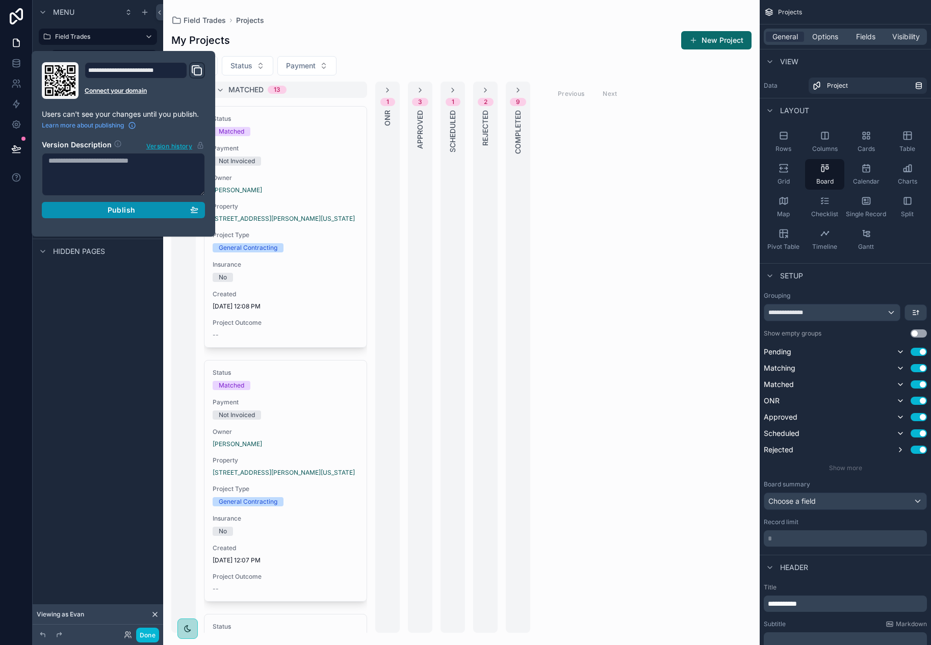
click at [162, 209] on div "Publish" at bounding box center [123, 209] width 150 height 9
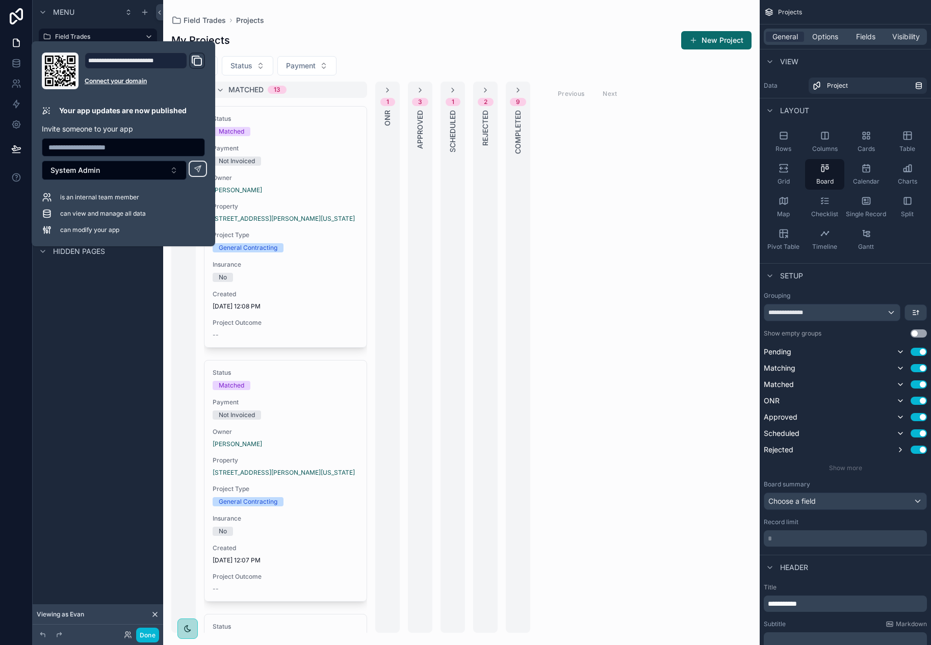
click at [123, 322] on div "Menu Field Trades Projects Dashboard Supplements Providers Owners Properties Ad…" at bounding box center [98, 316] width 130 height 633
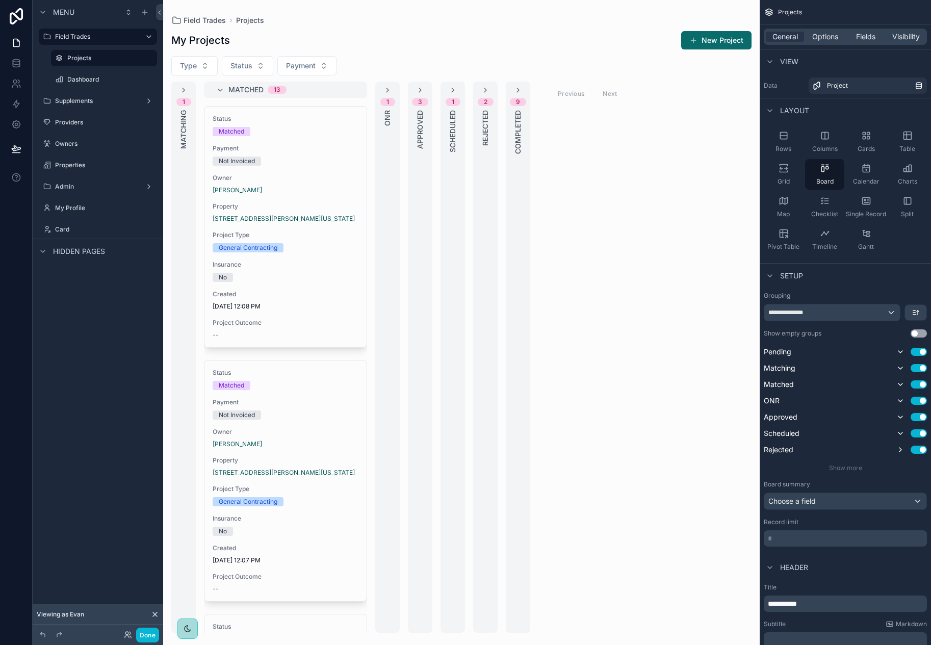
click at [123, 323] on div "Menu Field Trades Projects Dashboard Supplements Providers Owners Properties Ad…" at bounding box center [98, 316] width 130 height 633
click at [793, 168] on div "Grid" at bounding box center [782, 174] width 39 height 31
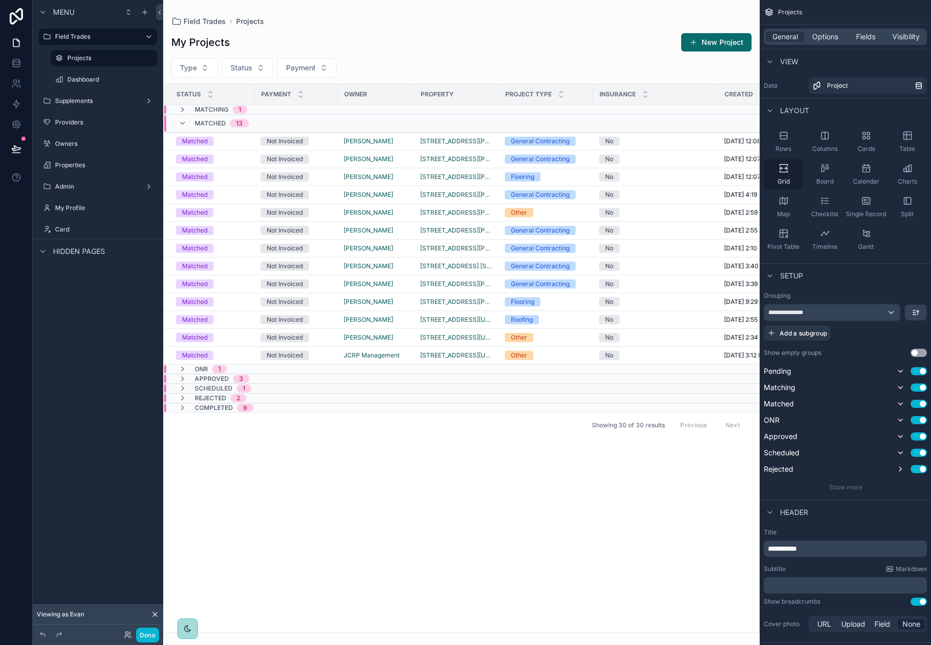
drag, startPoint x: 788, startPoint y: 148, endPoint x: 792, endPoint y: 172, distance: 24.7
click at [788, 148] on span "Rows" at bounding box center [783, 149] width 16 height 8
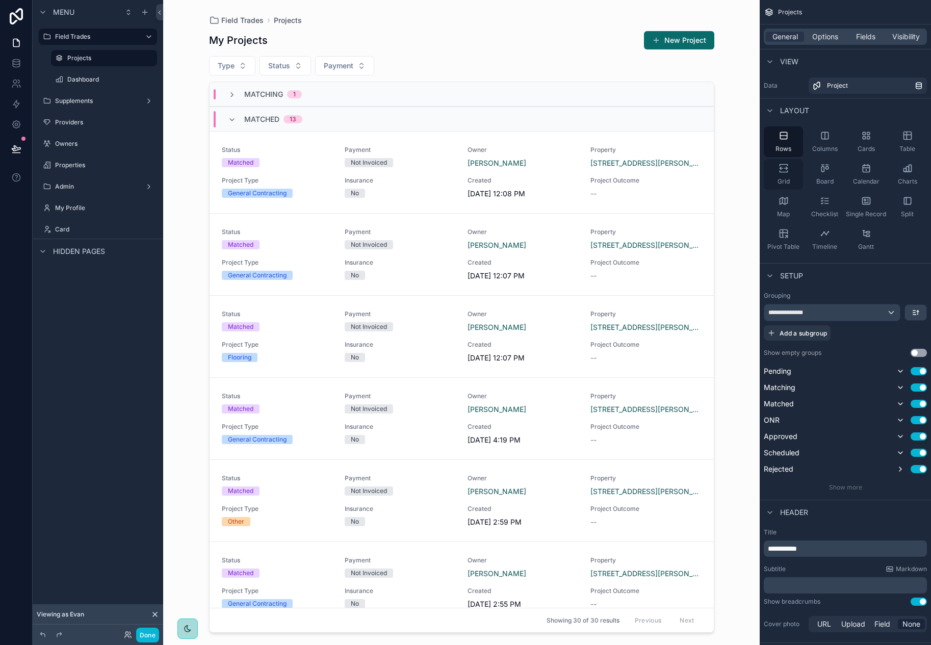
click at [789, 179] on div "Grid" at bounding box center [782, 174] width 39 height 31
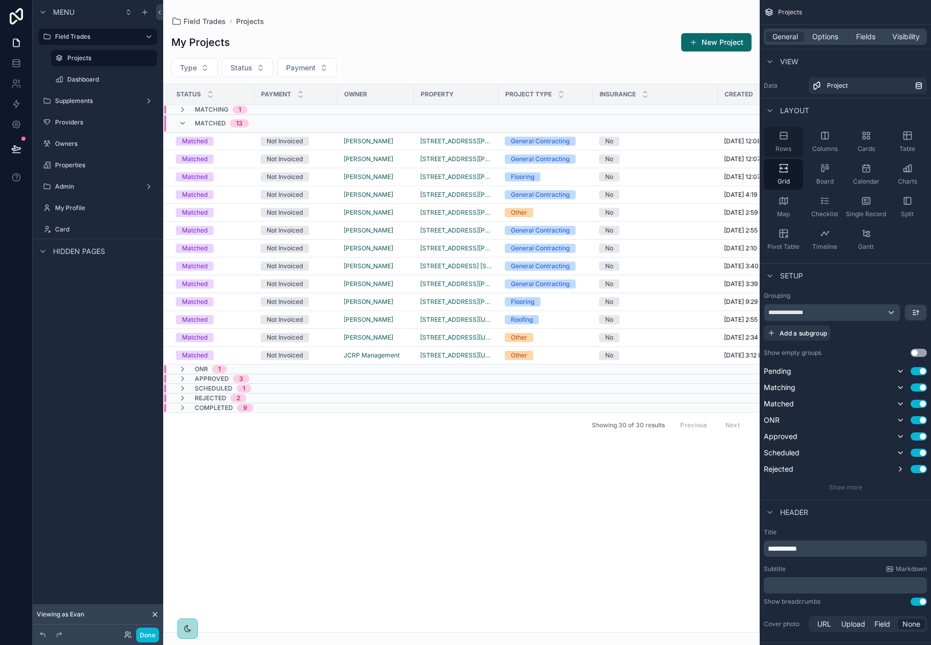
click at [786, 136] on icon "scrollable content" at bounding box center [783, 136] width 7 height 0
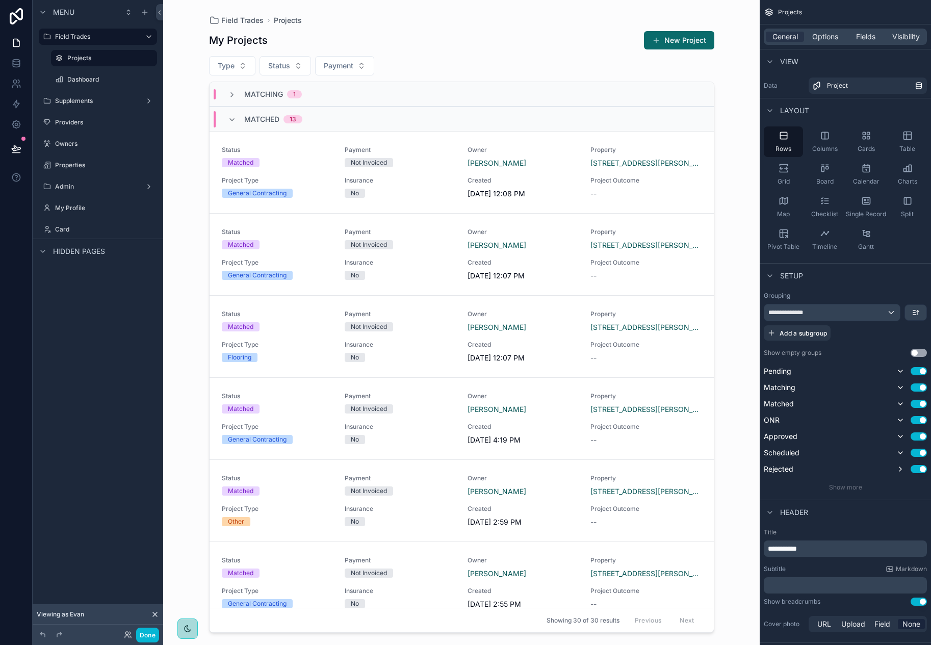
click at [756, 148] on div "Field Trades Projects My Projects New Project Type Status Payment Matching 1 Ma…" at bounding box center [461, 322] width 596 height 645
click at [789, 169] on div "Grid" at bounding box center [782, 174] width 39 height 31
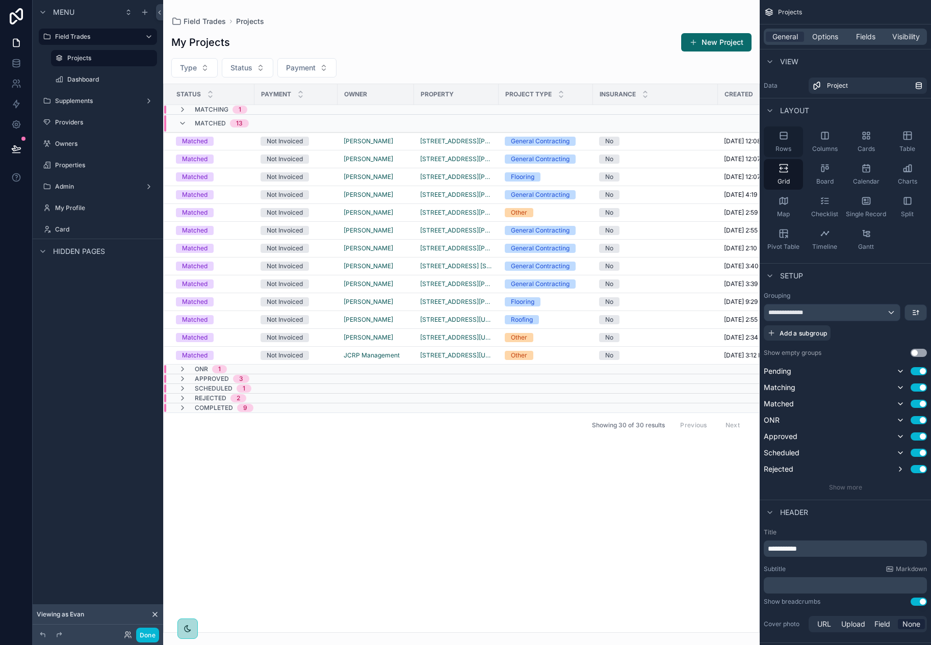
click at [787, 138] on icon "scrollable content" at bounding box center [783, 135] width 10 height 10
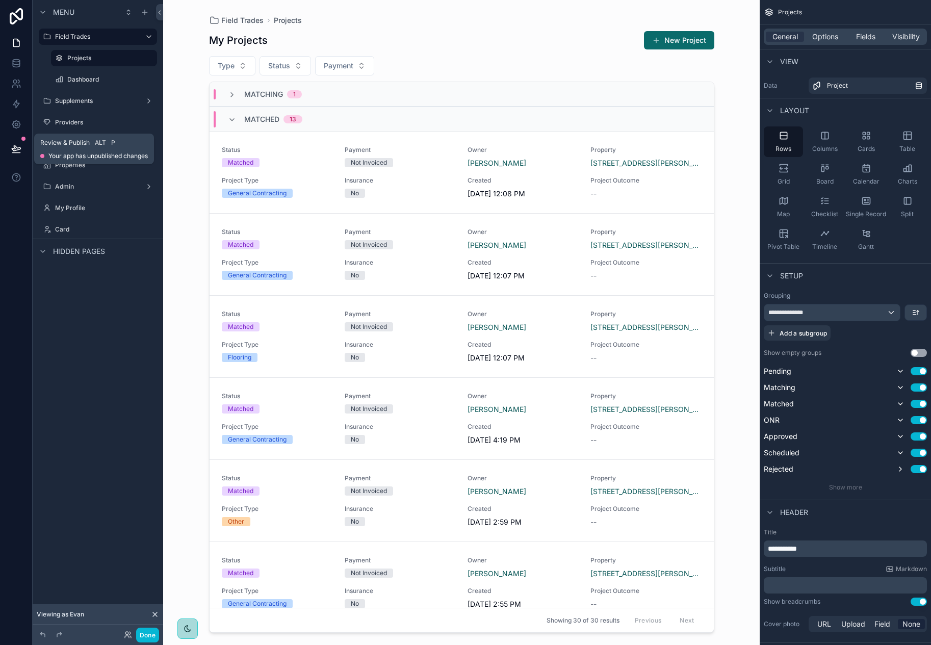
click at [14, 146] on icon at bounding box center [16, 148] width 9 height 5
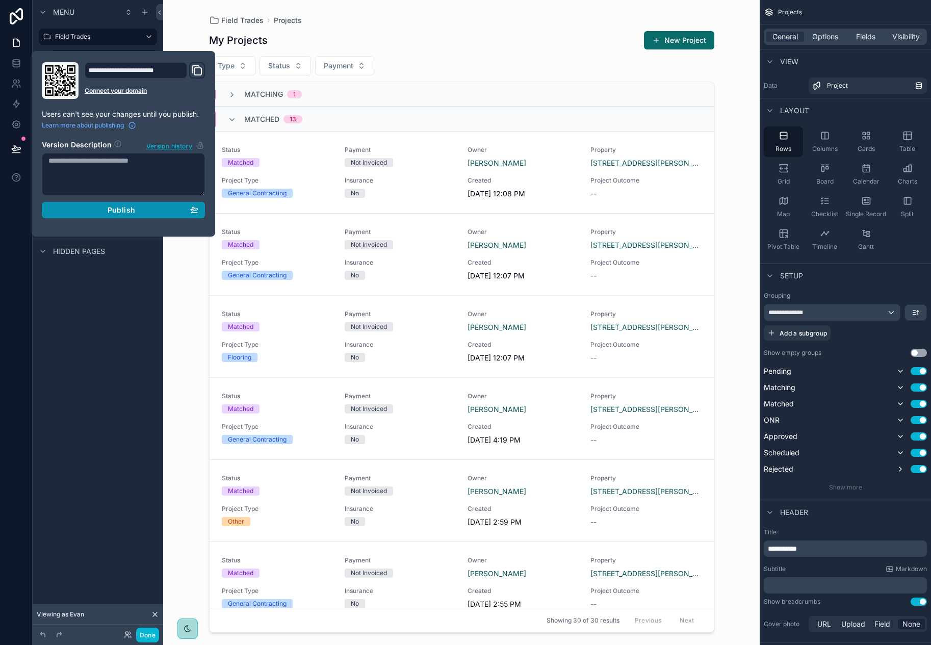
click at [95, 214] on div "Publish" at bounding box center [123, 209] width 150 height 9
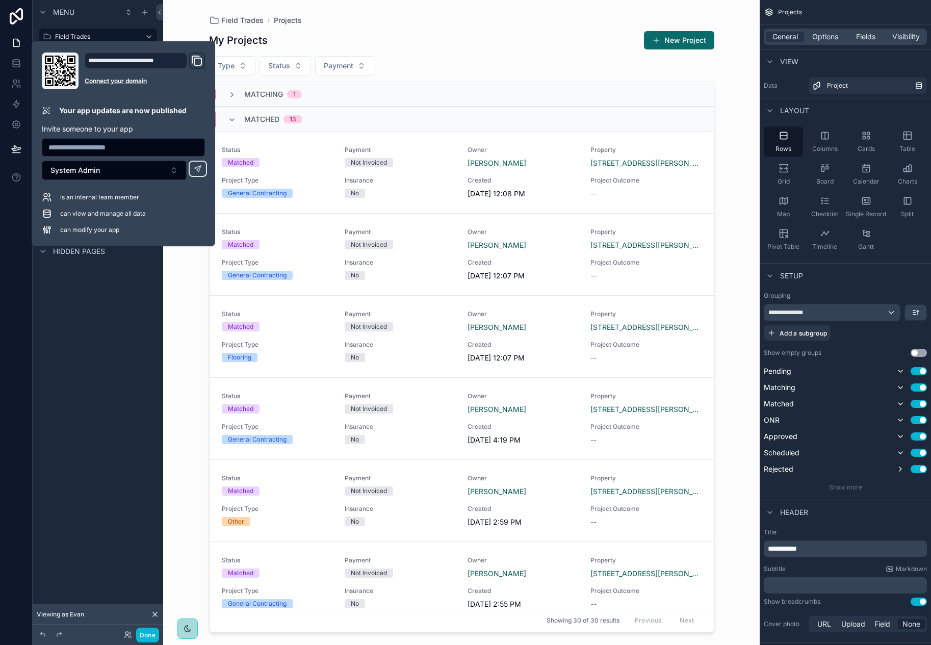
click at [148, 322] on div "Menu Field Trades Projects Dashboard Supplements Providers Owners Properties Ad…" at bounding box center [98, 316] width 130 height 633
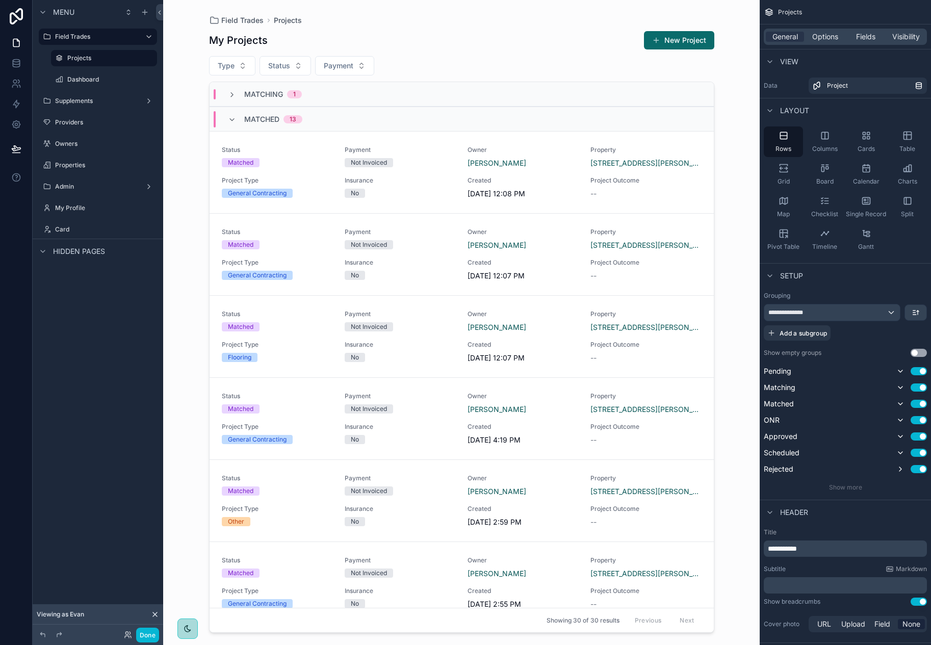
click at [751, 127] on div "Field Trades Projects My Projects New Project Type Status Payment Matching 1 Ma…" at bounding box center [461, 322] width 596 height 645
click at [876, 36] on div "Fields" at bounding box center [865, 37] width 38 height 10
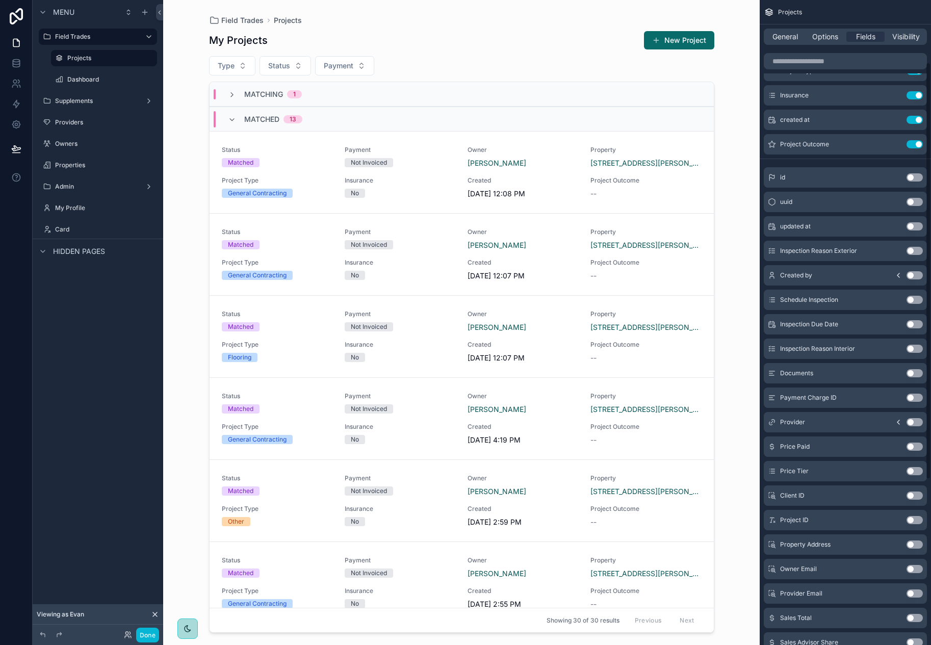
scroll to position [96, 0]
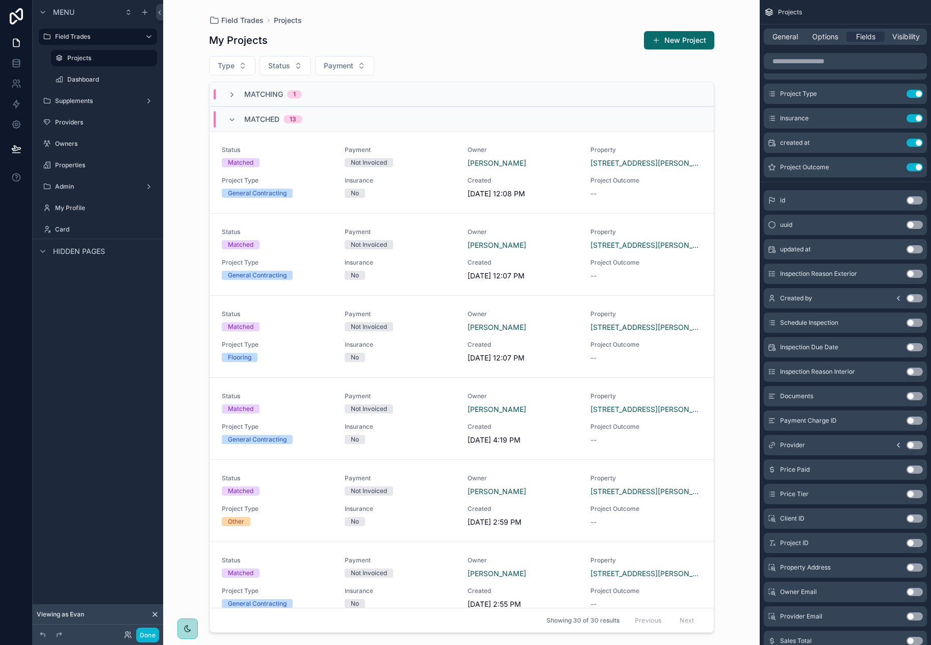
click at [911, 371] on button "Use setting" at bounding box center [914, 371] width 16 height 8
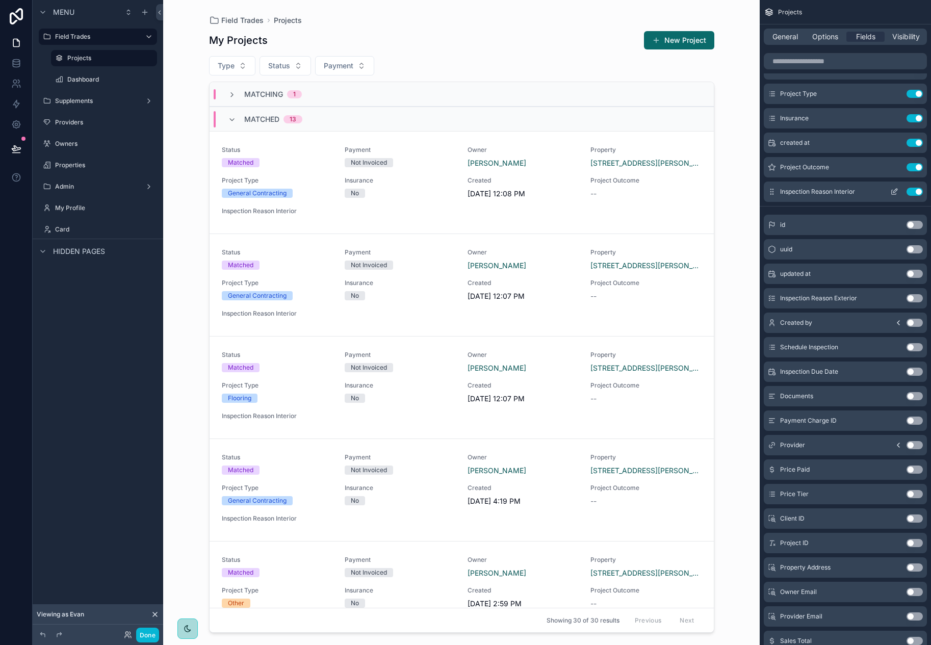
click at [915, 191] on button "Use setting" at bounding box center [914, 192] width 16 height 8
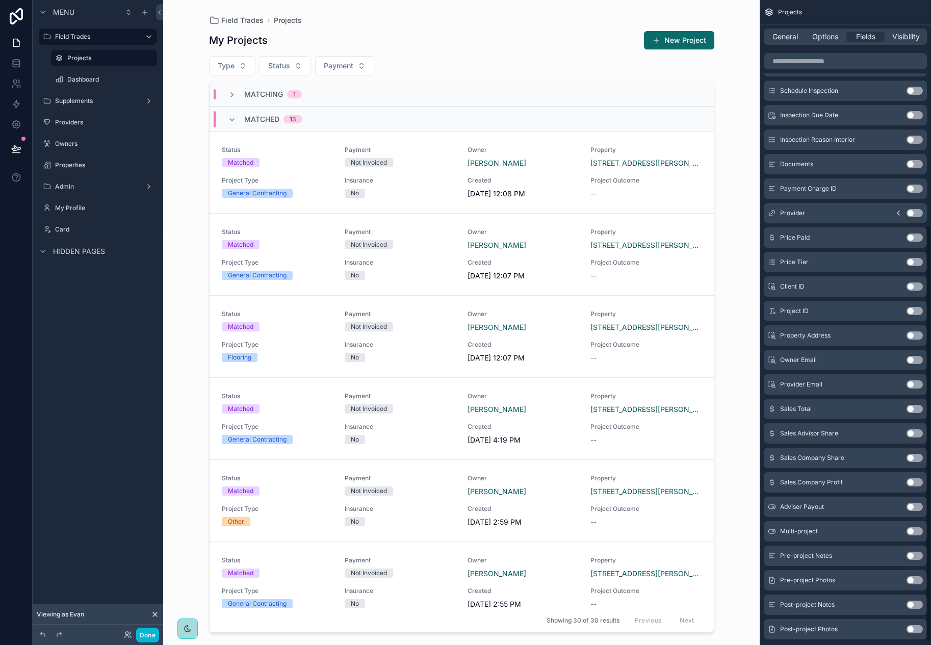
scroll to position [351, 0]
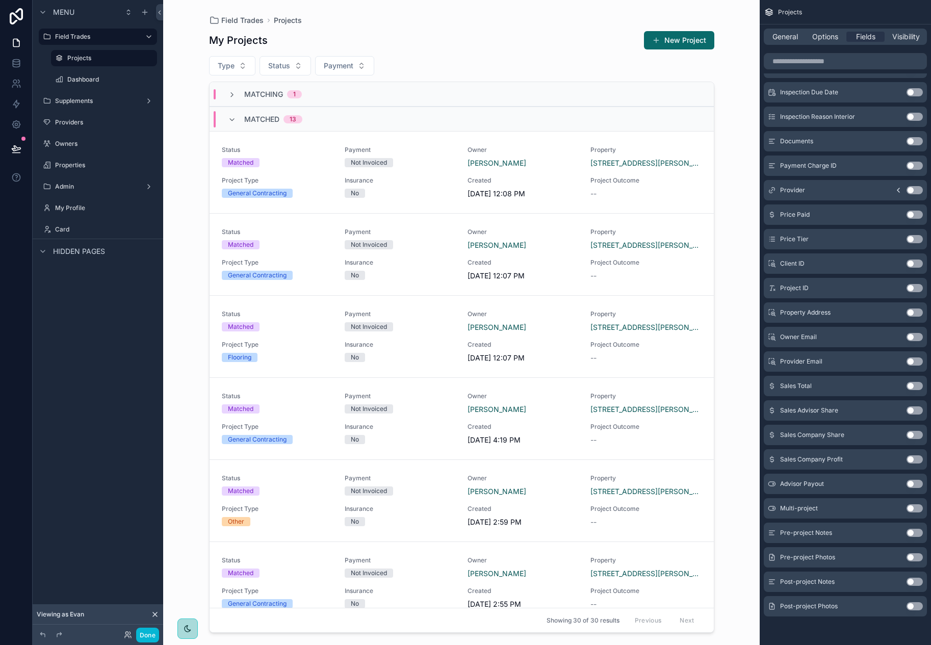
click at [911, 508] on button "Use setting" at bounding box center [914, 508] width 16 height 8
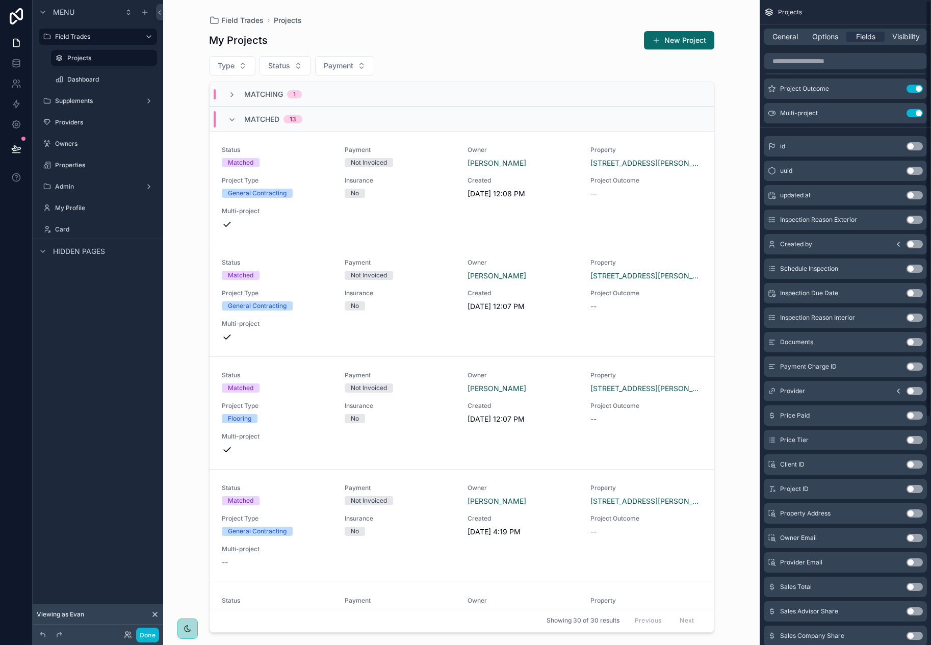
scroll to position [0, 0]
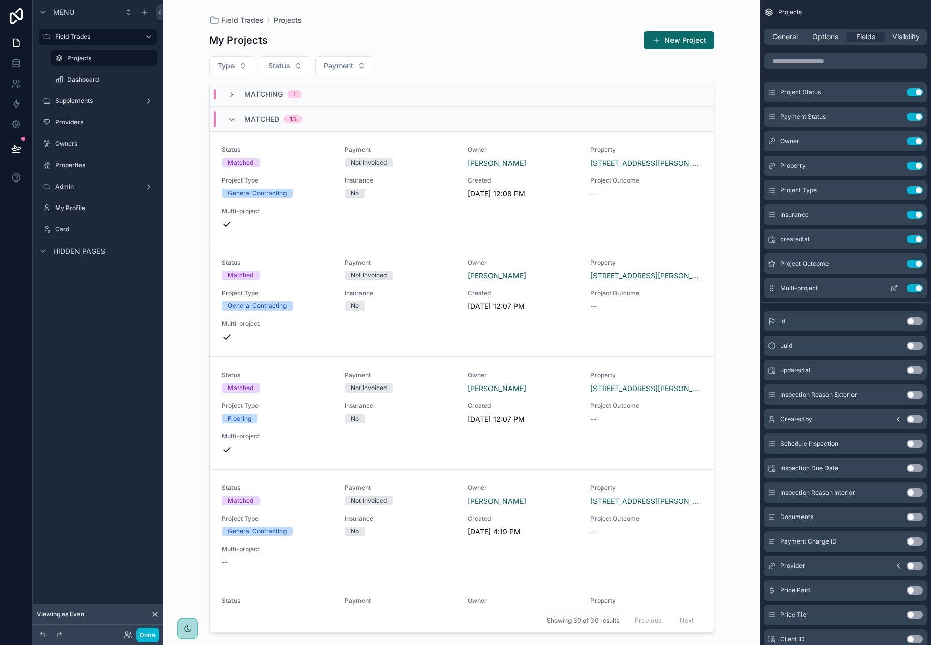
click at [916, 289] on button "Use setting" at bounding box center [914, 288] width 16 height 8
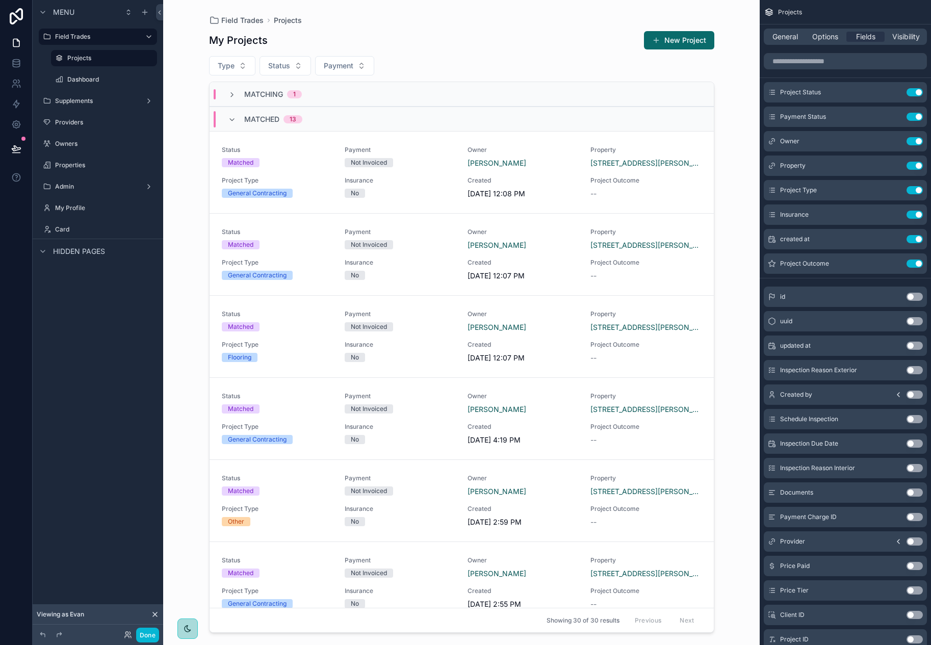
click at [910, 369] on button "Use setting" at bounding box center [914, 370] width 16 height 8
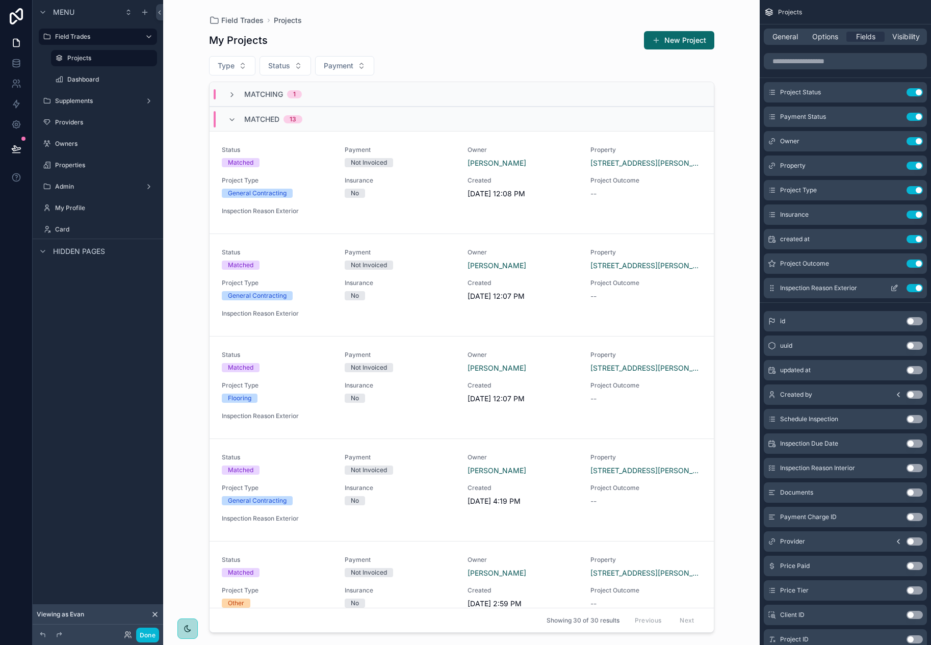
click at [914, 286] on button "Use setting" at bounding box center [914, 288] width 16 height 8
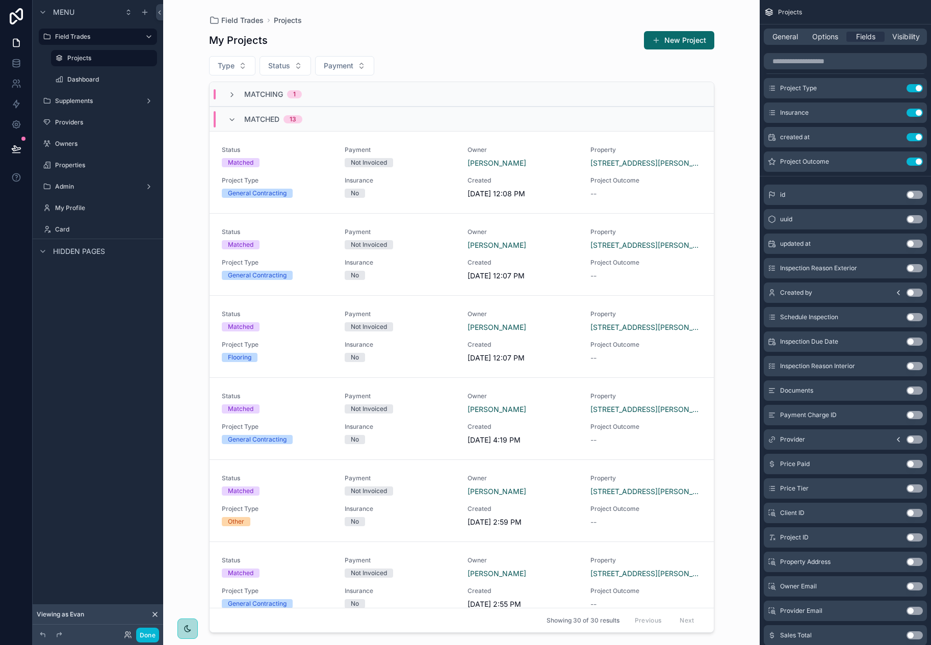
scroll to position [153, 0]
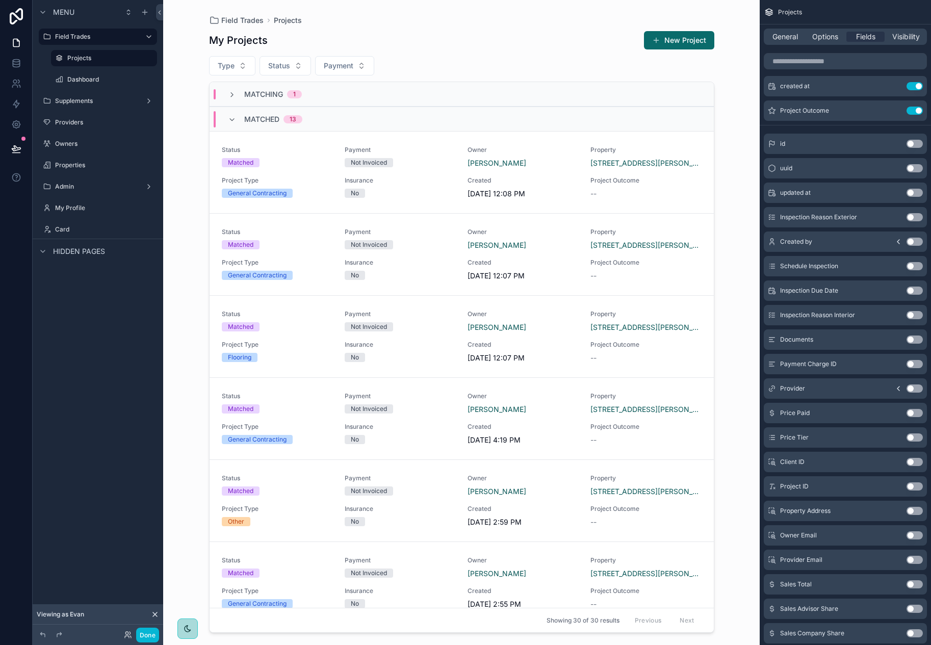
click at [910, 438] on button "Use setting" at bounding box center [914, 437] width 16 height 8
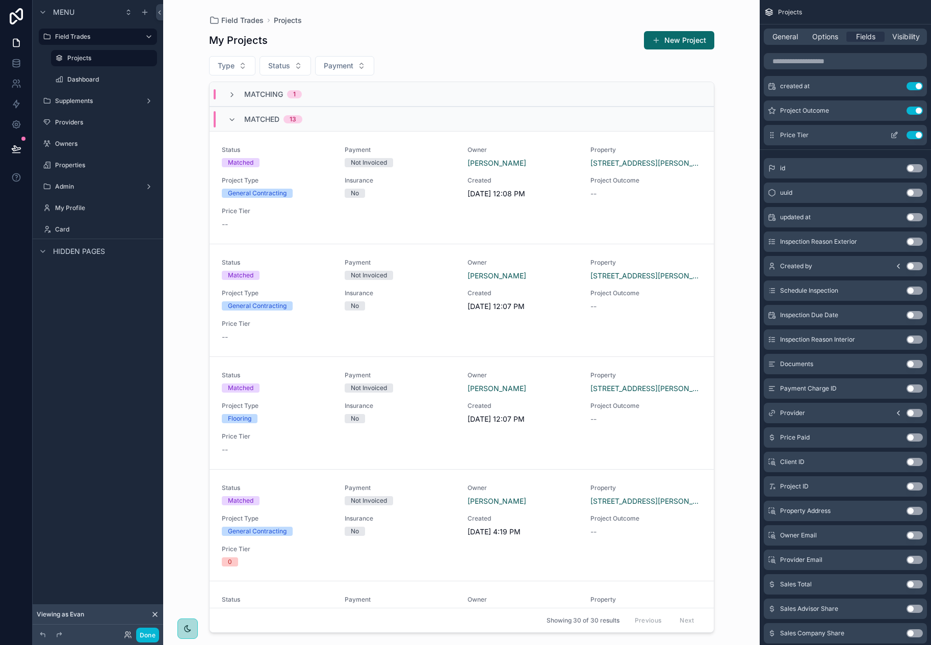
click at [917, 138] on button "Use setting" at bounding box center [914, 135] width 16 height 8
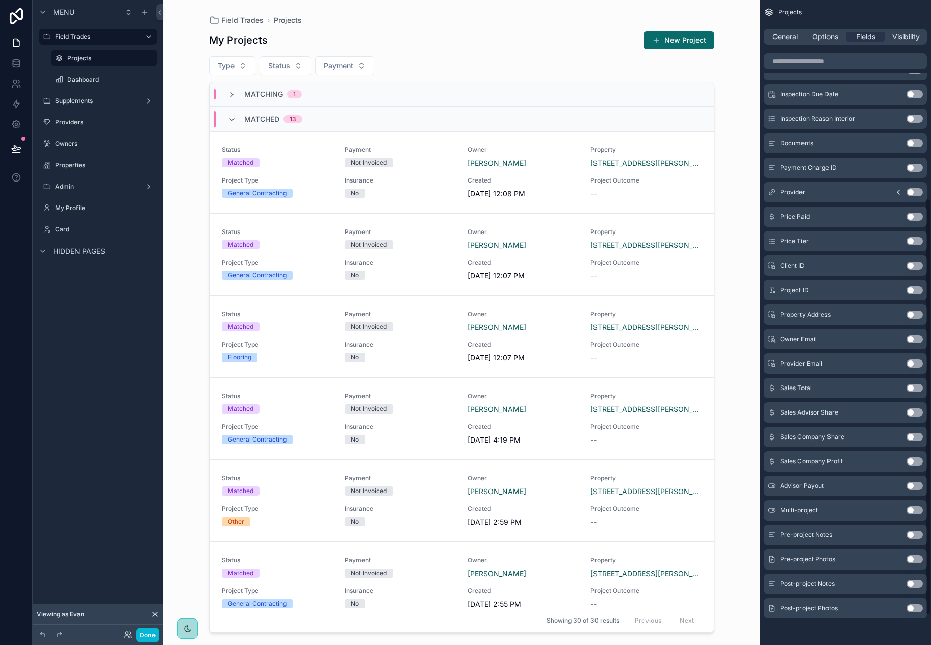
scroll to position [351, 0]
click at [912, 535] on button "Use setting" at bounding box center [914, 533] width 16 height 8
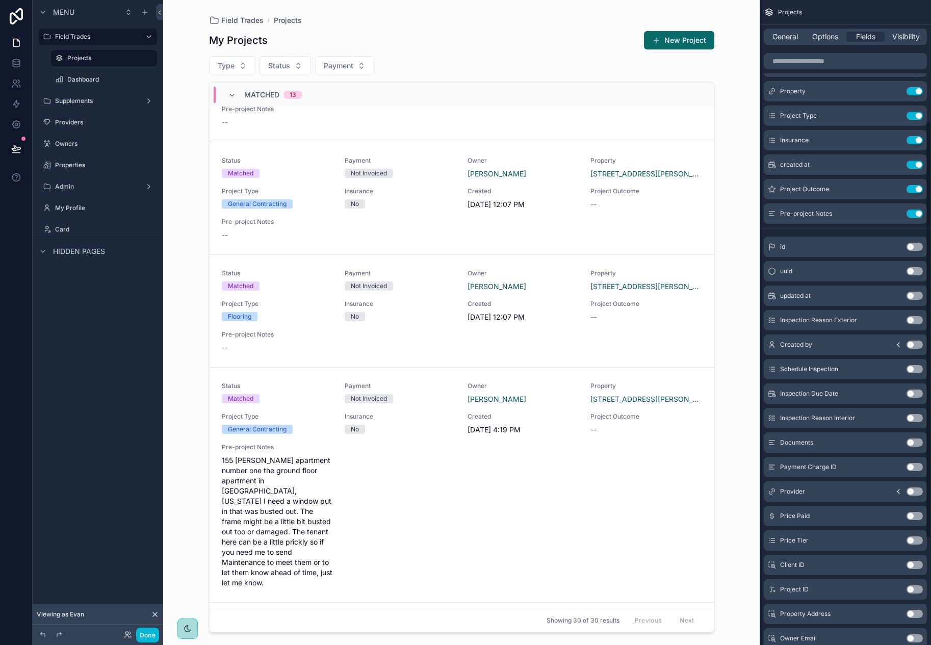
scroll to position [0, 0]
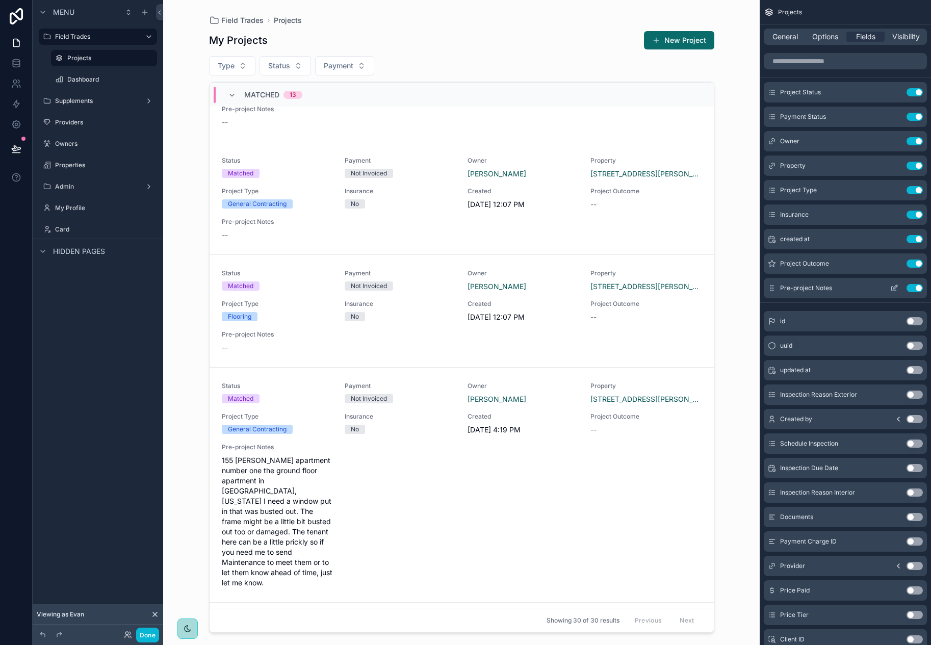
click at [913, 287] on button "Use setting" at bounding box center [914, 288] width 16 height 8
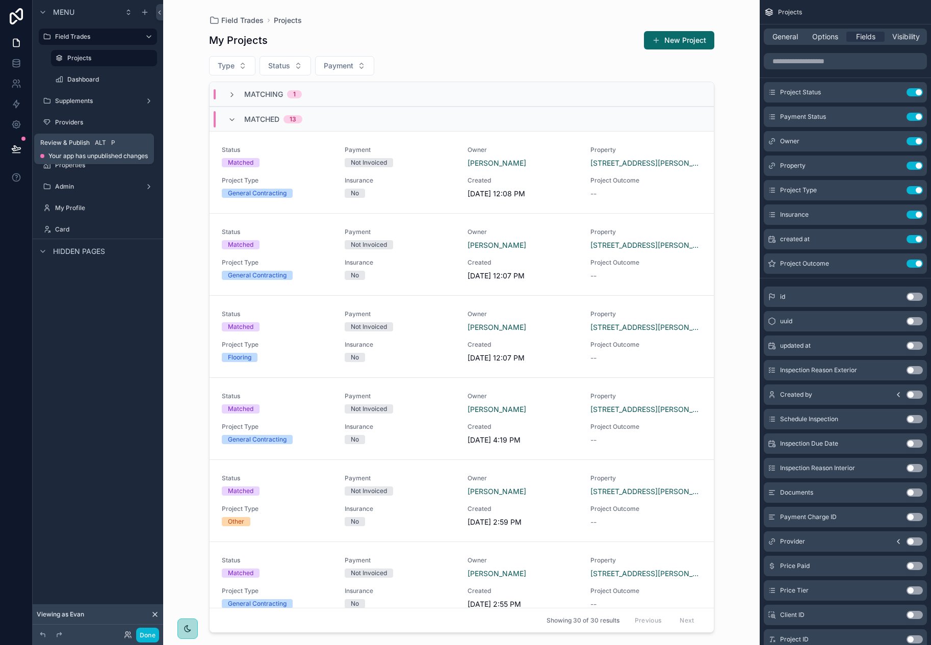
click at [22, 149] on button at bounding box center [16, 149] width 22 height 29
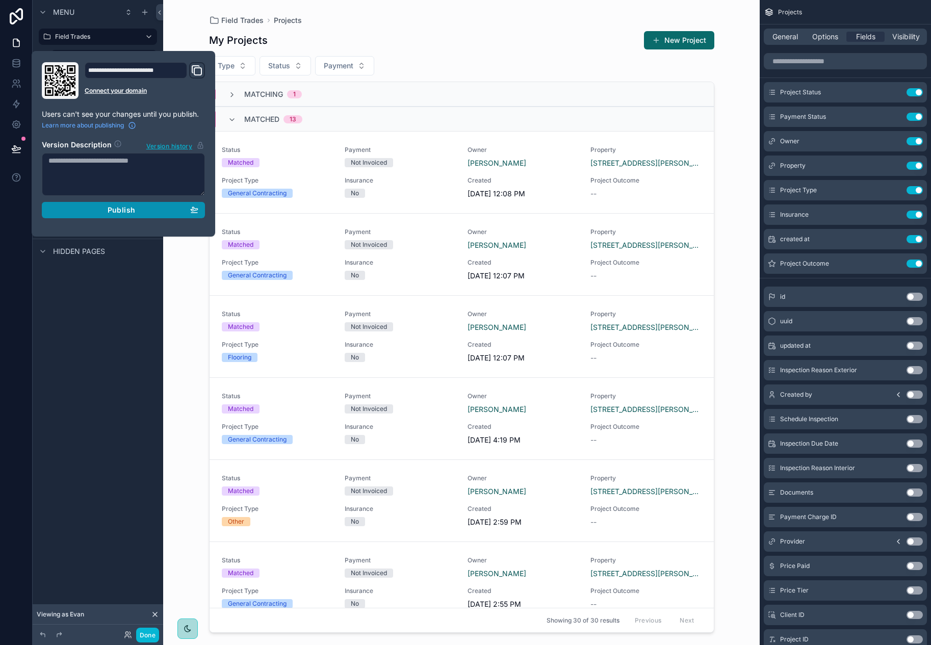
click at [96, 213] on div "Publish" at bounding box center [123, 209] width 150 height 9
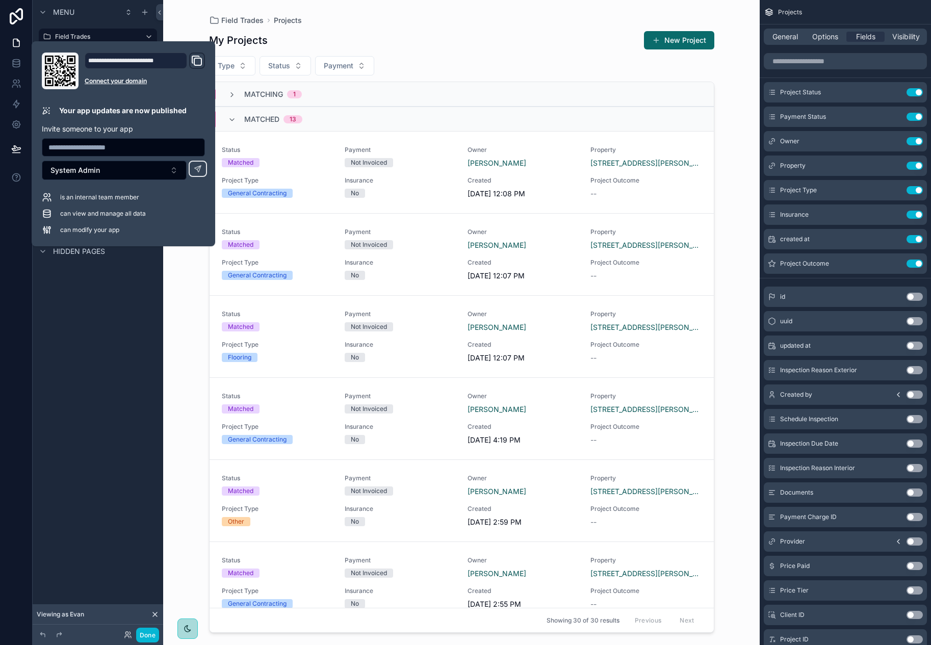
click at [114, 299] on div "Menu Field Trades Projects Dashboard Supplements Providers Owners Properties Ad…" at bounding box center [98, 316] width 130 height 633
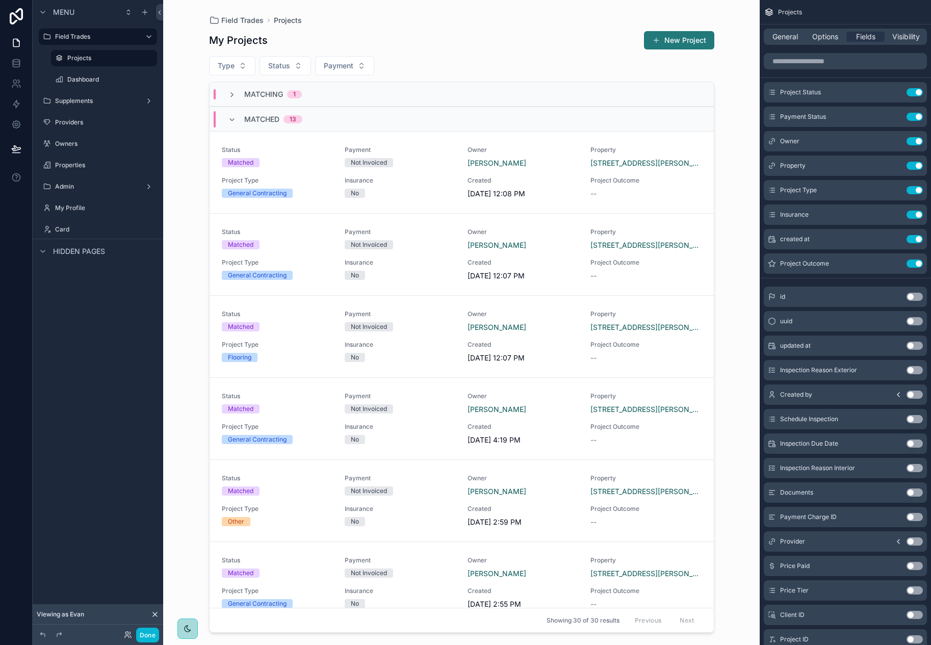
click at [687, 42] on button "New Project" at bounding box center [679, 40] width 70 height 18
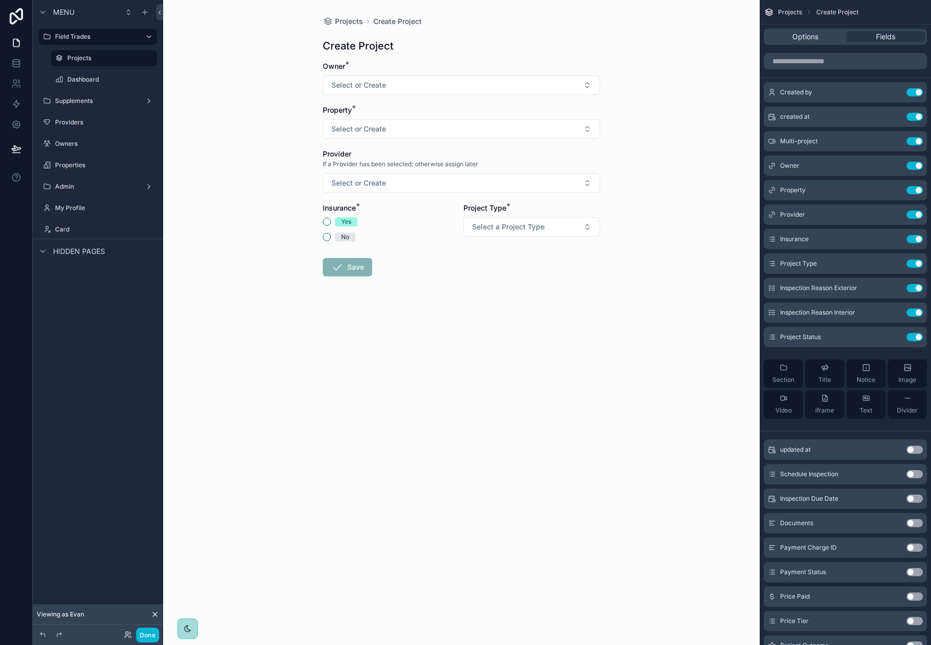
click at [255, 163] on div "Projects Create Project Create Project Owner * Select or Create Property * Sele…" at bounding box center [461, 322] width 596 height 645
click at [561, 222] on button "Select a Project Type" at bounding box center [531, 226] width 137 height 19
click at [675, 216] on div "Projects Create Project Create Project Owner * Select or Create Property * Sele…" at bounding box center [461, 322] width 596 height 645
click at [233, 41] on div "Projects Create Project Create Project Owner * Select or Create Property * Sele…" at bounding box center [461, 322] width 596 height 645
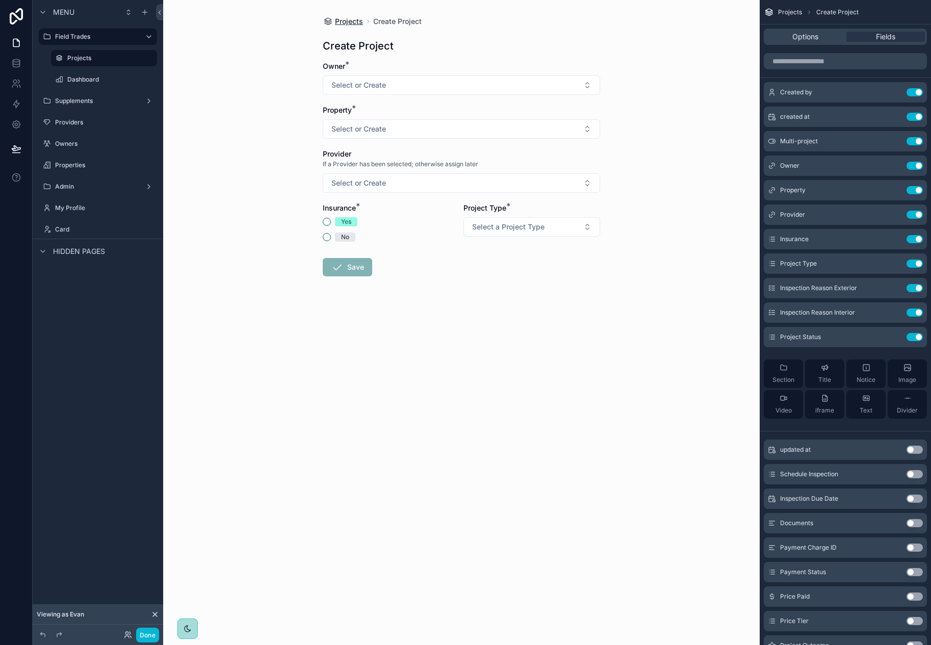
click at [356, 19] on span "Projects" at bounding box center [349, 21] width 28 height 10
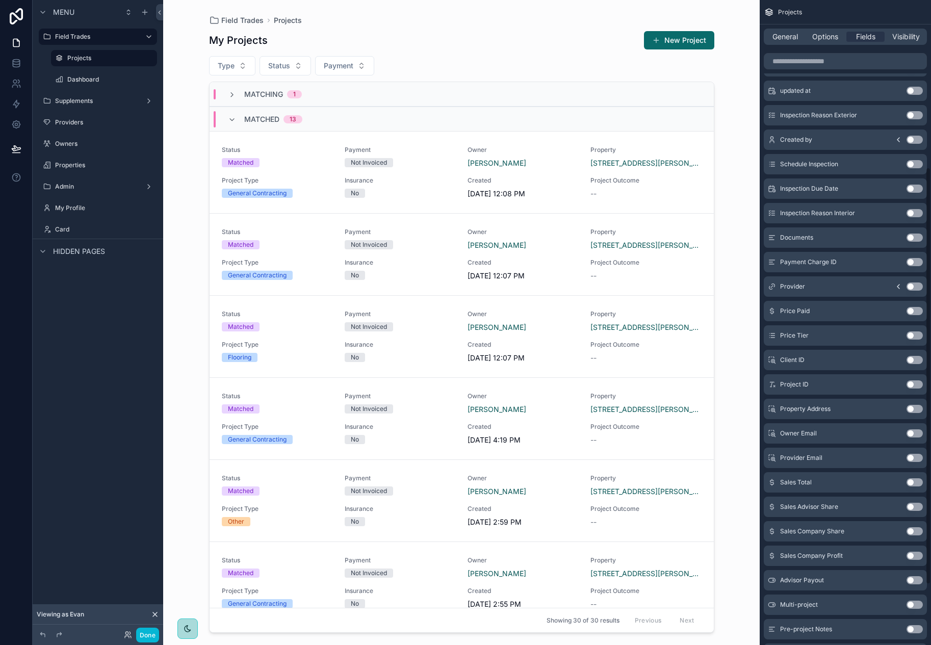
scroll to position [306, 0]
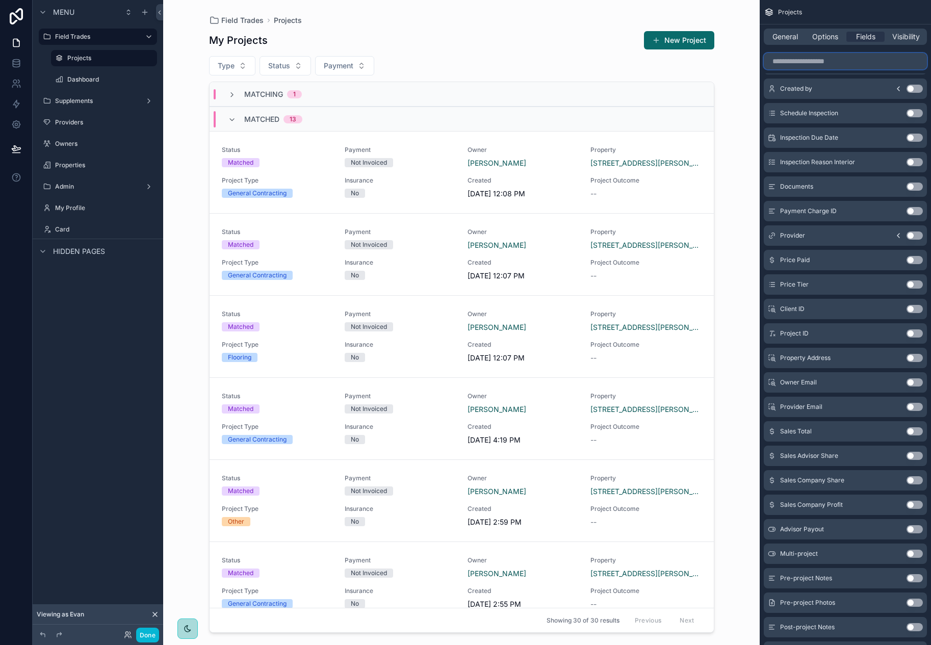
click at [840, 66] on input "scrollable content" at bounding box center [844, 61] width 163 height 16
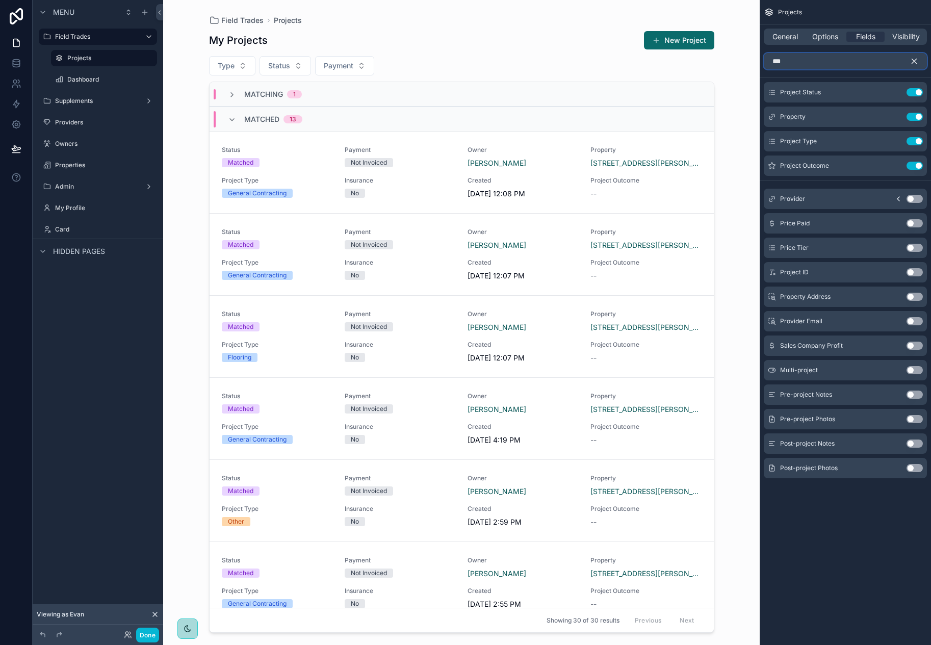
scroll to position [0, 0]
type input "***"
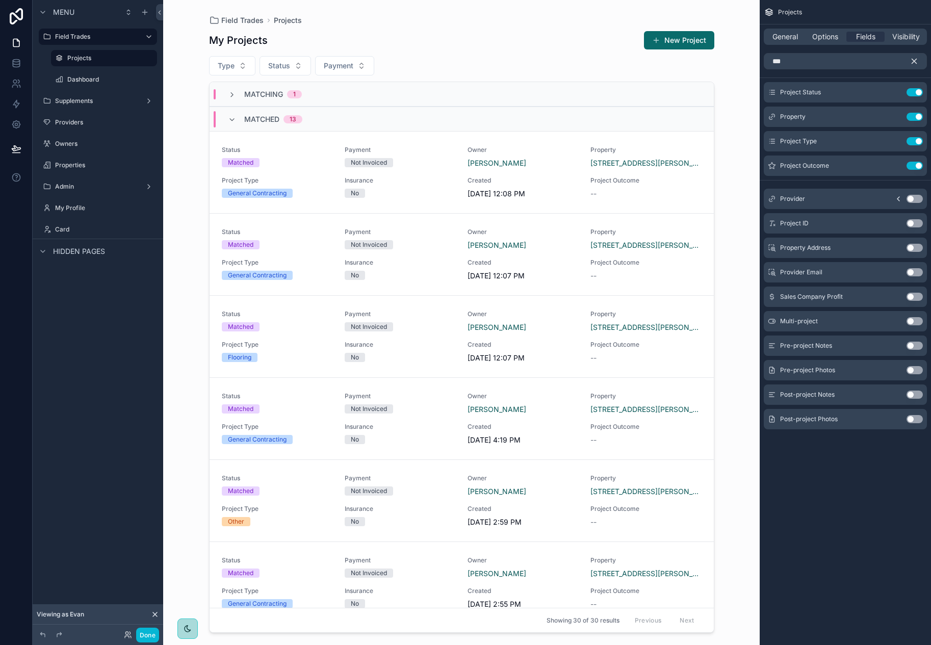
click at [915, 199] on button "Use setting" at bounding box center [914, 199] width 16 height 8
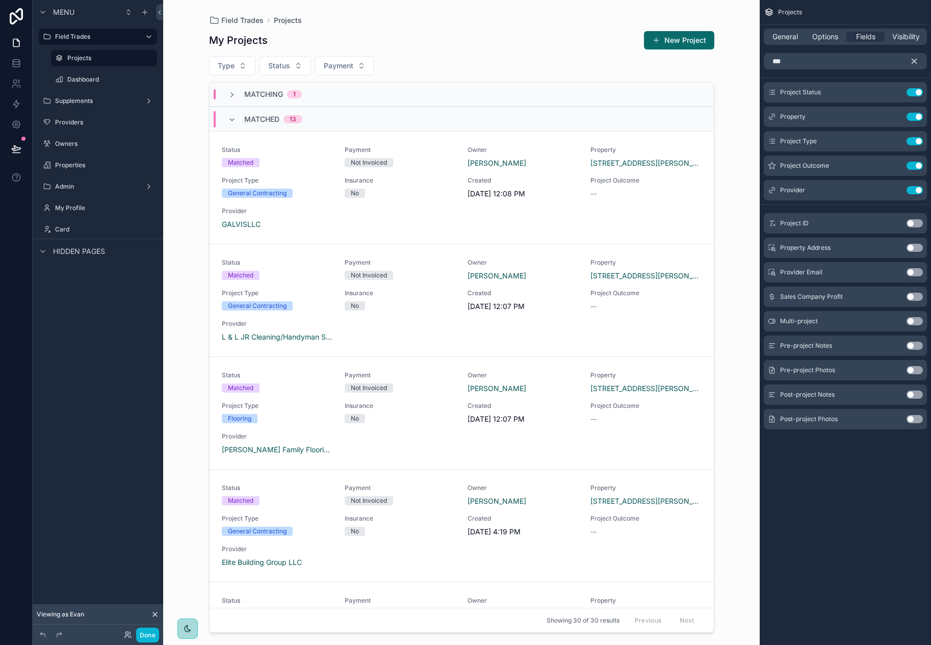
click at [909, 348] on button "Use setting" at bounding box center [914, 345] width 16 height 8
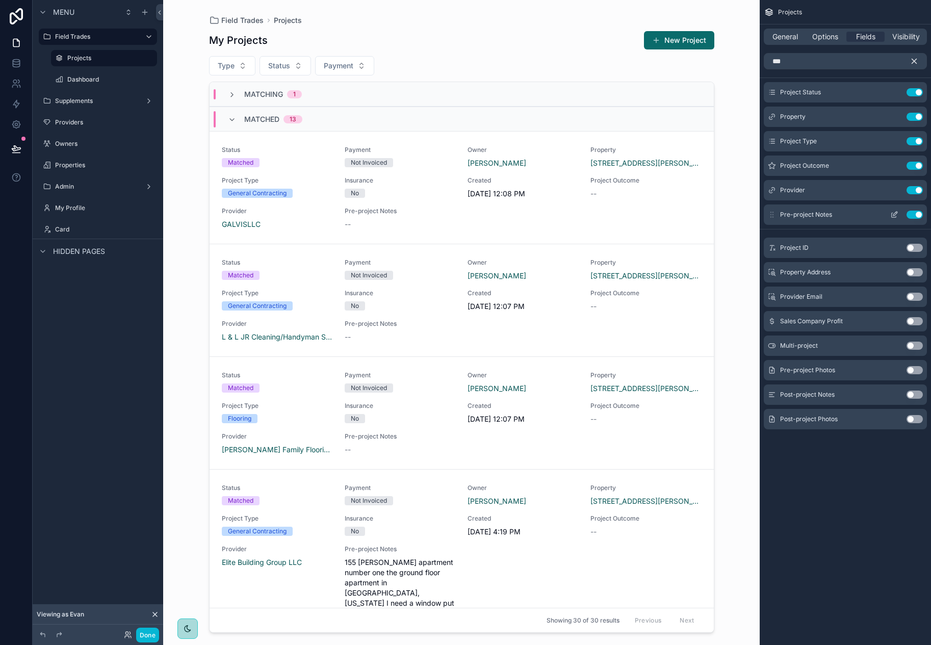
click at [892, 215] on icon "scrollable content" at bounding box center [894, 214] width 8 height 8
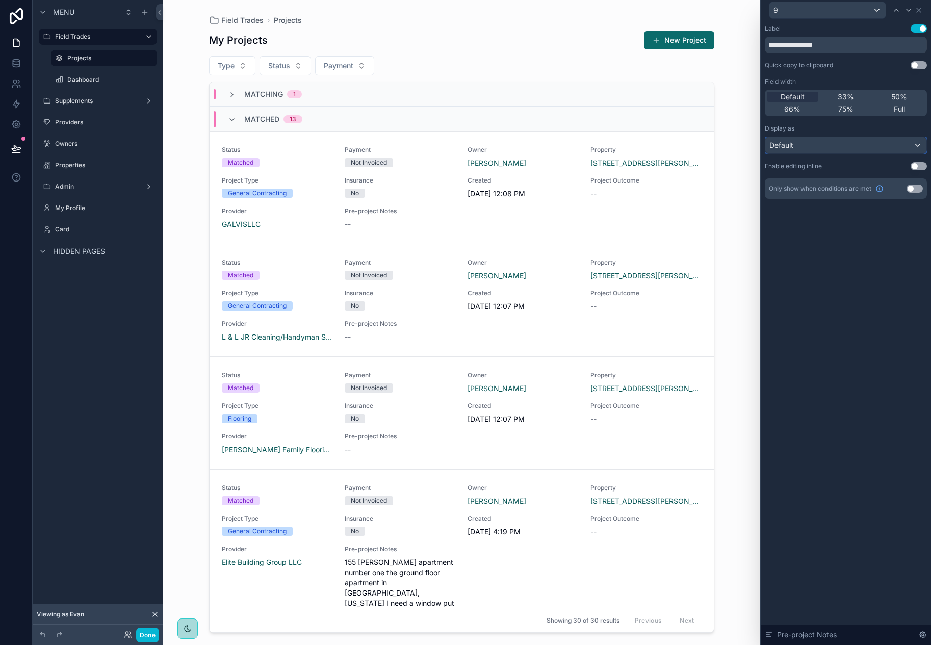
click at [857, 149] on div "Default" at bounding box center [845, 145] width 161 height 16
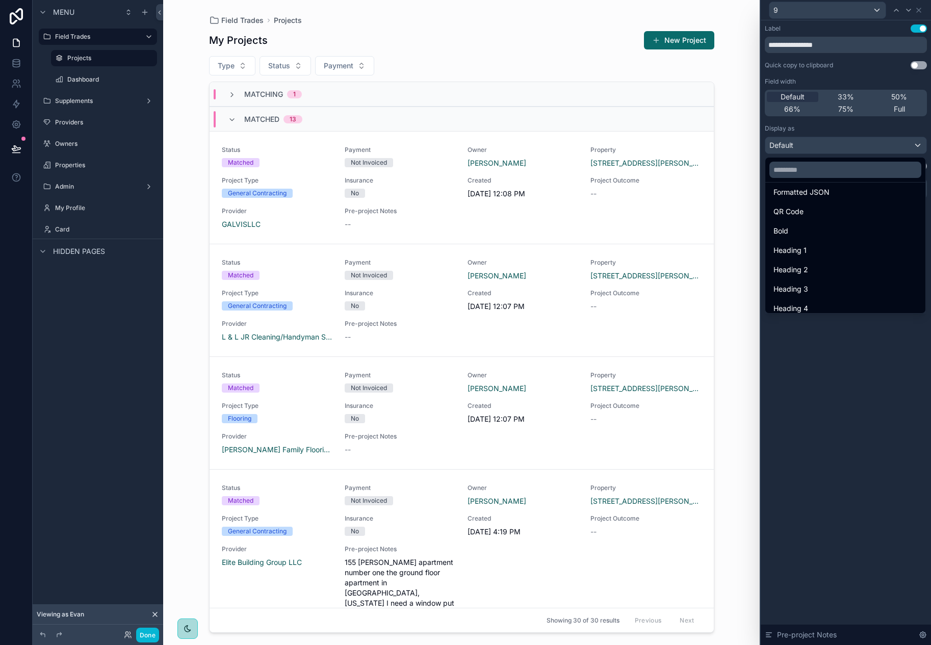
scroll to position [111, 0]
click at [919, 346] on div at bounding box center [845, 322] width 170 height 645
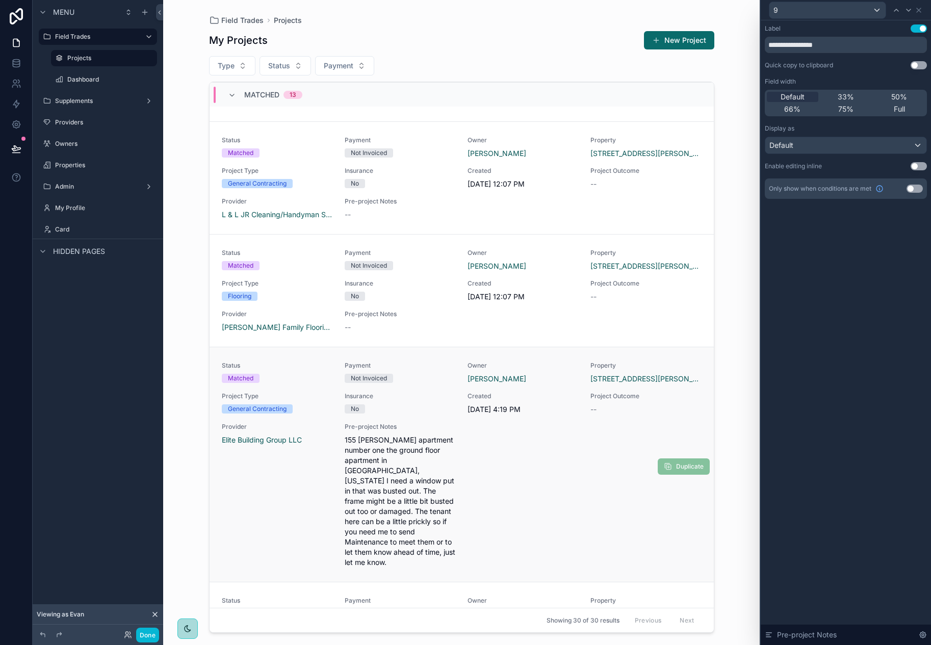
scroll to position [204, 0]
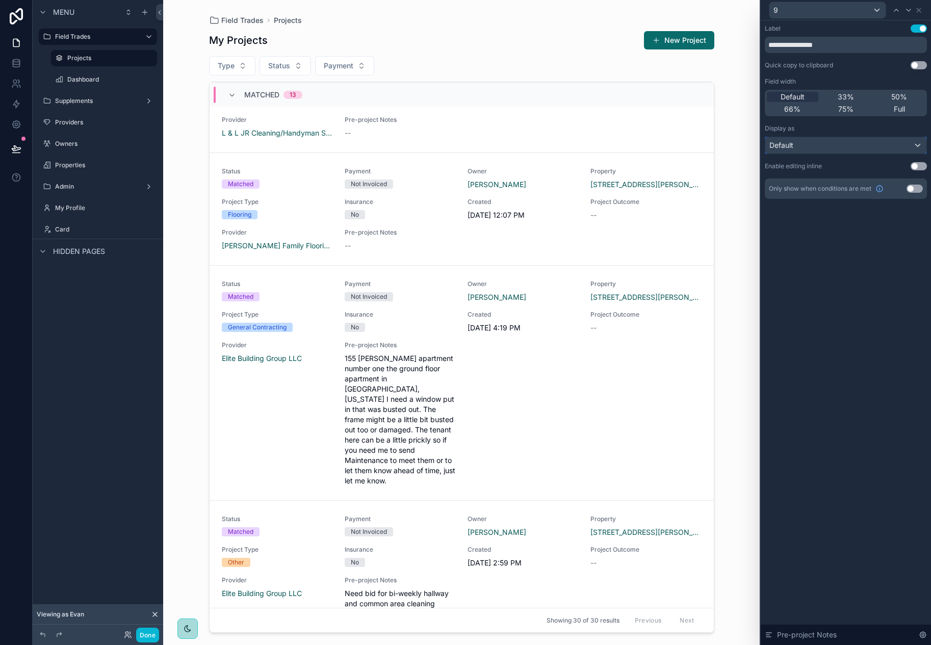
click at [914, 144] on div "Default" at bounding box center [845, 145] width 161 height 16
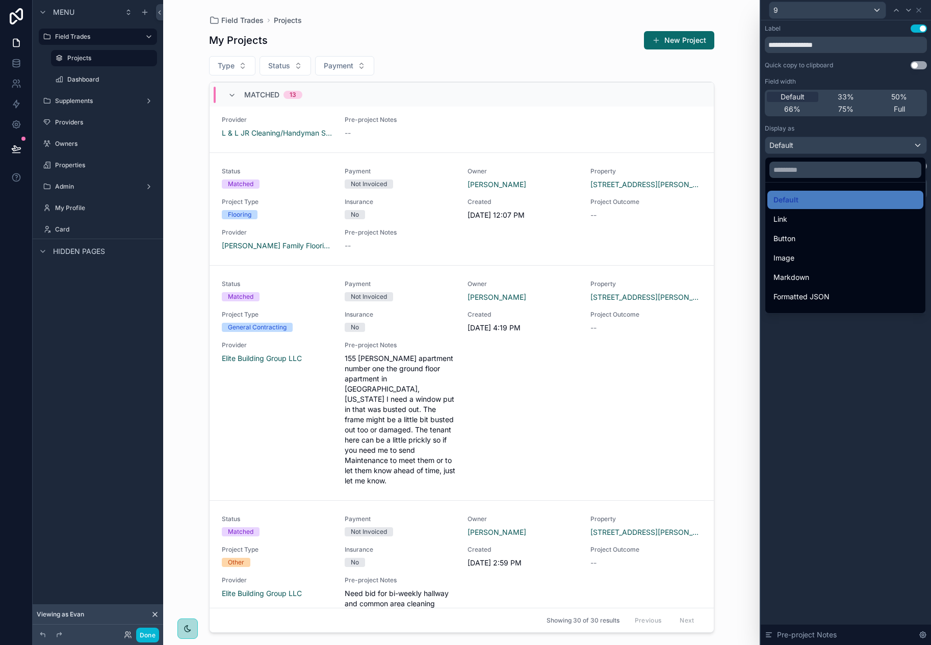
click at [914, 144] on div at bounding box center [845, 322] width 170 height 645
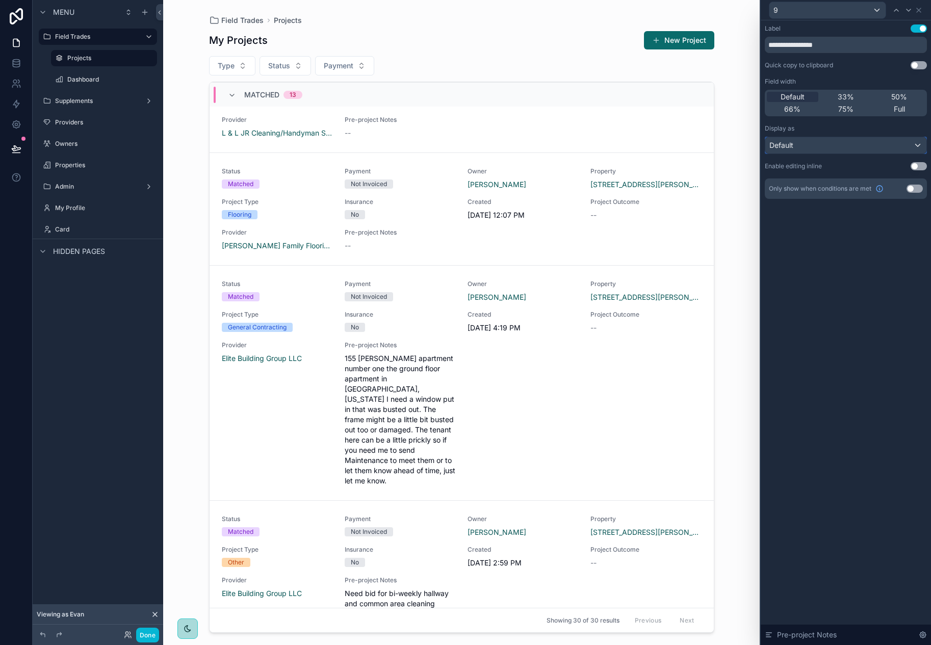
click at [913, 147] on div "Default" at bounding box center [845, 145] width 161 height 16
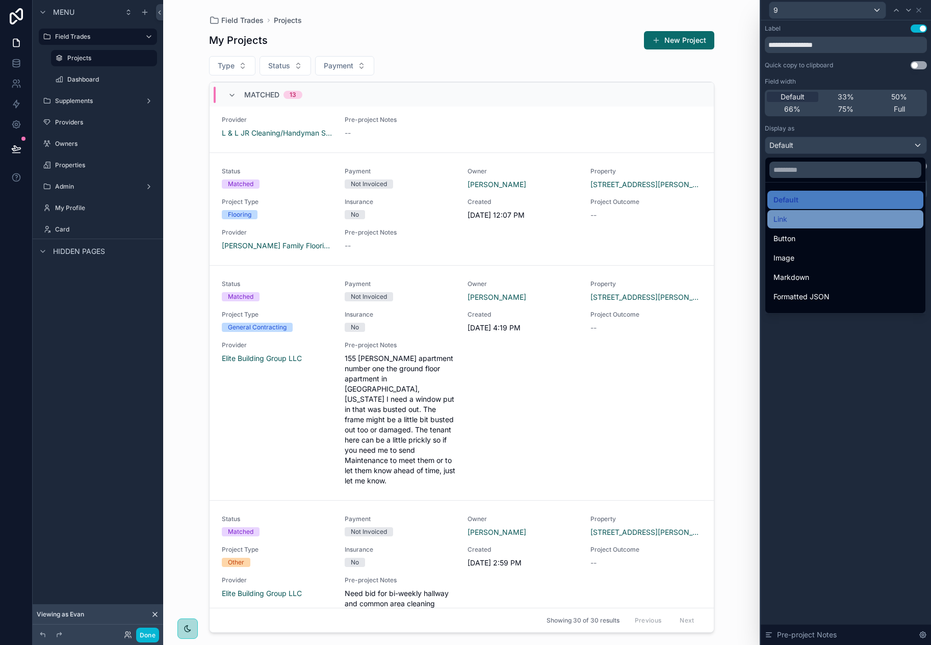
click at [832, 219] on div "Link" at bounding box center [845, 219] width 144 height 12
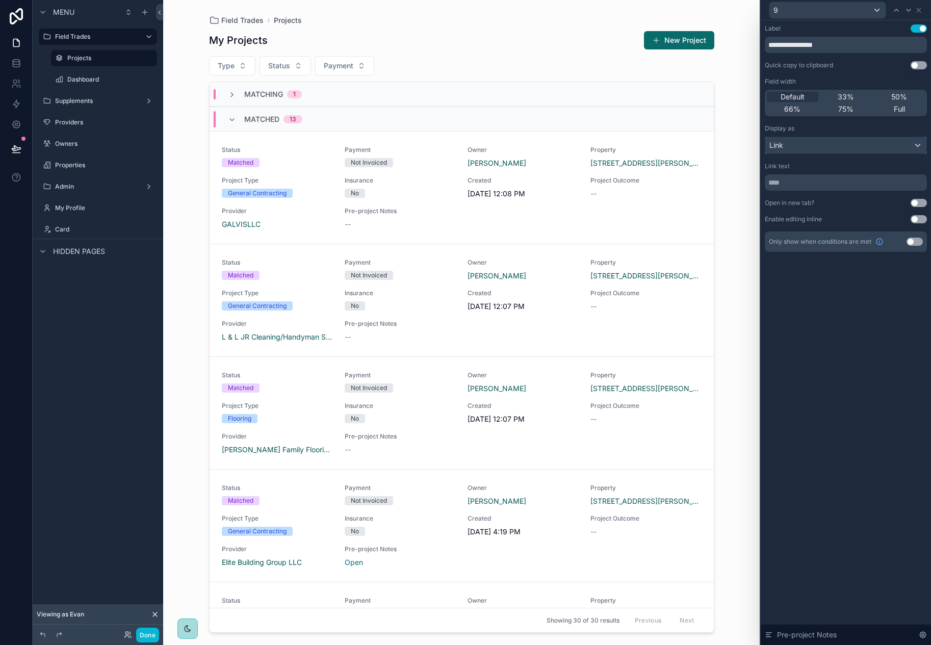
click at [855, 148] on div "Link" at bounding box center [845, 145] width 161 height 16
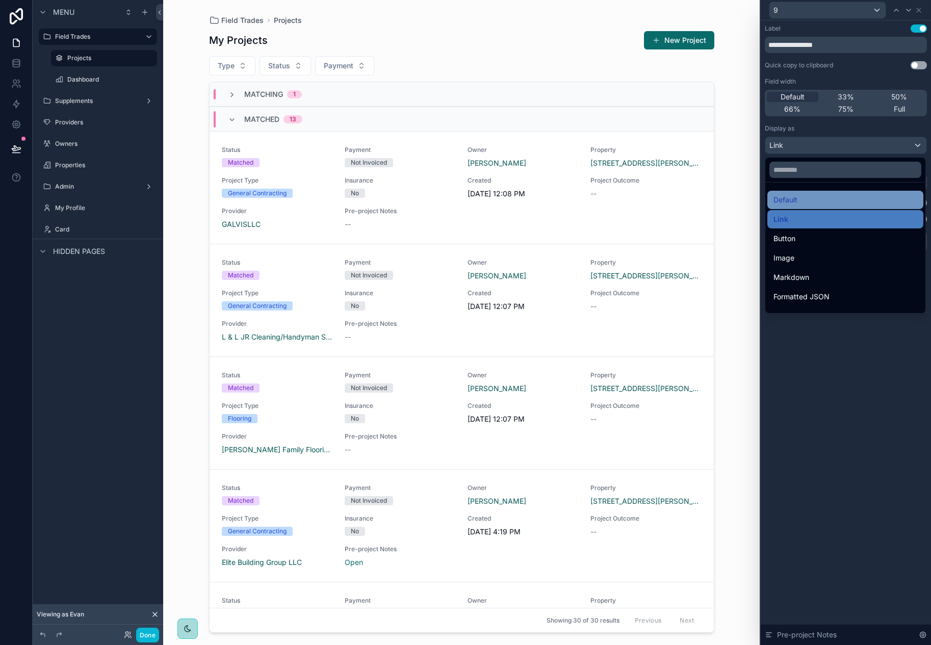
click at [819, 197] on div "Default" at bounding box center [845, 200] width 144 height 12
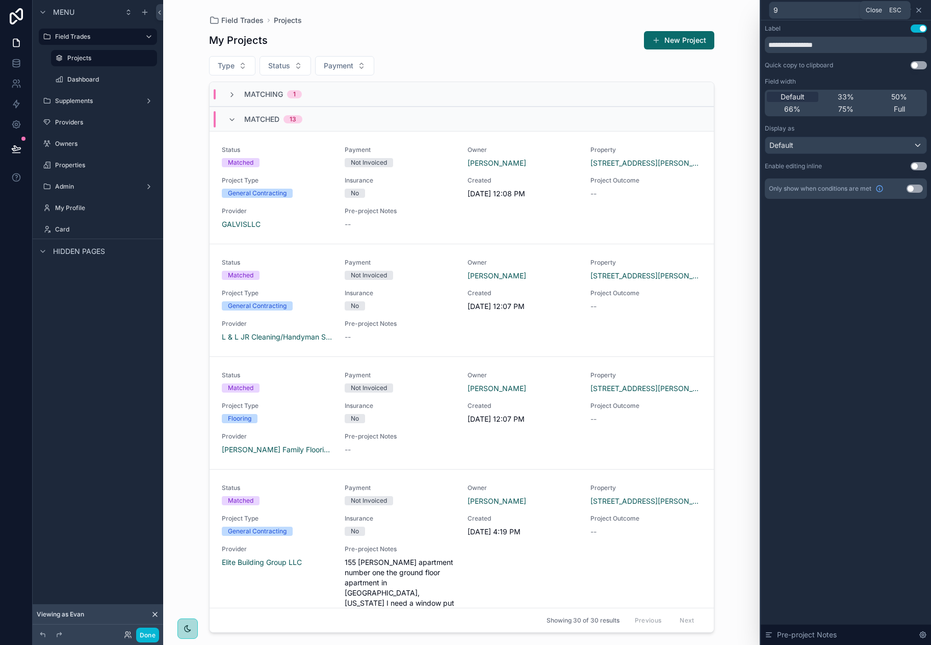
click at [918, 9] on icon at bounding box center [918, 10] width 4 height 4
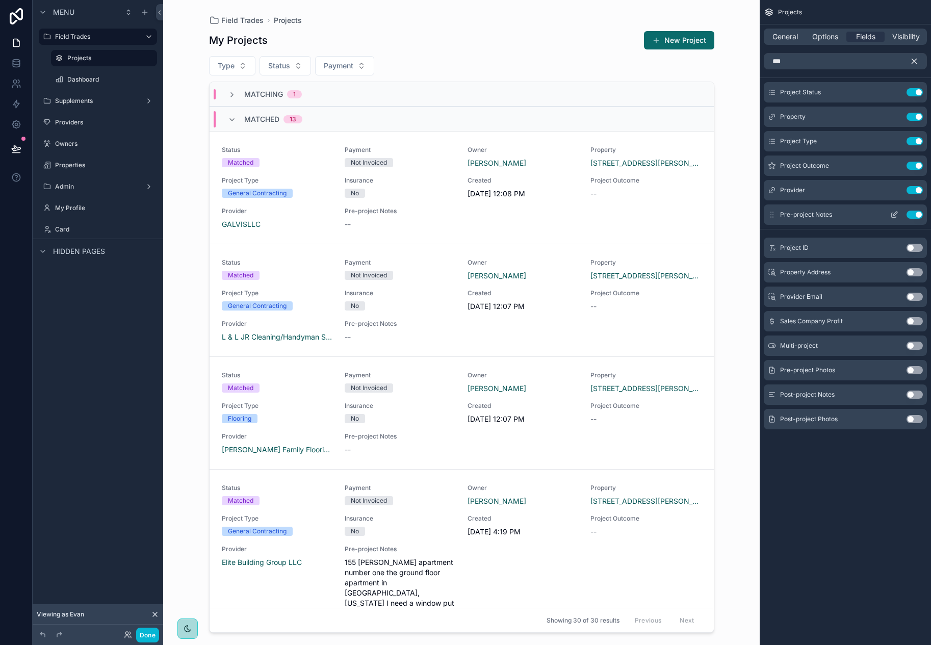
click at [916, 212] on button "Use setting" at bounding box center [914, 214] width 16 height 8
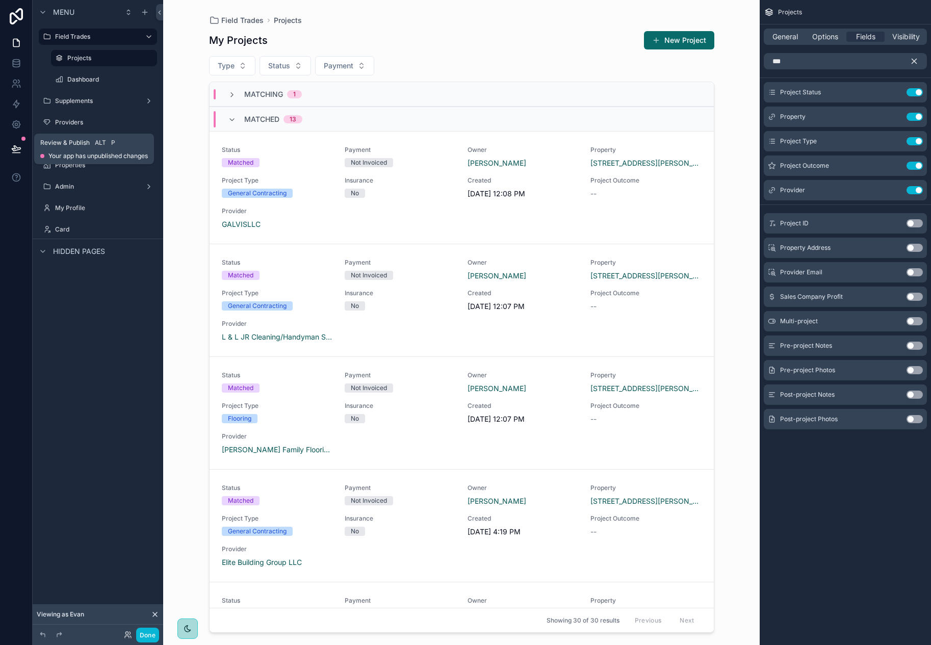
click at [20, 148] on icon at bounding box center [16, 148] width 9 height 5
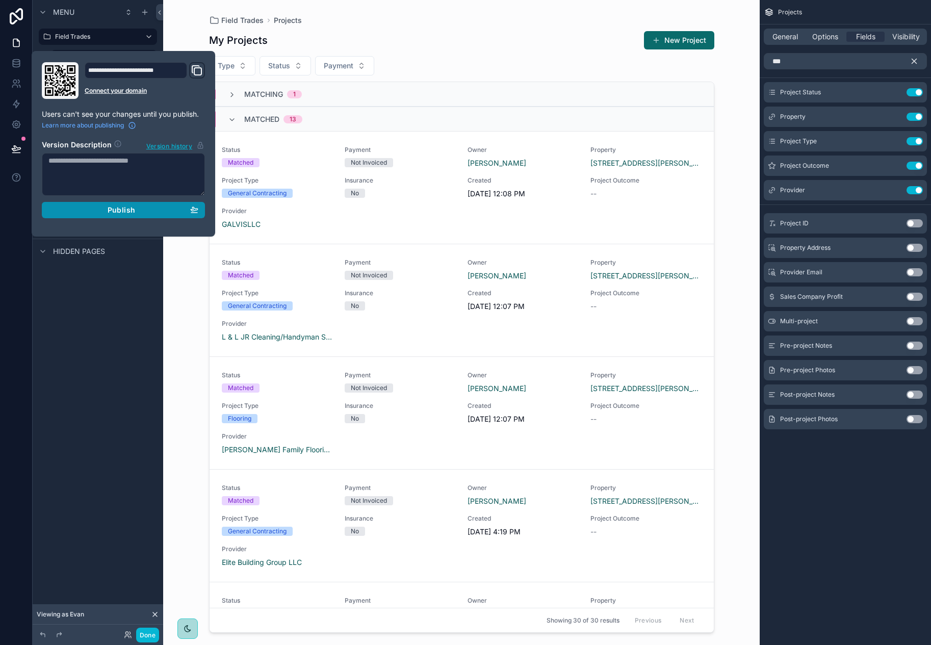
click at [117, 209] on span "Publish" at bounding box center [122, 209] width 28 height 9
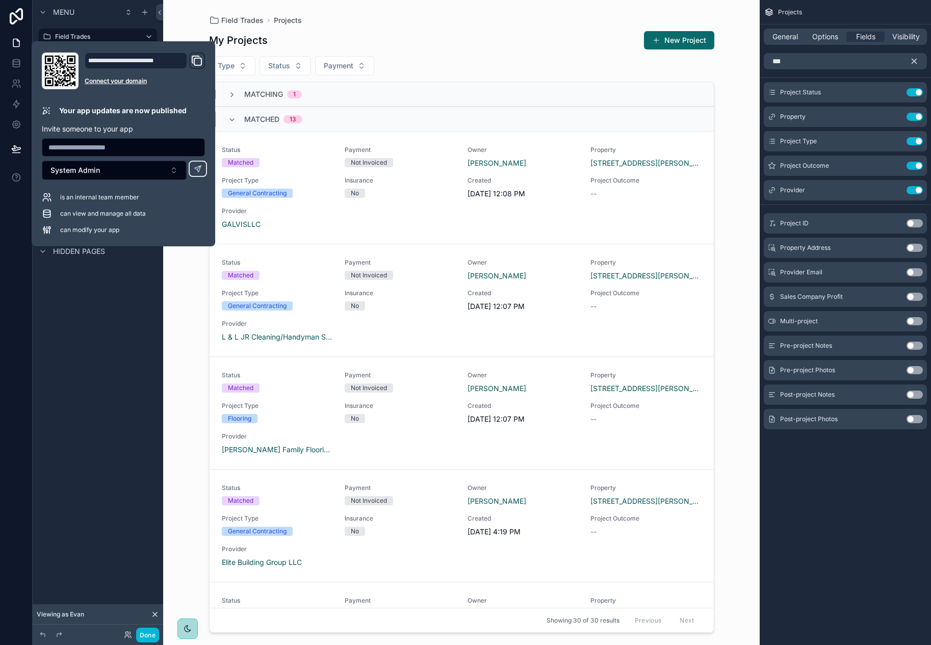
click at [157, 311] on div "Menu Field Trades Projects Dashboard Supplements Providers Owners Properties Ad…" at bounding box center [98, 316] width 130 height 633
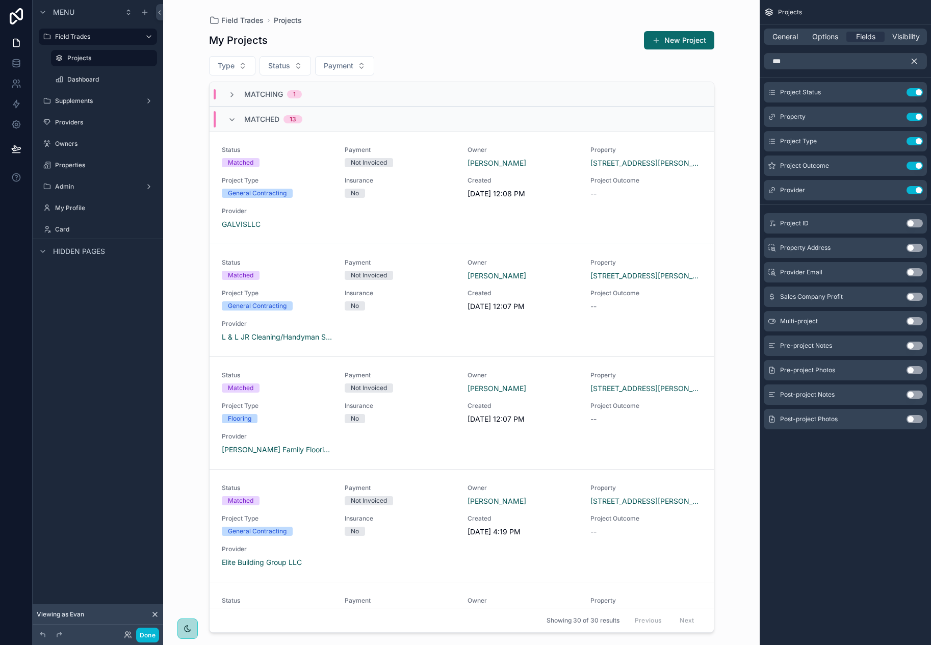
click at [183, 121] on div "Field Trades Projects My Projects New Project Type Status Payment Matching 1 Ma…" at bounding box center [461, 322] width 596 height 645
click at [409, 16] on div "Field Trades Projects" at bounding box center [461, 20] width 505 height 8
click at [743, 510] on div "Field Trades Projects My Projects New Project Type Status Payment Matching 1 Ma…" at bounding box center [461, 322] width 596 height 645
click at [798, 492] on div "Projects General Options Fields Visibility *** Project Status Use setting Prope…" at bounding box center [844, 322] width 171 height 645
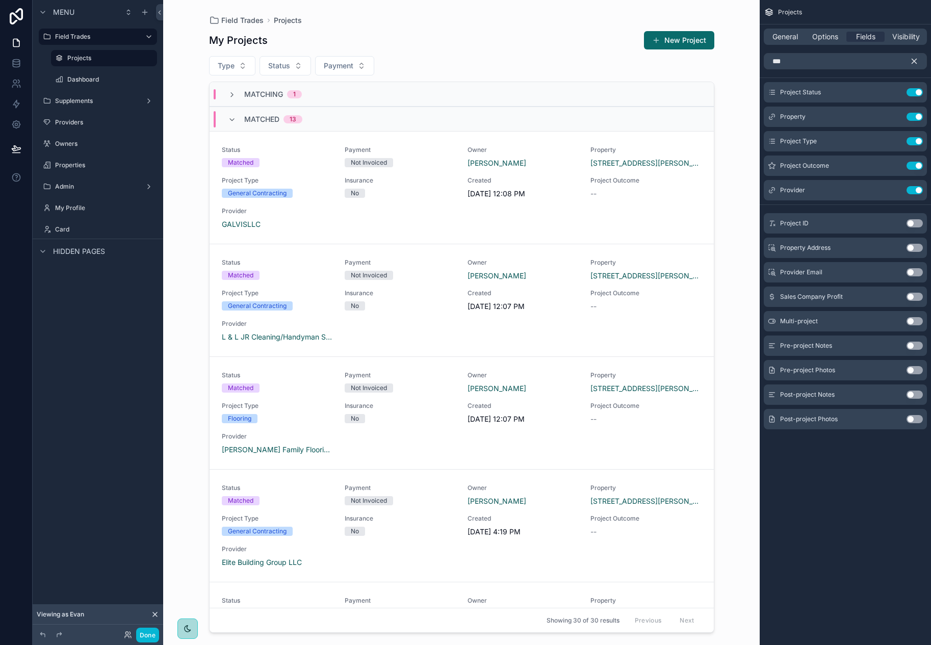
click at [796, 499] on div "Projects General Options Fields Visibility *** Project Status Use setting Prope…" at bounding box center [844, 322] width 171 height 645
click at [521, 7] on div "Field Trades Projects My Projects New Project Type Status Payment Matching 1 Ma…" at bounding box center [461, 316] width 521 height 633
